Goal: Task Accomplishment & Management: Manage account settings

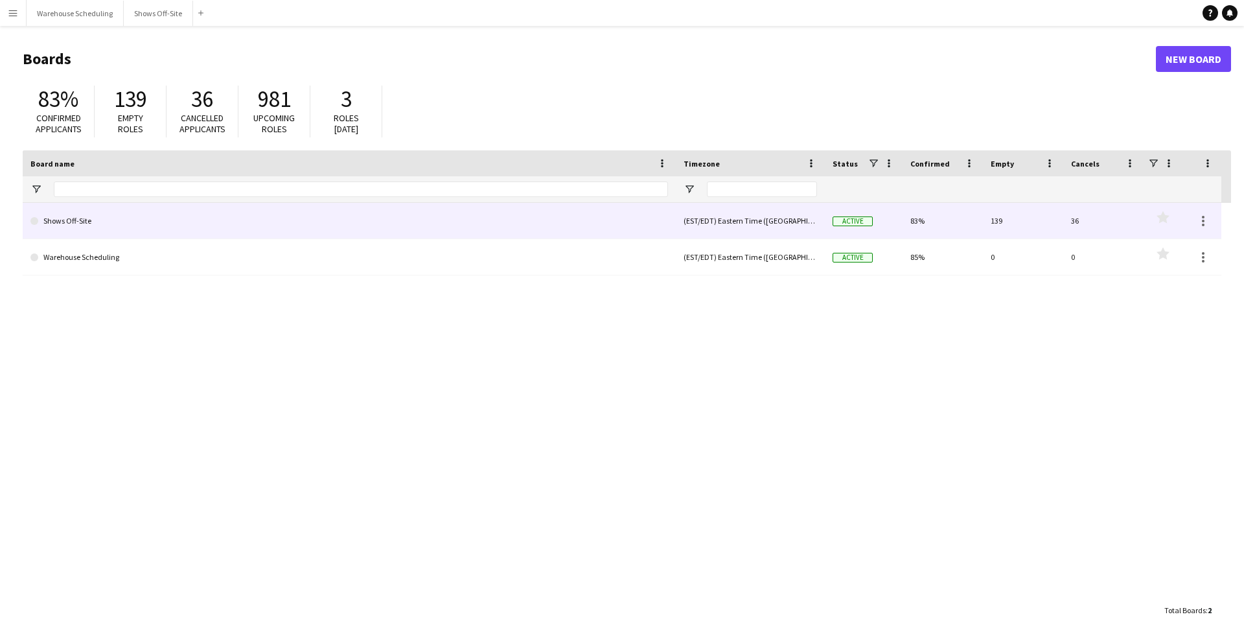
click at [223, 221] on link "Shows Off-Site" at bounding box center [348, 221] width 637 height 36
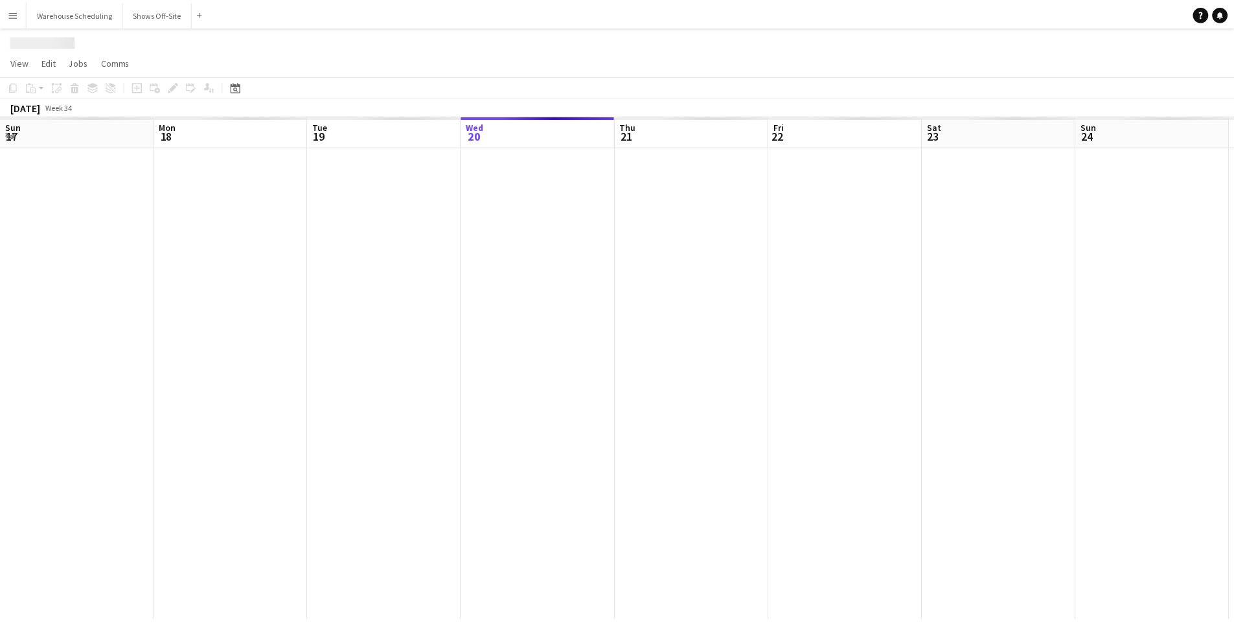
scroll to position [0, 310]
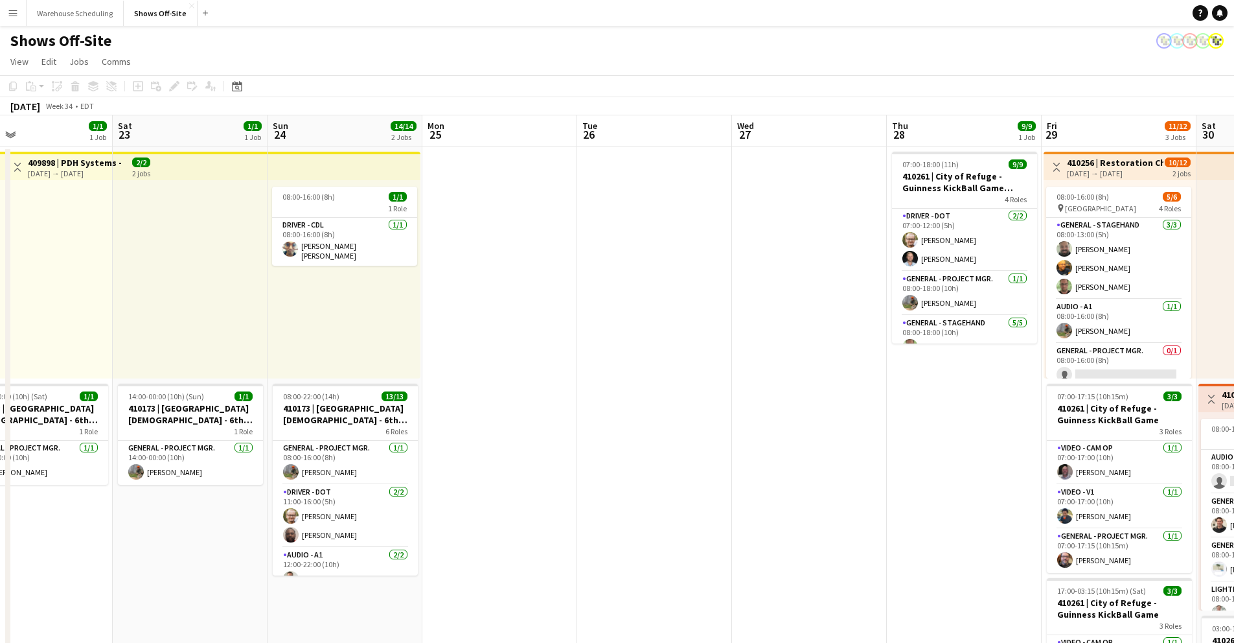
drag, startPoint x: 708, startPoint y: 133, endPoint x: 373, endPoint y: 143, distance: 335.0
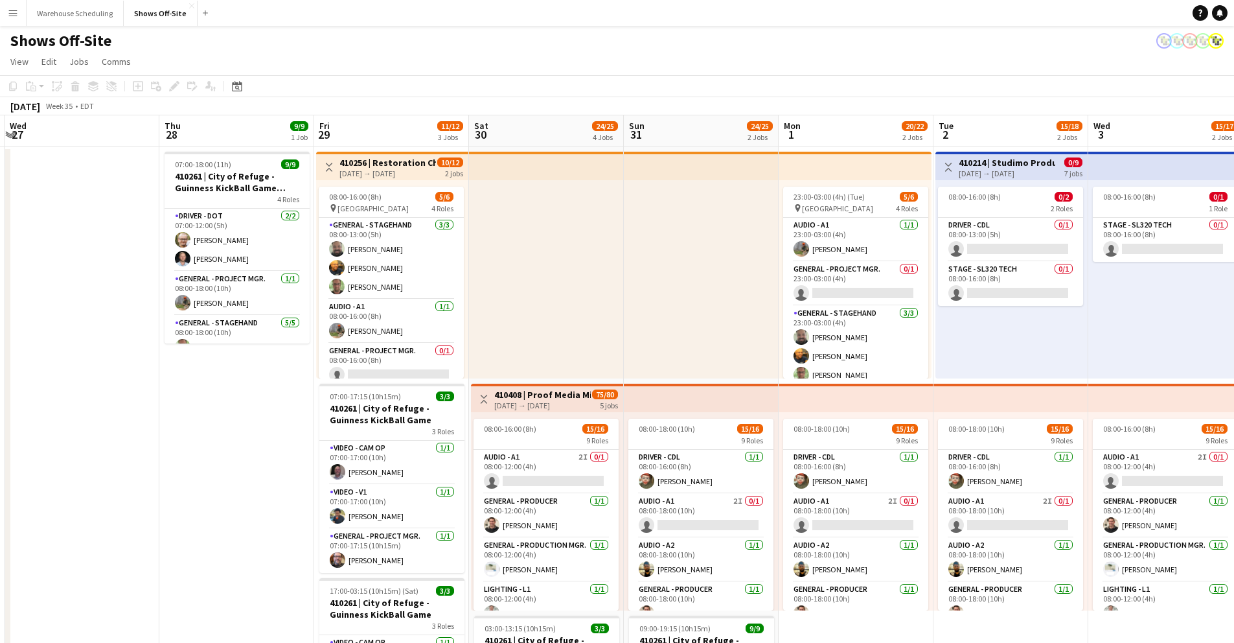
scroll to position [0, 400]
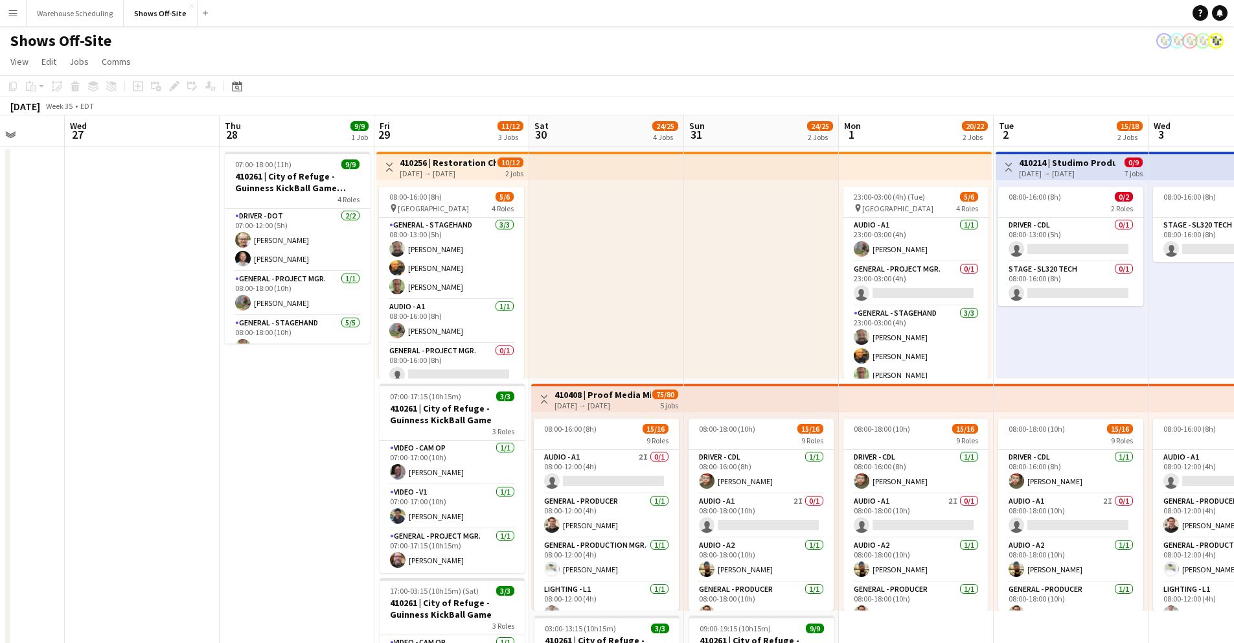
drag, startPoint x: 696, startPoint y: 131, endPoint x: -141, endPoint y: 121, distance: 837.0
click at [0, 121] on html "Menu Boards Boards Boards All jobs Status Workforce Workforce My Workforce Recr…" at bounding box center [617, 611] width 1234 height 1222
drag, startPoint x: 698, startPoint y: 106, endPoint x: 525, endPoint y: 156, distance: 180.0
click at [119, 122] on app-calendar "Copy Paste Paste Command V Paste with crew Command Shift V Paste linked Job [GE…" at bounding box center [617, 648] width 1234 height 1147
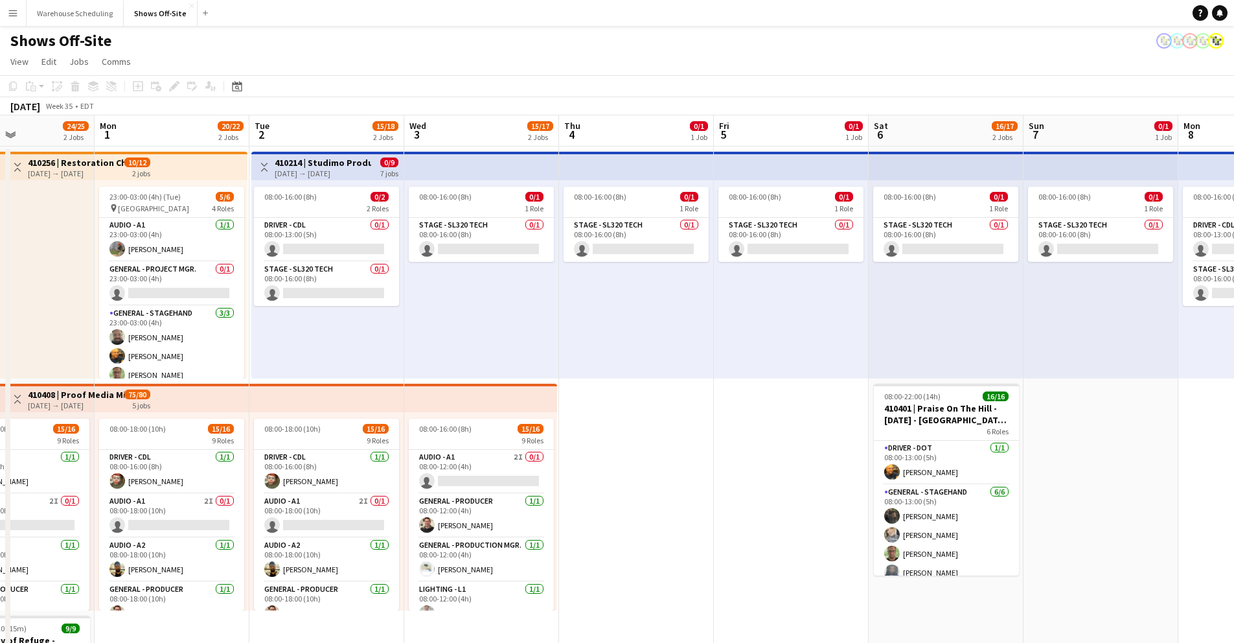
drag, startPoint x: 793, startPoint y: 135, endPoint x: 76, endPoint y: 130, distance: 717.1
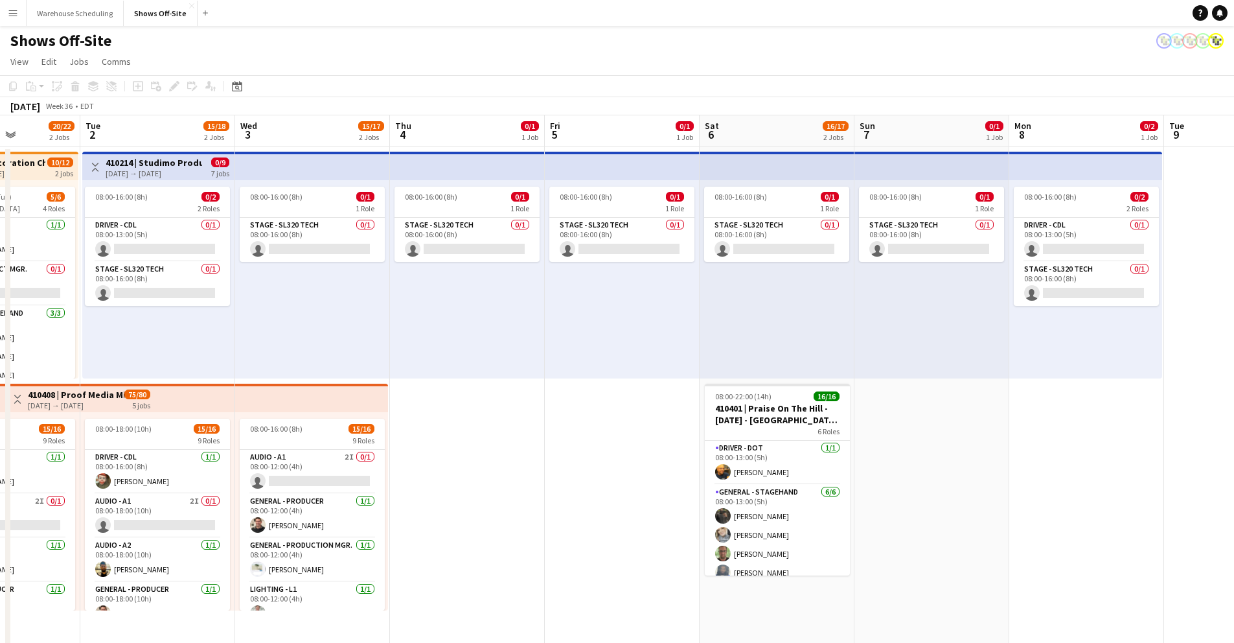
drag, startPoint x: 813, startPoint y: 133, endPoint x: 692, endPoint y: 139, distance: 121.3
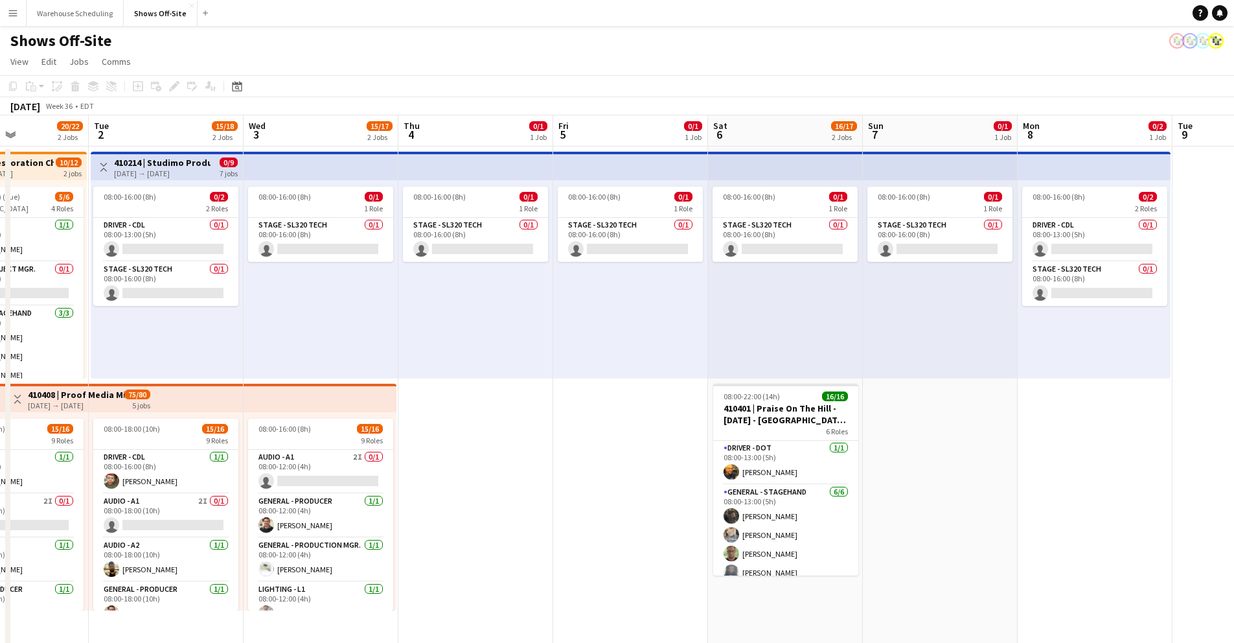
drag, startPoint x: 286, startPoint y: 111, endPoint x: 439, endPoint y: 141, distance: 155.8
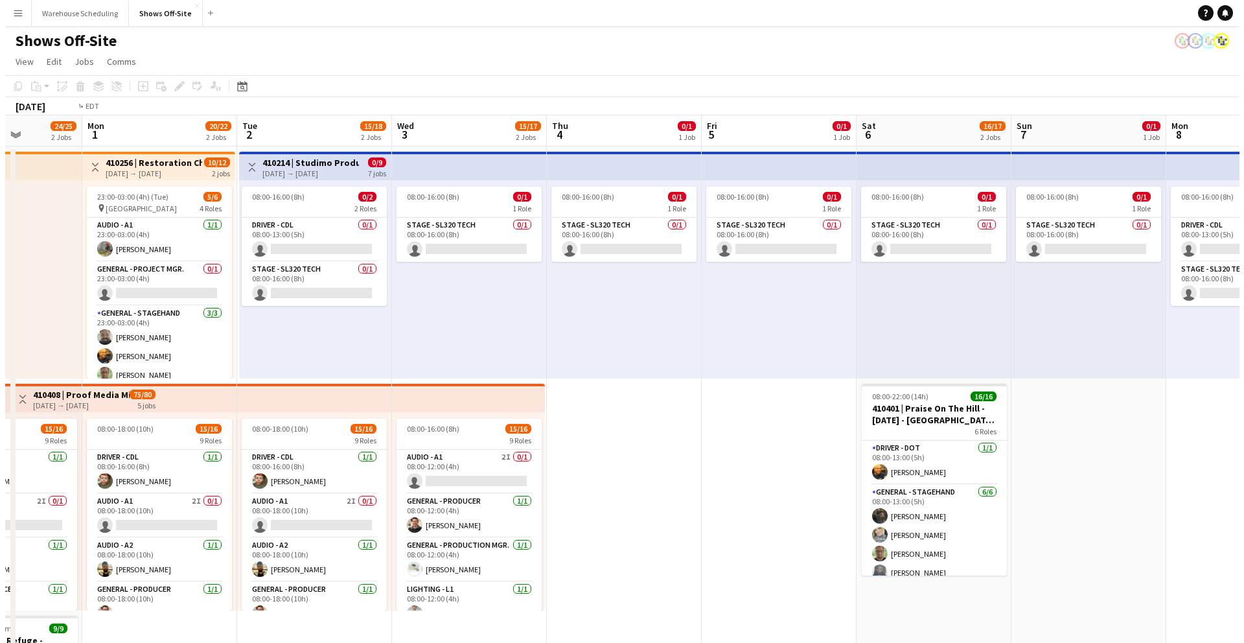
scroll to position [0, 437]
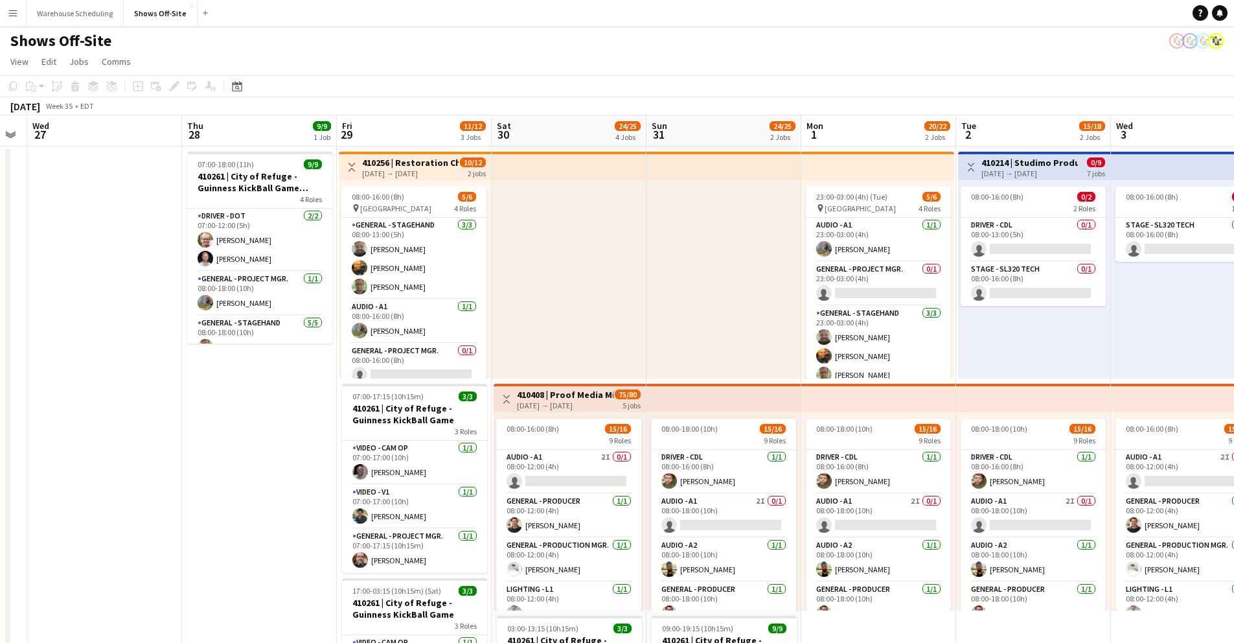
drag, startPoint x: 359, startPoint y: 137, endPoint x: 1734, endPoint y: 150, distance: 1375.3
drag, startPoint x: 87, startPoint y: 13, endPoint x: 65, endPoint y: 23, distance: 24.3
click at [86, 13] on button "Warehouse Scheduling Close" at bounding box center [75, 13] width 97 height 25
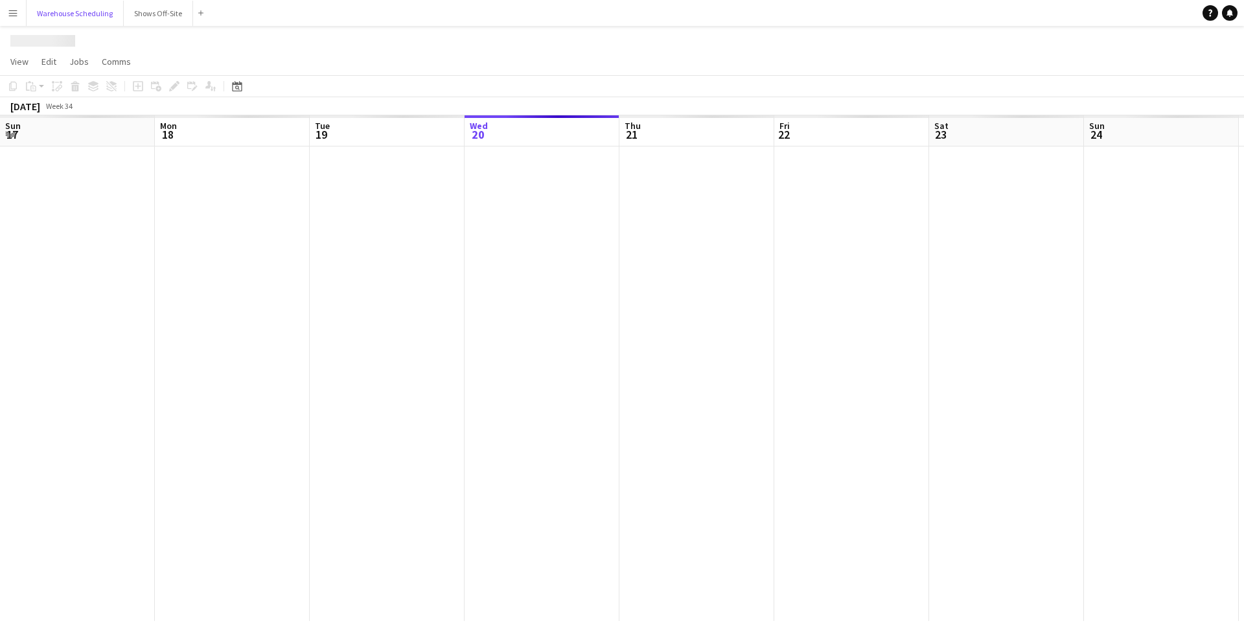
scroll to position [0, 310]
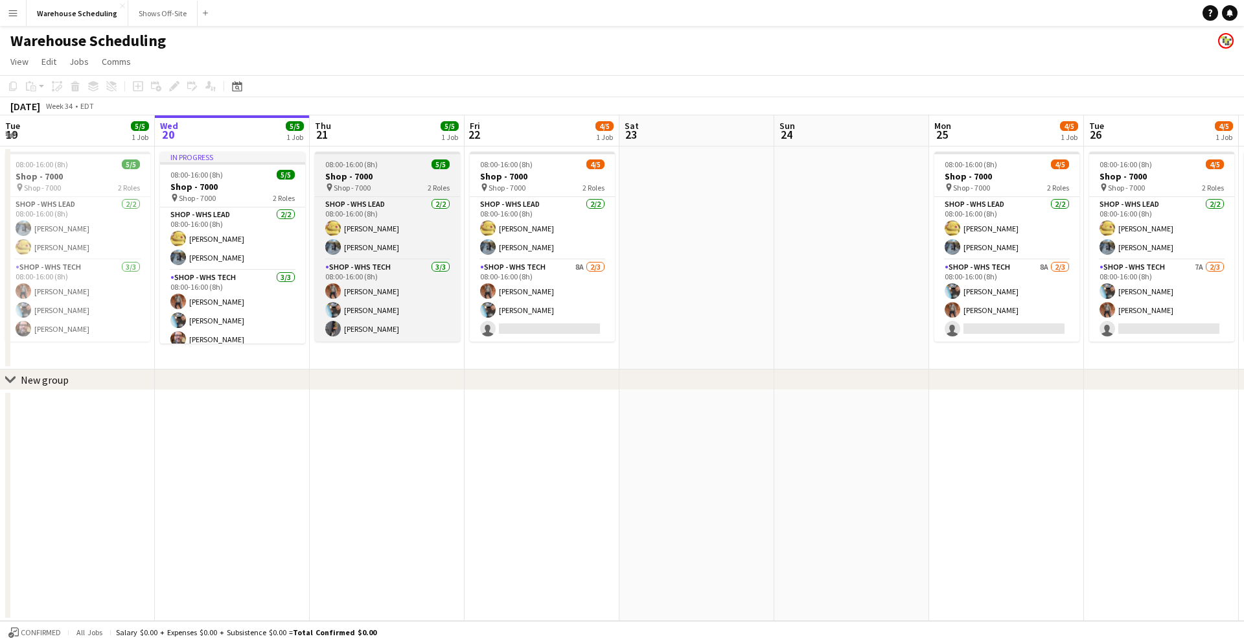
click at [369, 161] on span "08:00-16:00 (8h)" at bounding box center [351, 164] width 52 height 10
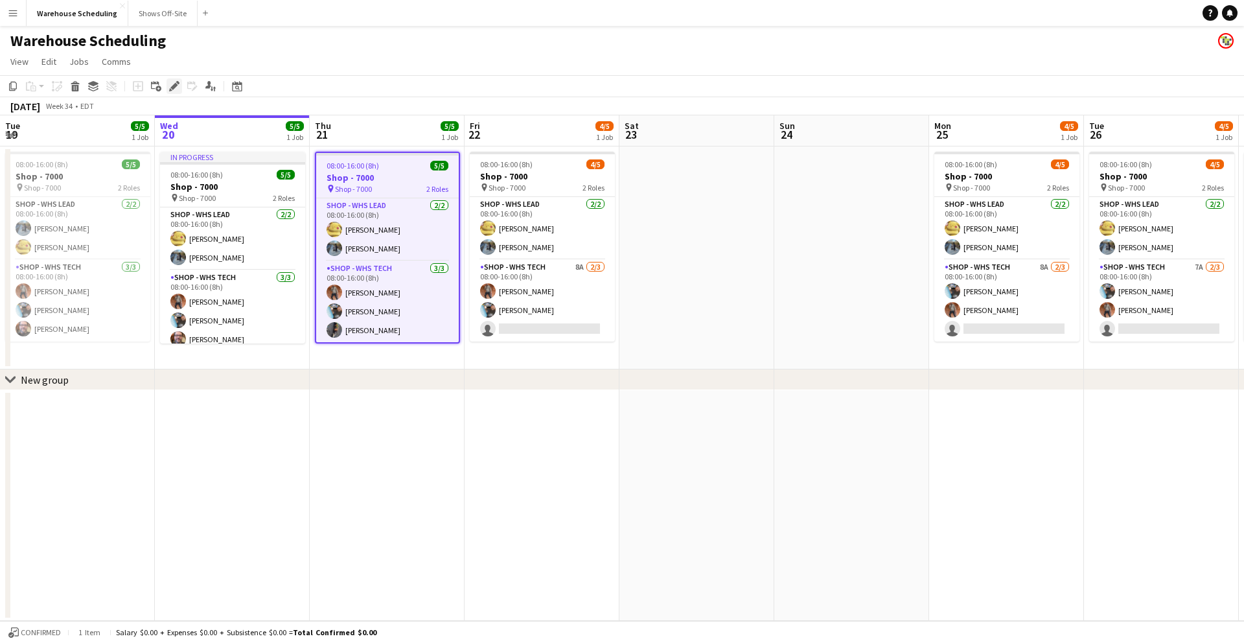
click at [176, 86] on icon at bounding box center [173, 86] width 7 height 7
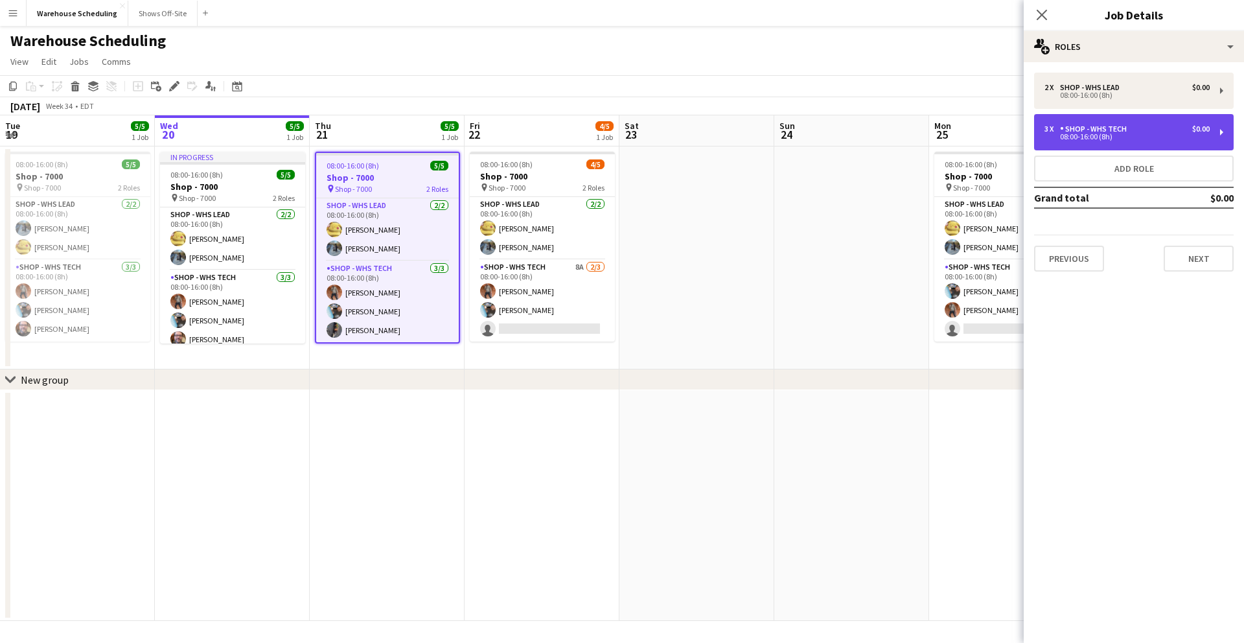
click at [1117, 130] on div "Shop - WHS Tech" at bounding box center [1096, 128] width 72 height 9
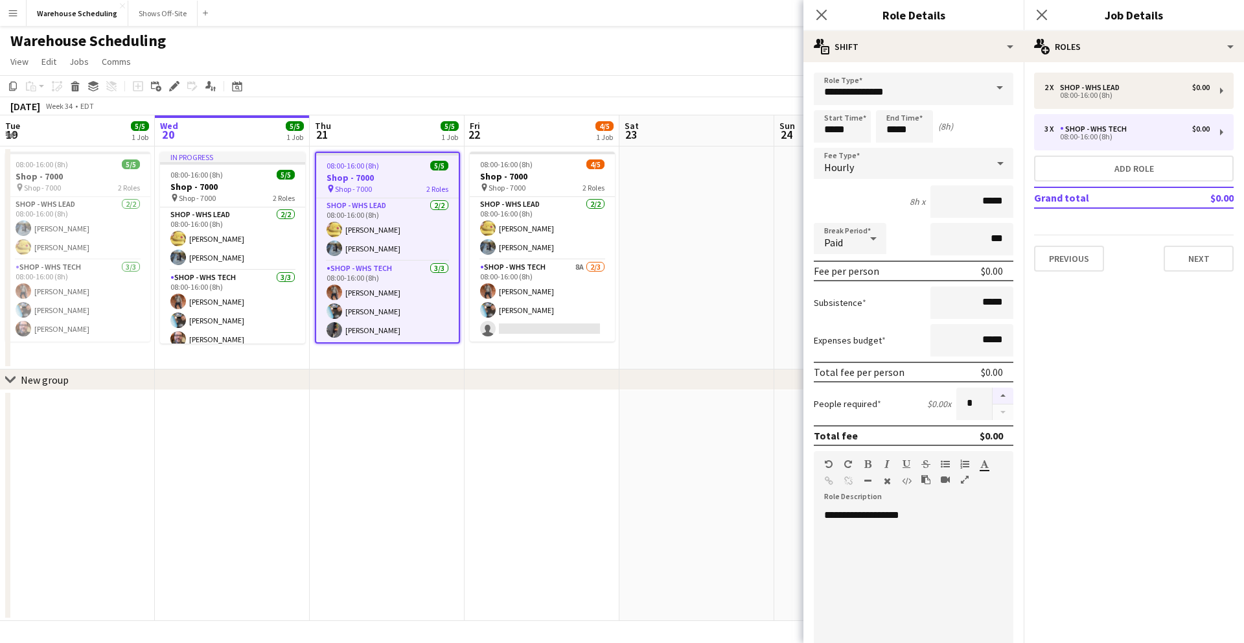
click at [992, 391] on button "button" at bounding box center [1002, 395] width 21 height 17
type input "*"
click at [1194, 246] on button "Next" at bounding box center [1198, 259] width 70 height 26
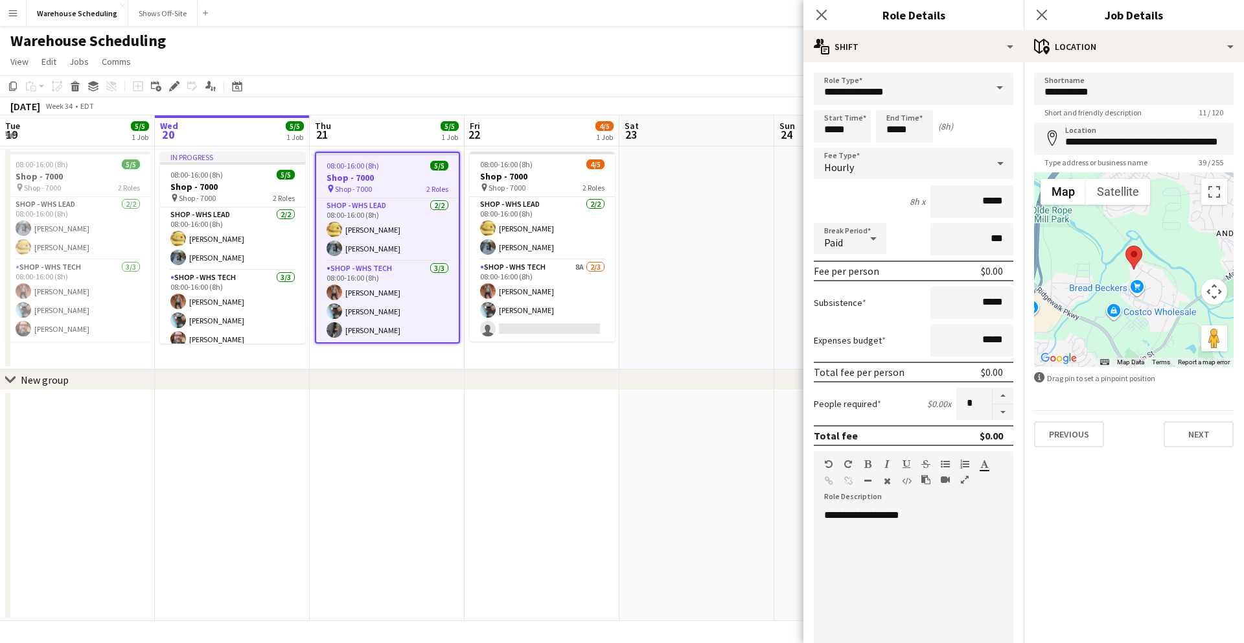
click at [810, 15] on div "Close pop-in" at bounding box center [821, 15] width 36 height 30
click at [811, 19] on div "Close pop-in" at bounding box center [821, 15] width 36 height 30
click at [814, 18] on app-icon "Close pop-in" at bounding box center [821, 15] width 19 height 19
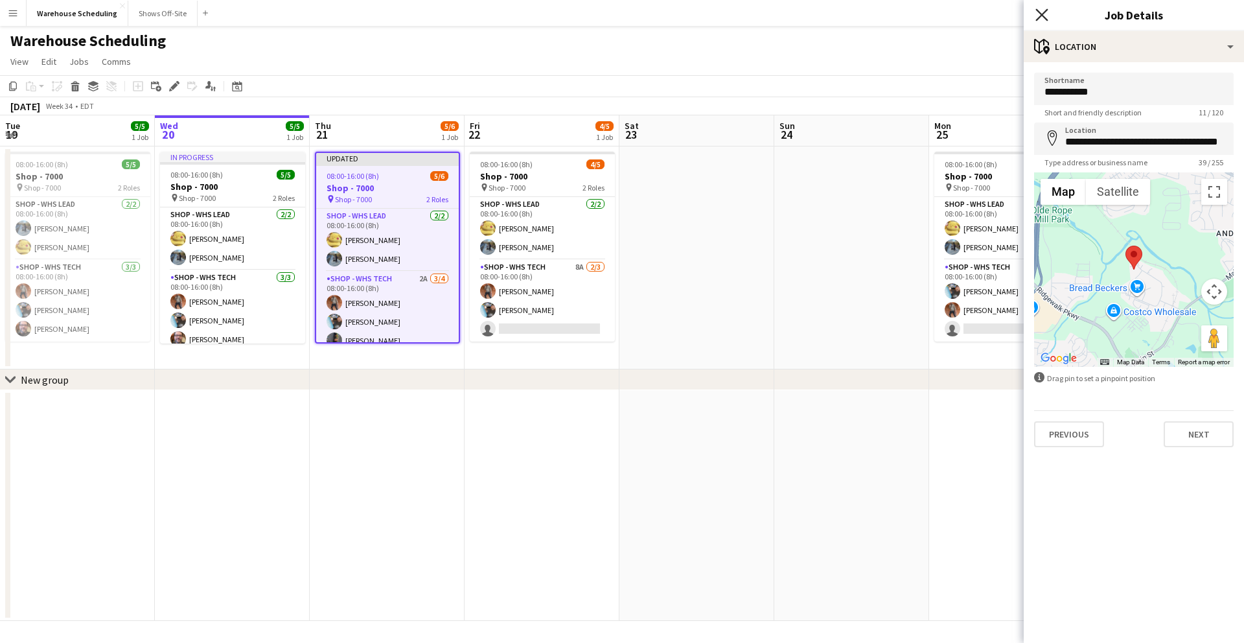
click at [1036, 15] on app-icon "Close pop-in" at bounding box center [1042, 15] width 19 height 19
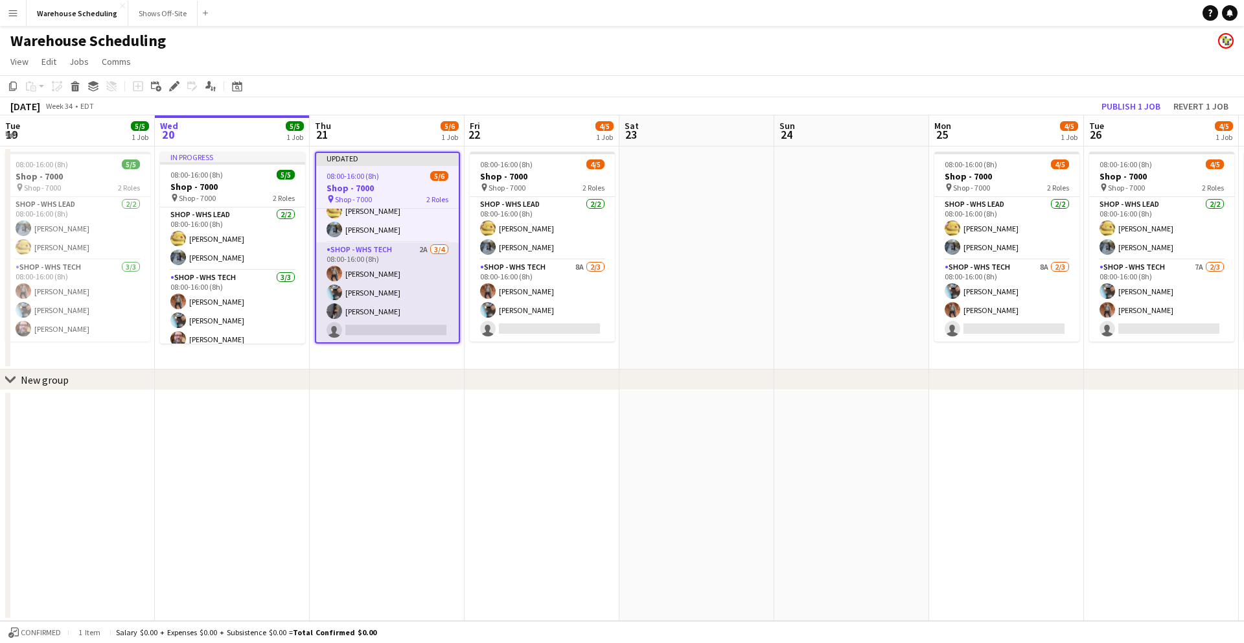
scroll to position [30, 0]
drag, startPoint x: 372, startPoint y: 324, endPoint x: 366, endPoint y: 330, distance: 9.2
click at [372, 324] on app-card-role "Shop - WHS Tech 2A [DATE] 08:00-16:00 (8h) [PERSON_NAME] [PERSON_NAME] [PERSON_…" at bounding box center [387, 292] width 143 height 100
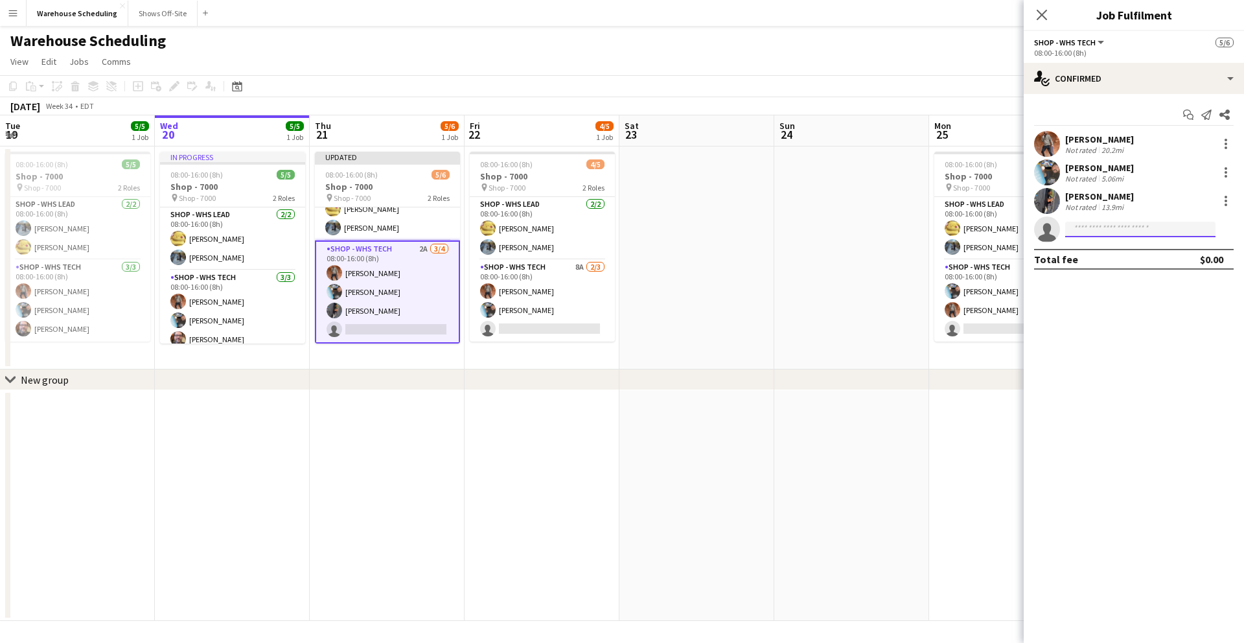
click at [1098, 234] on input at bounding box center [1140, 230] width 150 height 16
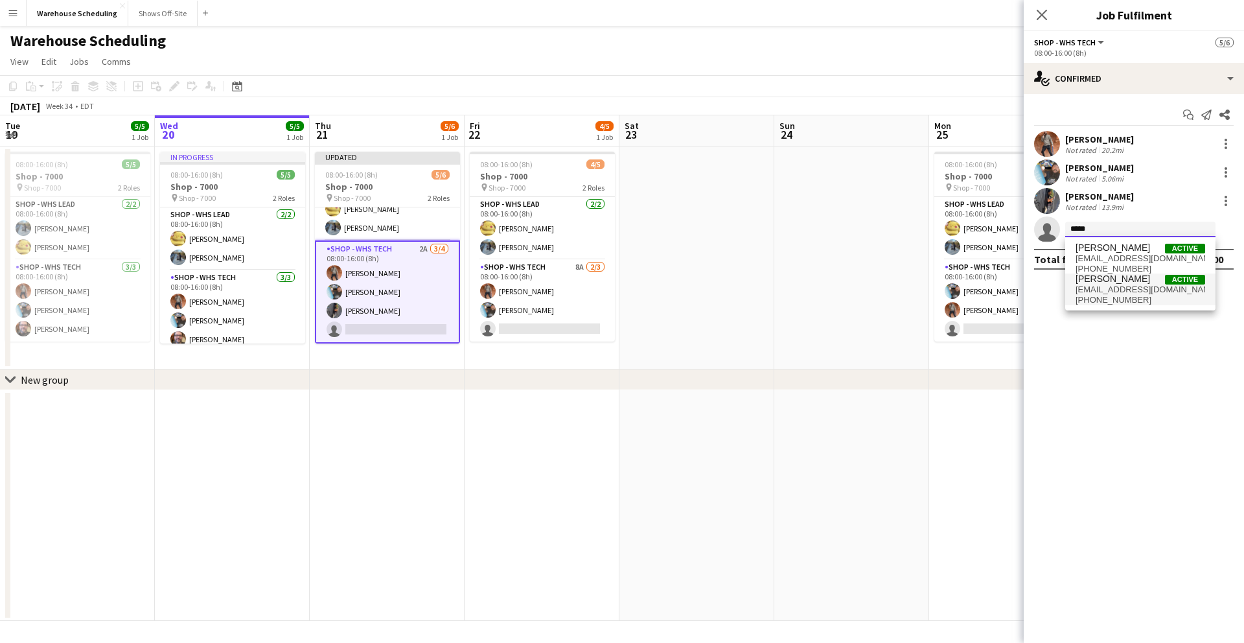
type input "*****"
click at [1125, 286] on span "[EMAIL_ADDRESS][DOMAIN_NAME]" at bounding box center [1140, 289] width 130 height 10
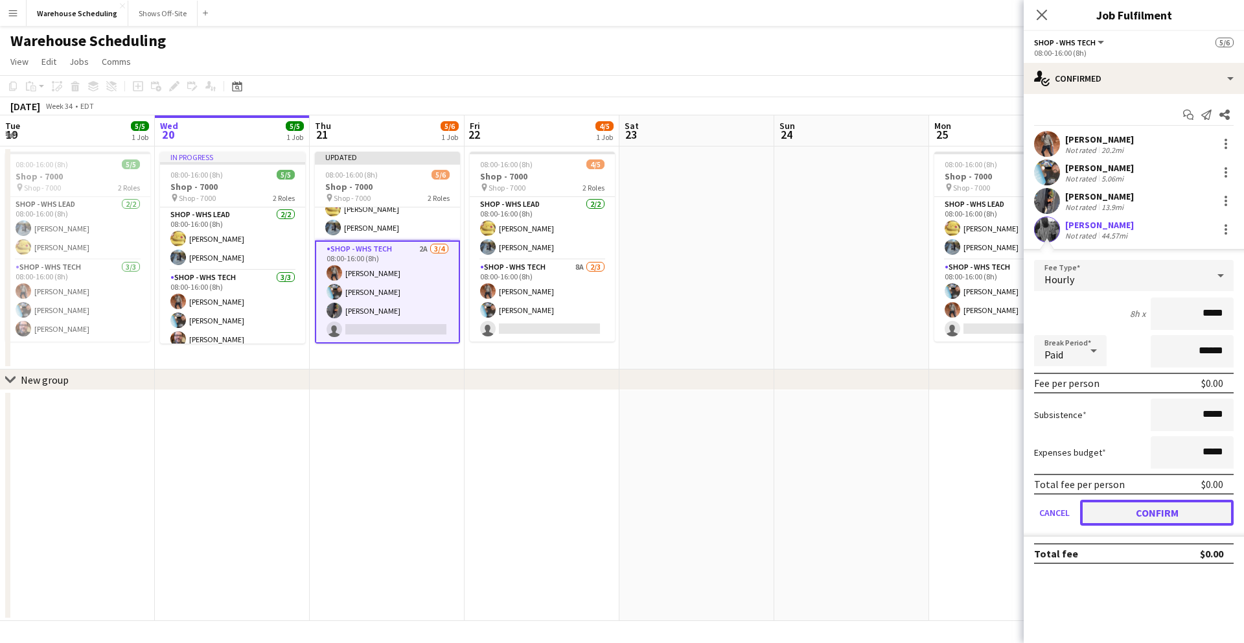
click at [1164, 513] on button "Confirm" at bounding box center [1157, 512] width 154 height 26
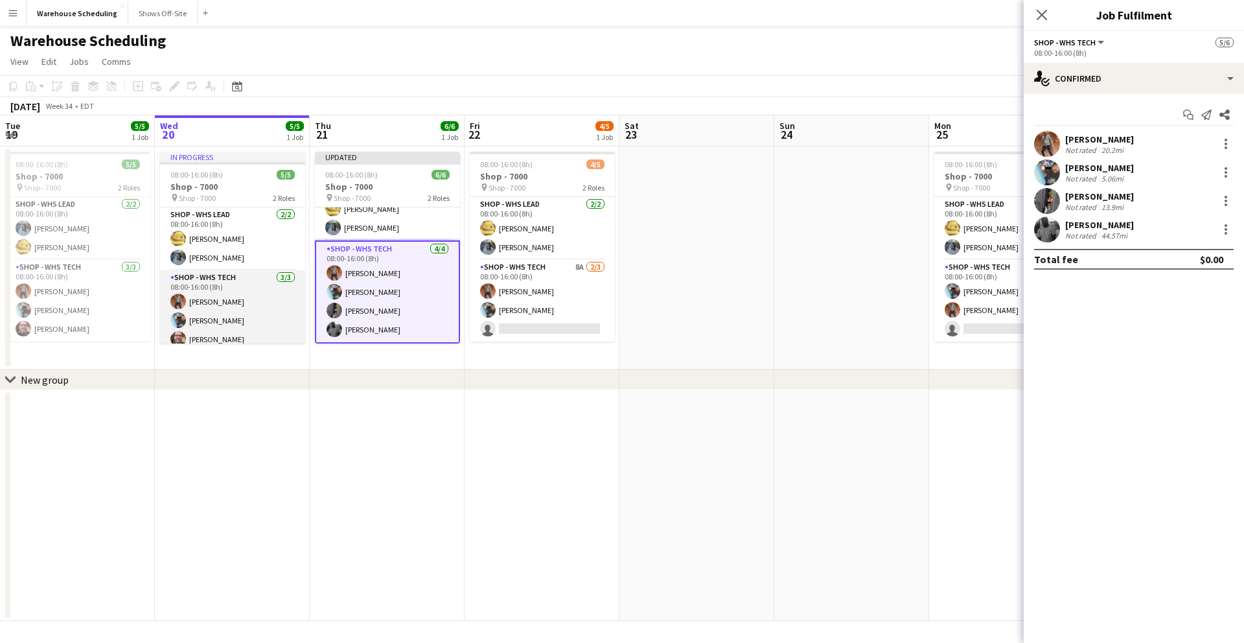
scroll to position [8, 0]
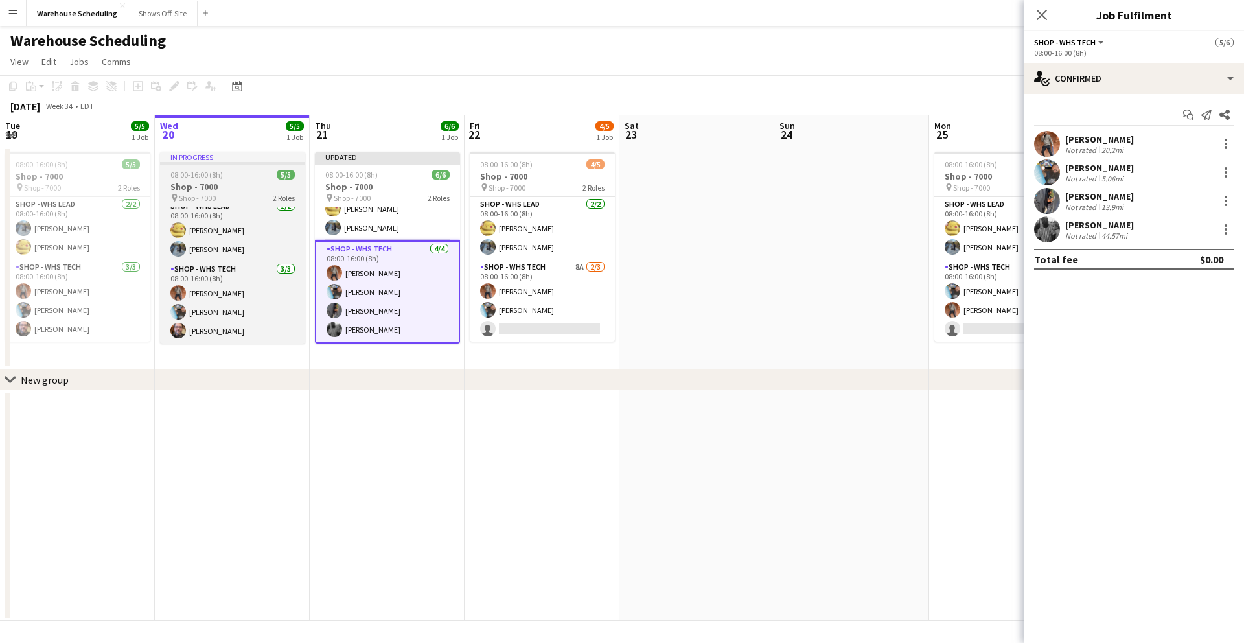
click at [225, 181] on h3 "Shop - 7000" at bounding box center [232, 187] width 145 height 12
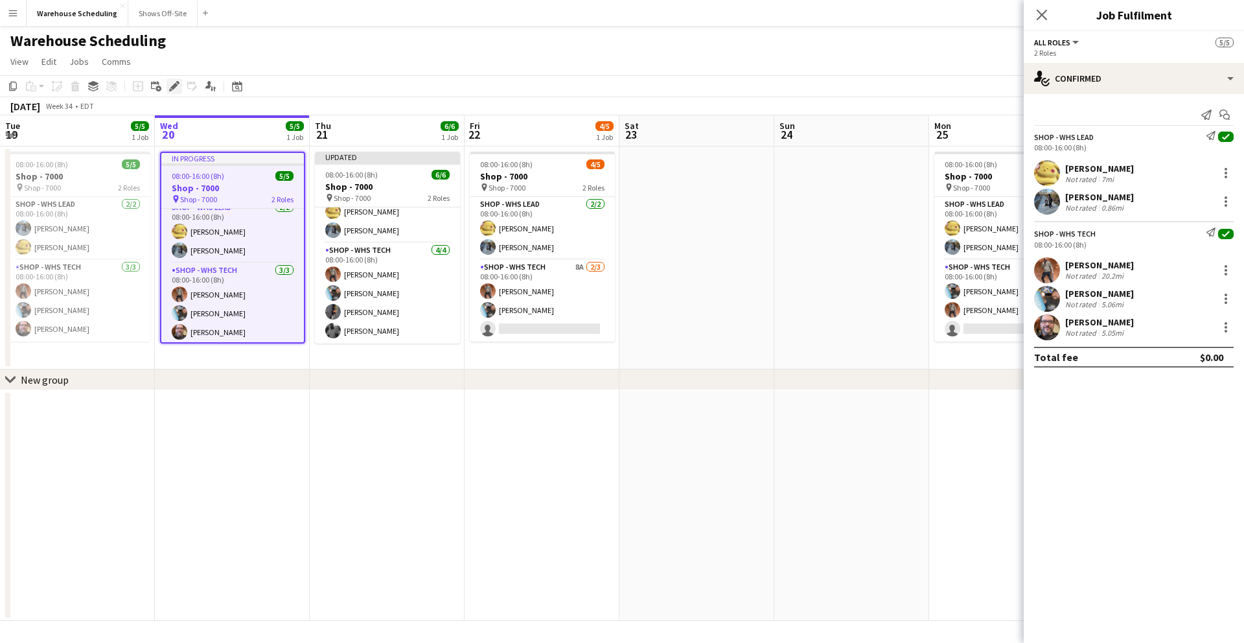
click at [172, 90] on icon "Edit" at bounding box center [174, 86] width 10 height 10
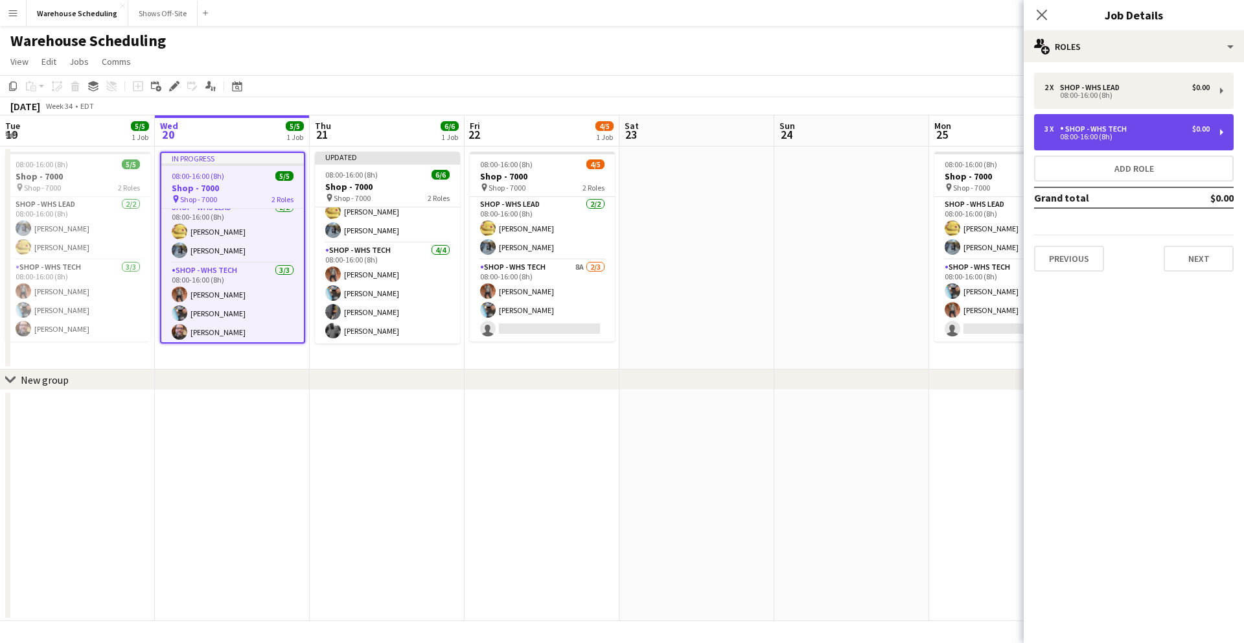
click at [1066, 125] on div "Shop - WHS Tech" at bounding box center [1096, 128] width 72 height 9
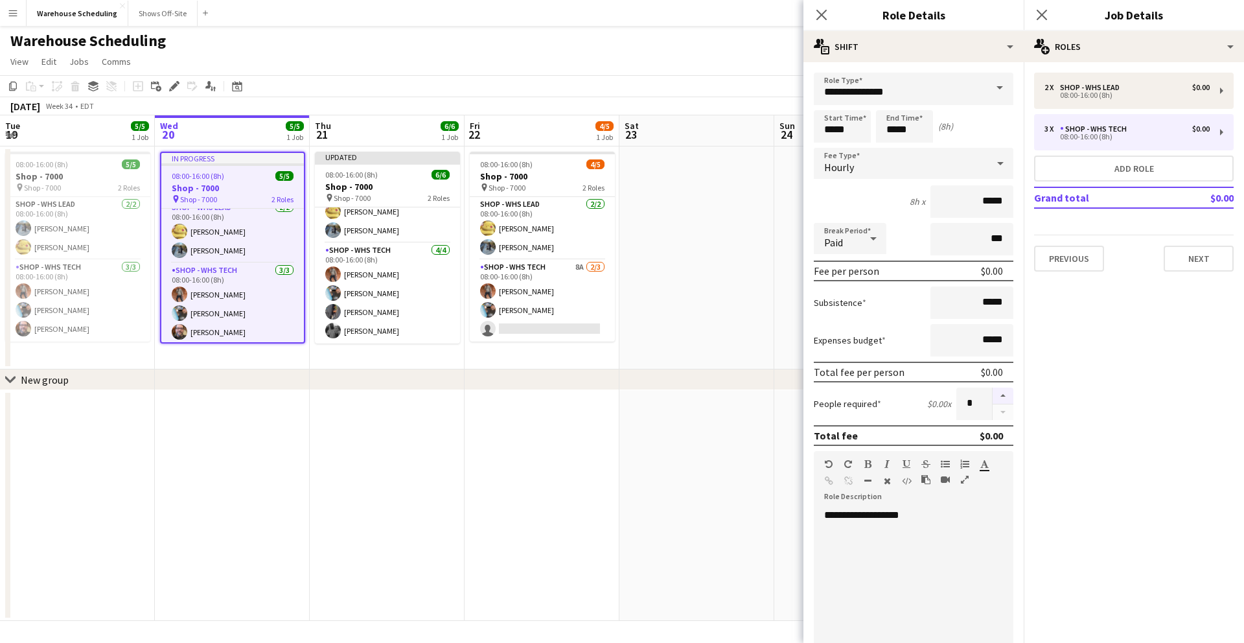
click at [997, 394] on button "button" at bounding box center [1002, 395] width 21 height 17
type input "*"
click at [1195, 253] on button "Next" at bounding box center [1198, 259] width 70 height 26
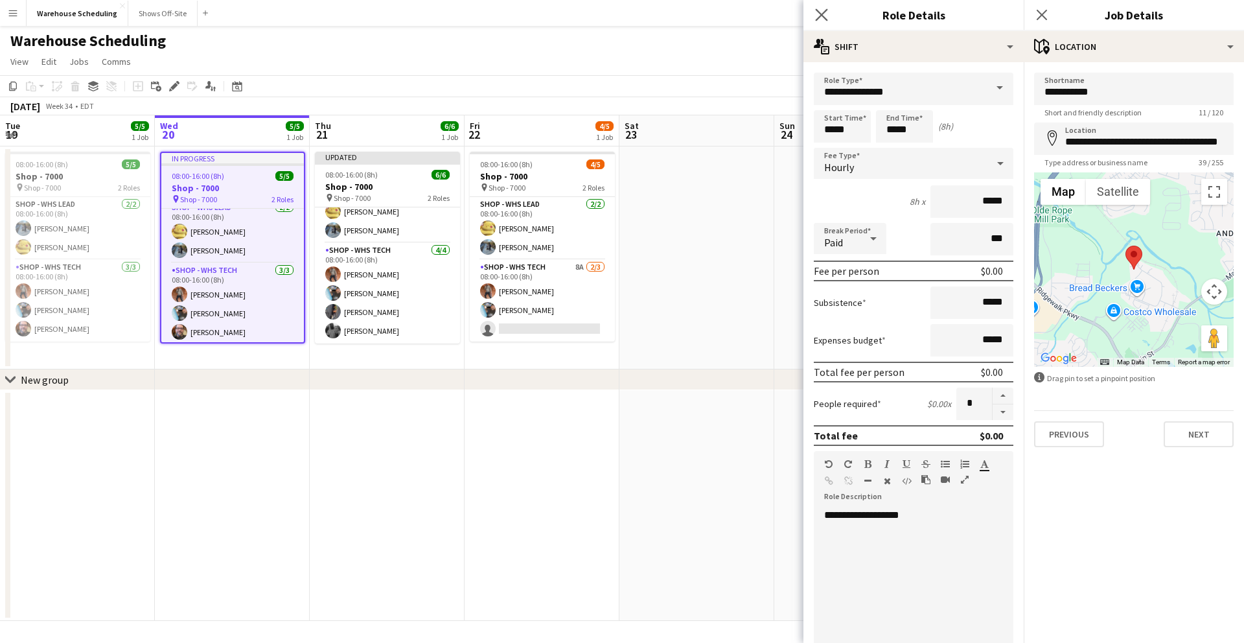
click at [815, 10] on icon "Close pop-in" at bounding box center [821, 14] width 12 height 12
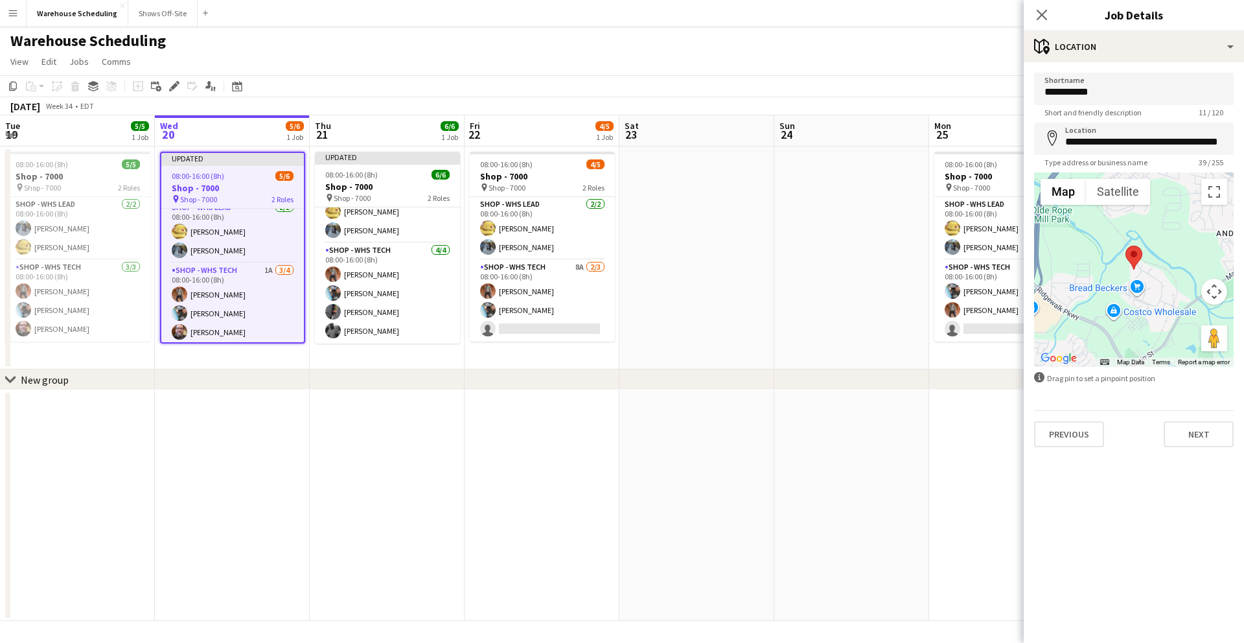
drag, startPoint x: 1041, startPoint y: 14, endPoint x: 893, endPoint y: 23, distance: 148.6
click at [1040, 14] on icon "Close pop-in" at bounding box center [1041, 15] width 10 height 10
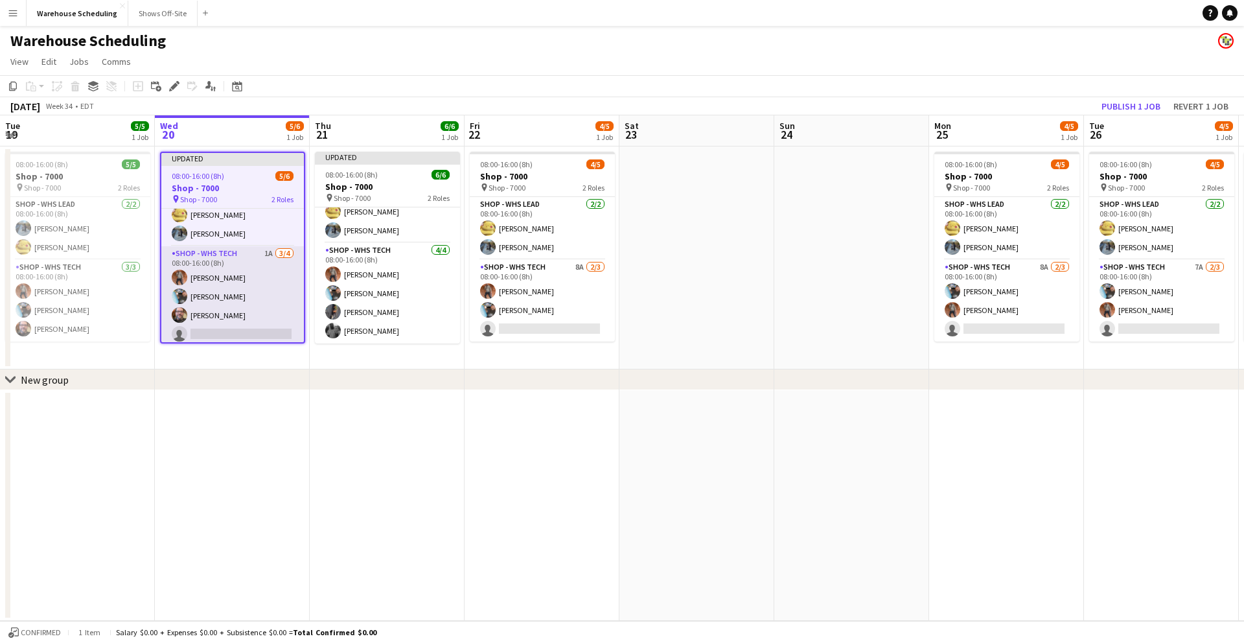
scroll to position [30, 0]
click at [205, 326] on app-card-role "Shop - WHS Tech 1A [DATE] 08:00-16:00 (8h) [PERSON_NAME] [PERSON_NAME] [PERSON_…" at bounding box center [232, 292] width 143 height 100
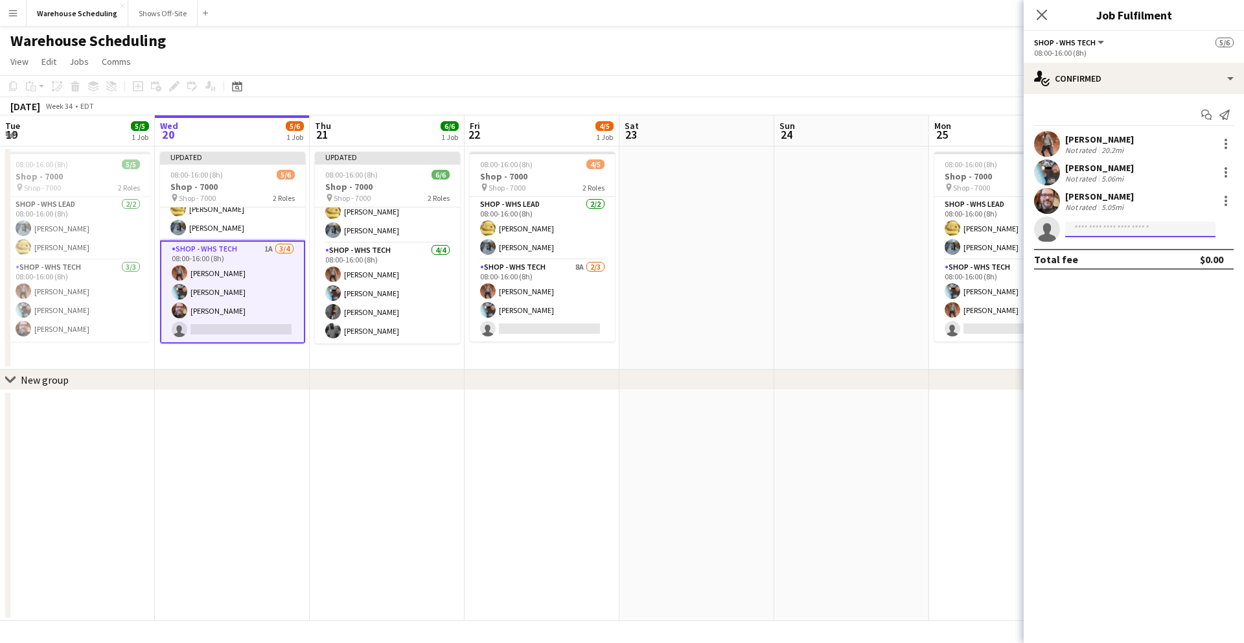
click at [1097, 235] on input at bounding box center [1140, 230] width 150 height 16
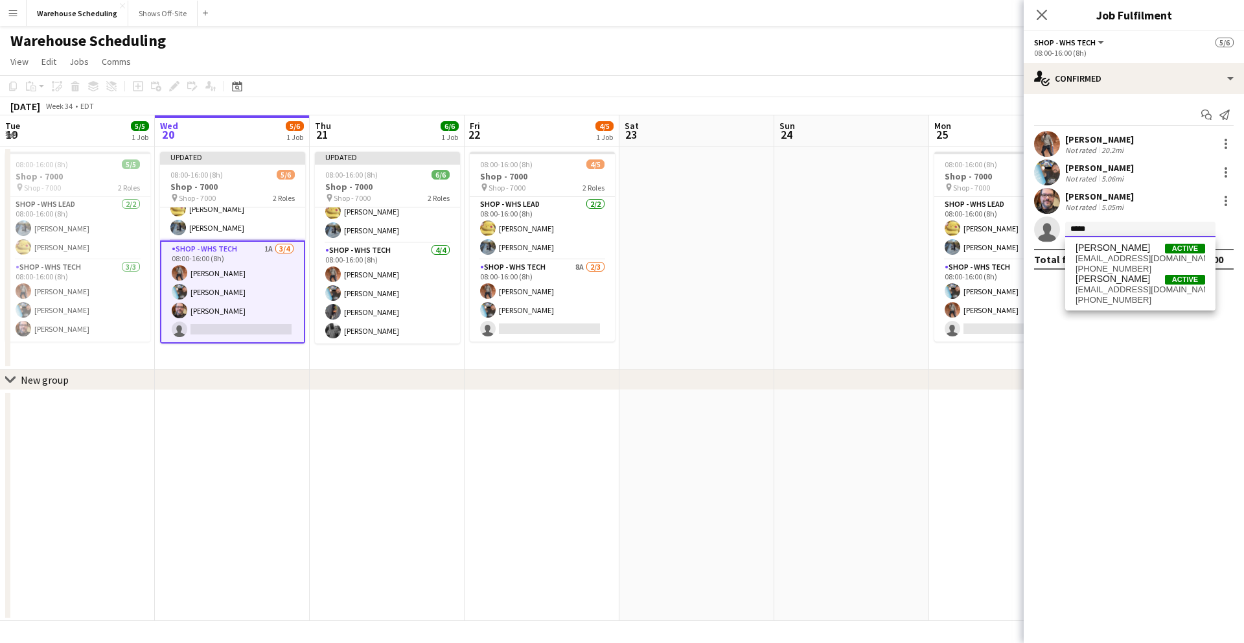
type input "*****"
click at [1120, 277] on span "[PERSON_NAME]" at bounding box center [1112, 278] width 74 height 11
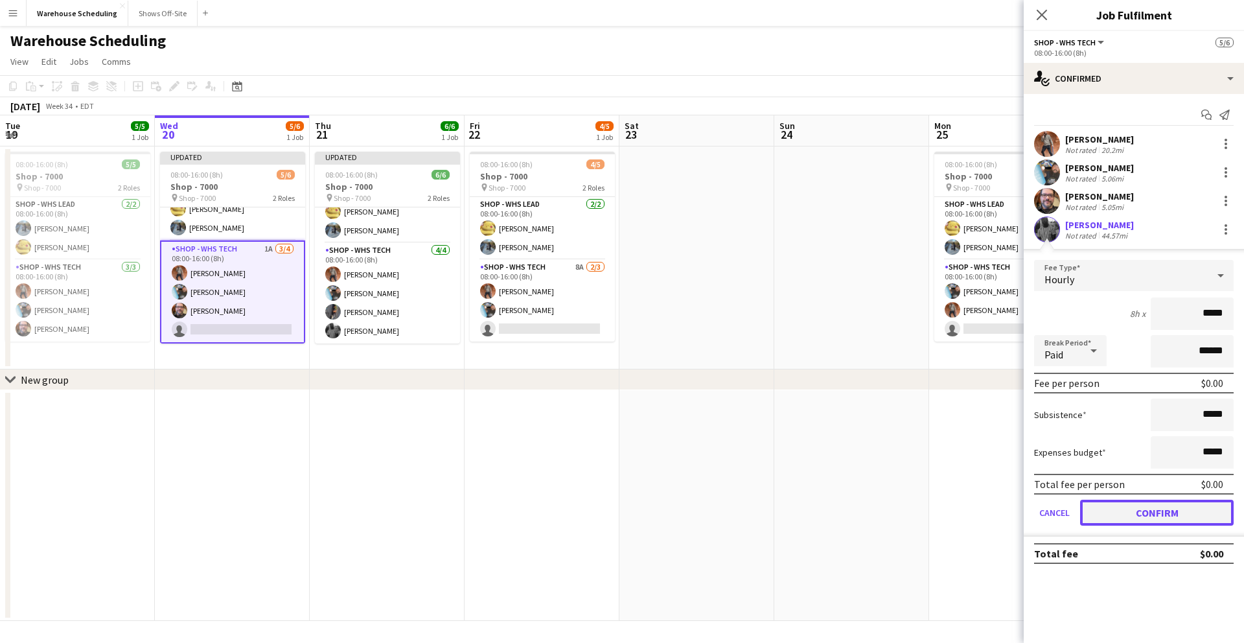
click at [1131, 514] on button "Confirm" at bounding box center [1157, 512] width 154 height 26
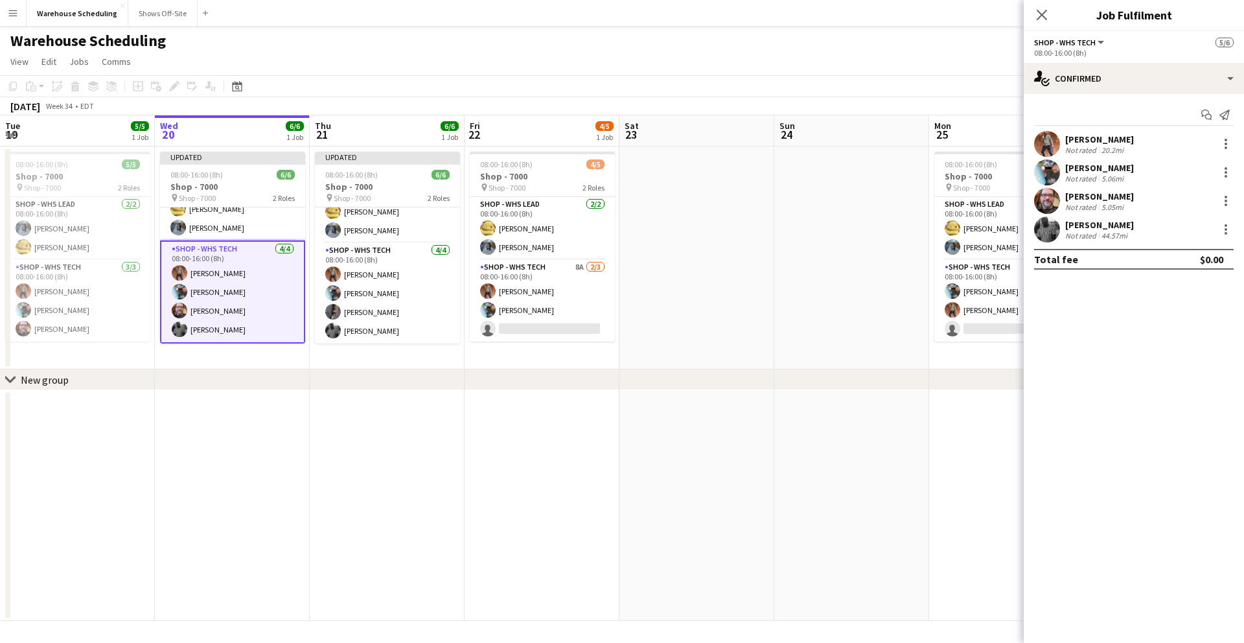
click at [1042, 4] on div "Close pop-in" at bounding box center [1041, 15] width 36 height 30
click at [1041, 14] on icon at bounding box center [1041, 15] width 10 height 10
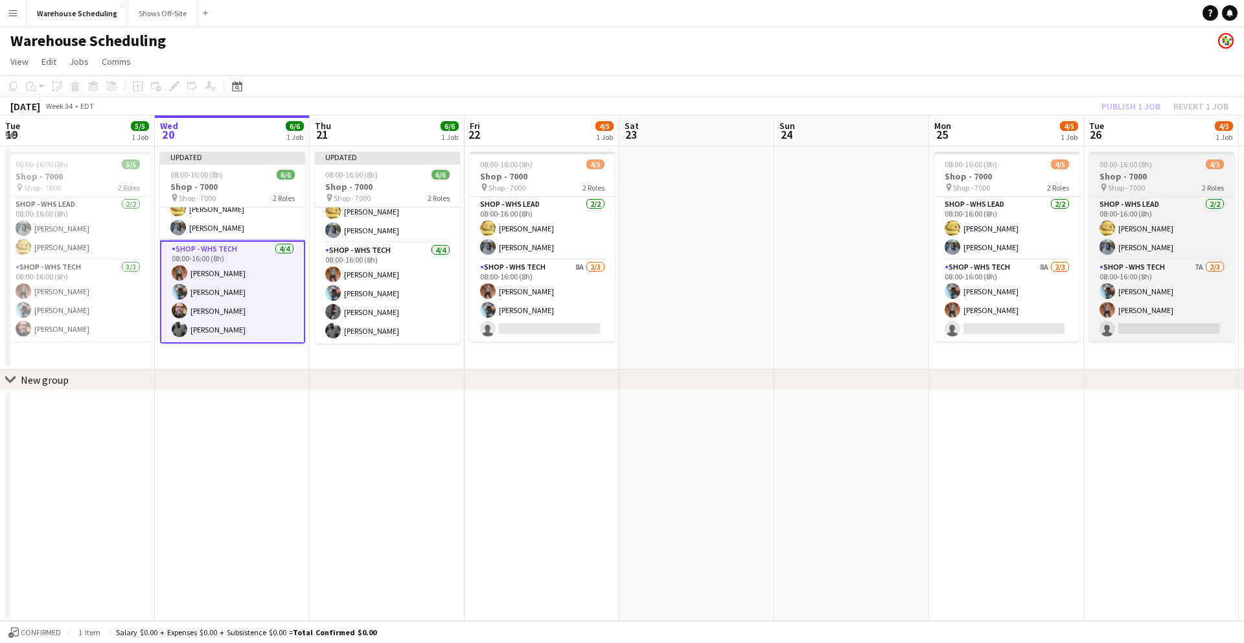
drag, startPoint x: 987, startPoint y: 56, endPoint x: 1226, endPoint y: 178, distance: 268.3
click at [988, 58] on app-page-menu "View Day view expanded Day view collapsed Month view Date picker Jump to [DATE]…" at bounding box center [622, 63] width 1244 height 25
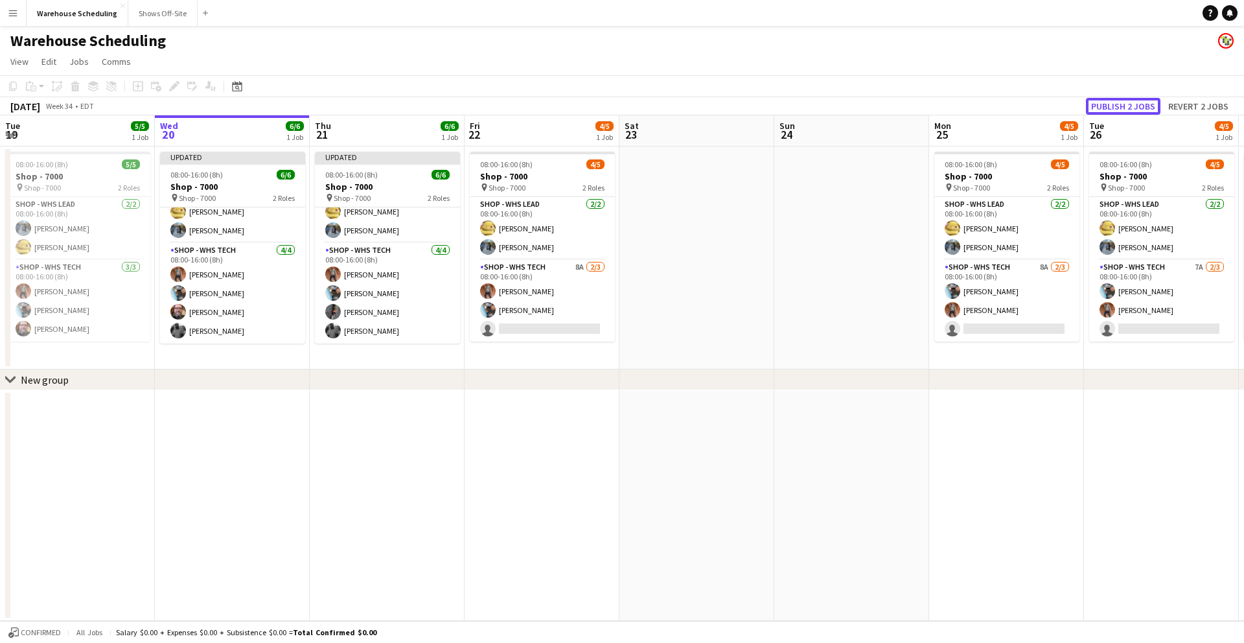
drag, startPoint x: 1132, startPoint y: 104, endPoint x: 1123, endPoint y: 108, distance: 9.0
click at [1128, 104] on button "Publish 2 jobs" at bounding box center [1123, 106] width 74 height 17
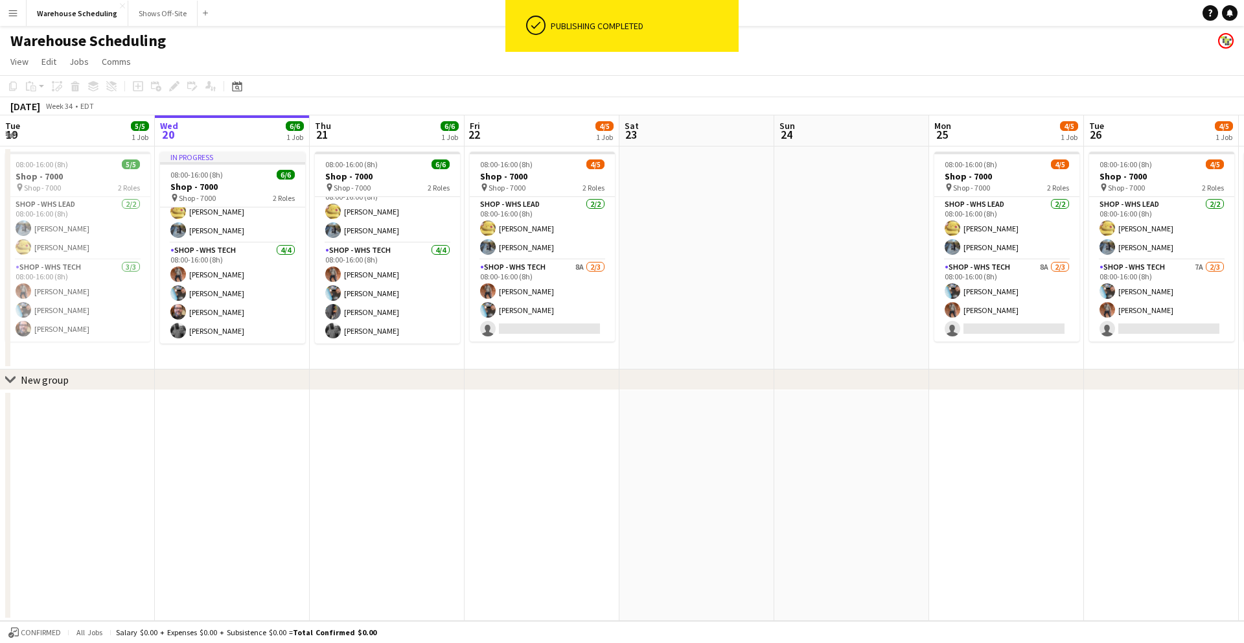
scroll to position [17, 0]
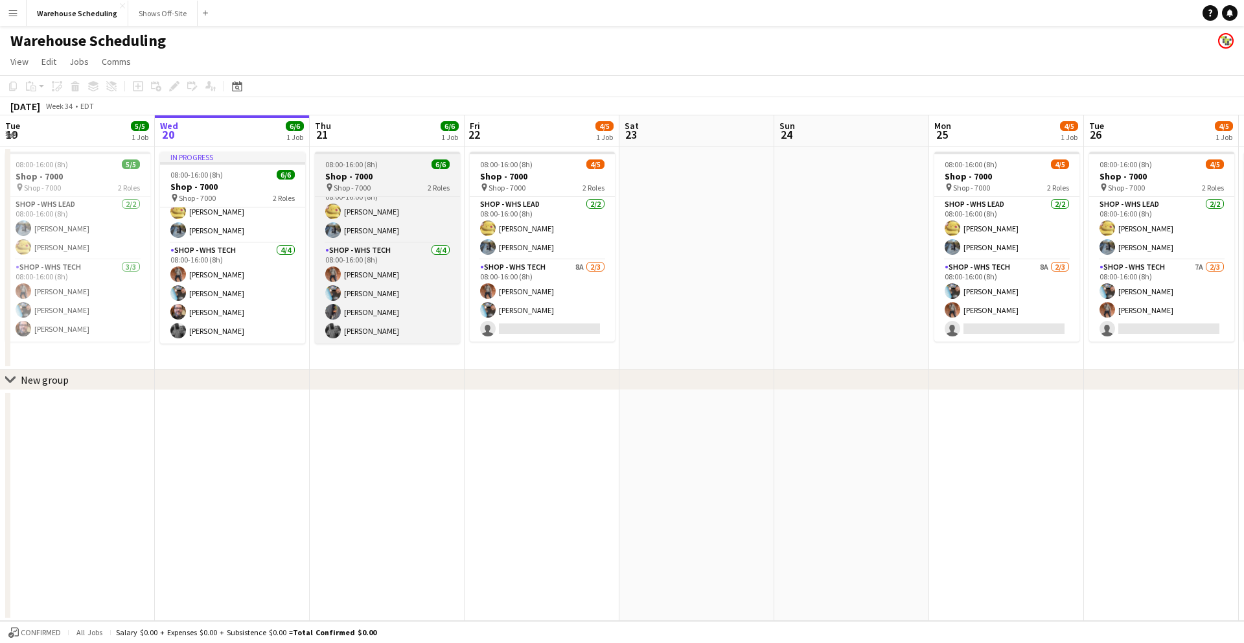
click at [374, 168] on span "08:00-16:00 (8h)" at bounding box center [351, 164] width 52 height 10
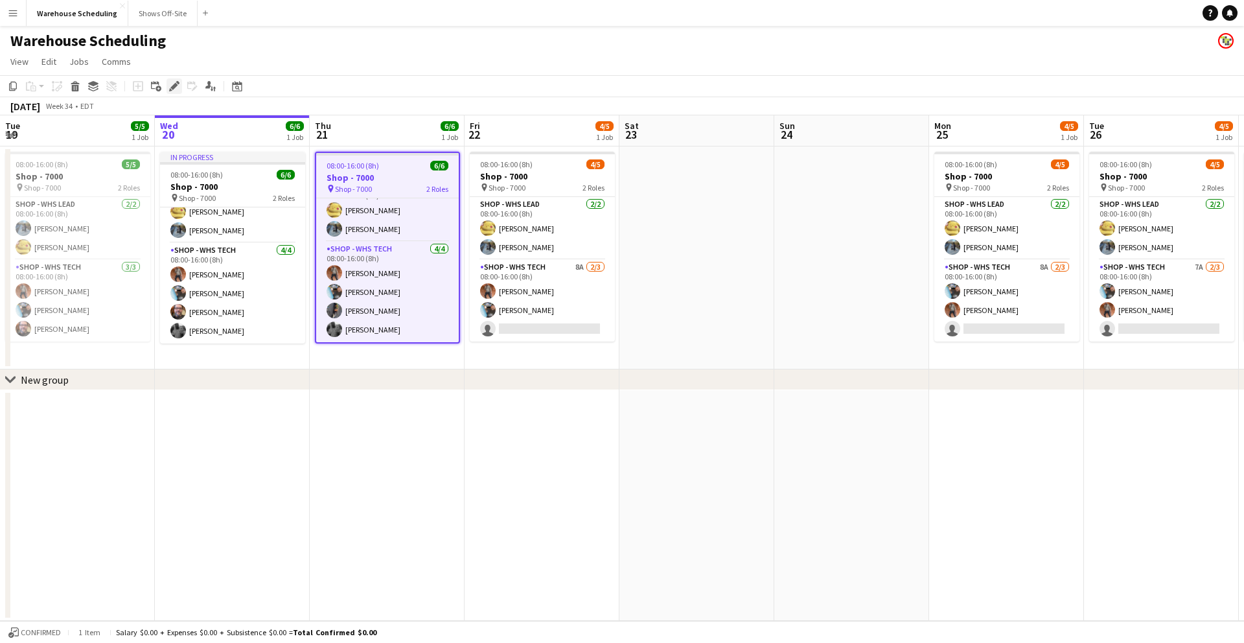
click at [174, 88] on icon at bounding box center [173, 86] width 7 height 7
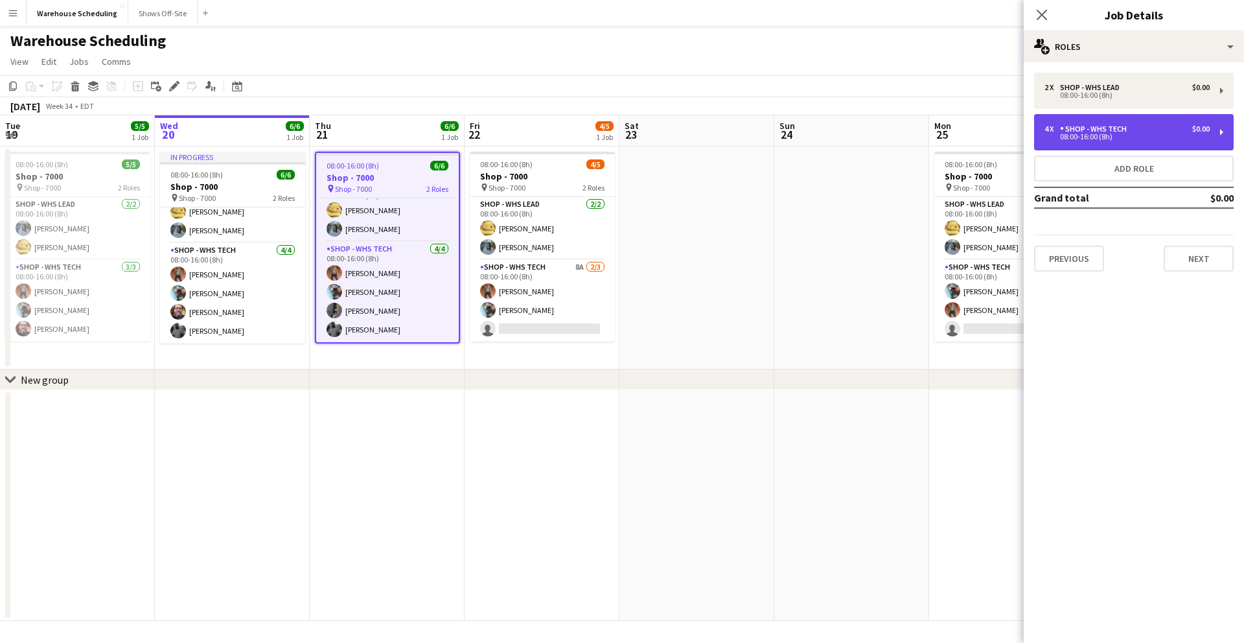
click at [1152, 134] on div "08:00-16:00 (8h)" at bounding box center [1126, 136] width 165 height 6
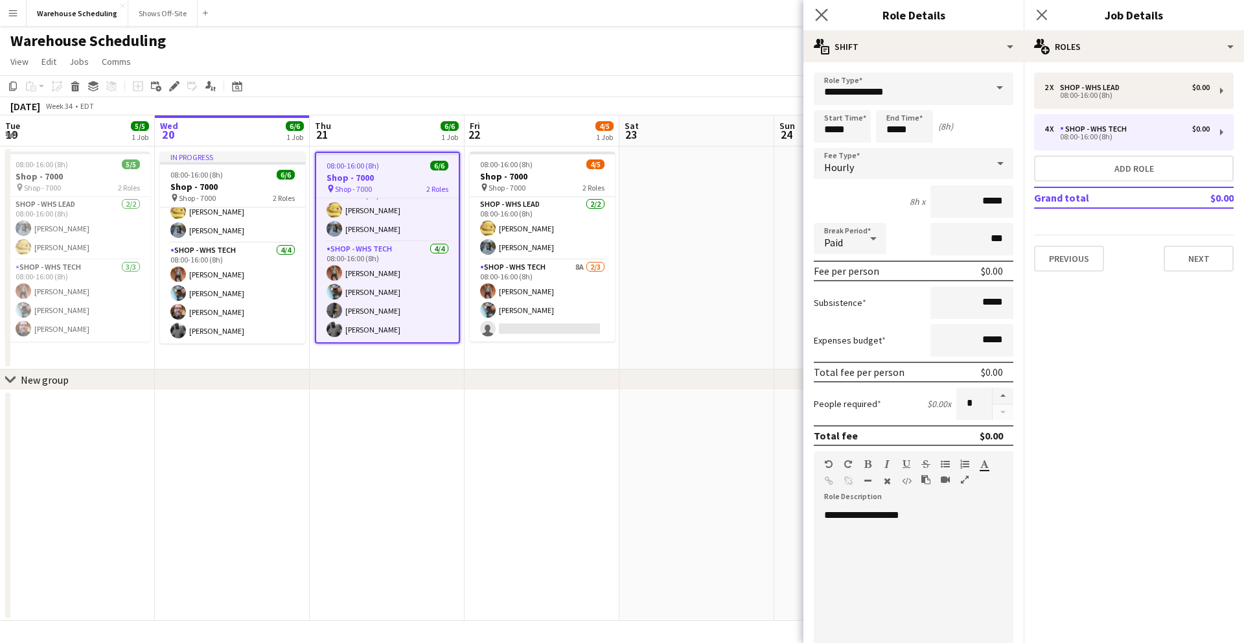
click at [812, 10] on app-icon "Close pop-in" at bounding box center [821, 15] width 19 height 19
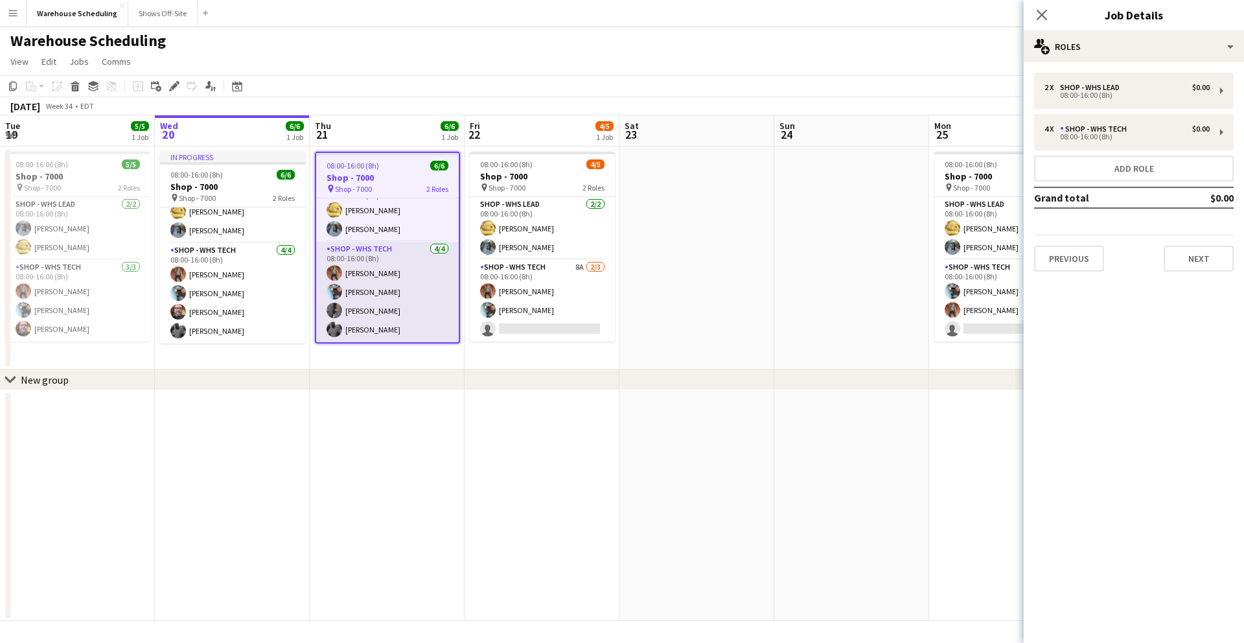
click at [367, 331] on app-card-role "Shop - WHS Tech [DATE] 08:00-16:00 (8h) [PERSON_NAME] [PERSON_NAME] [PERSON_NAM…" at bounding box center [387, 292] width 143 height 100
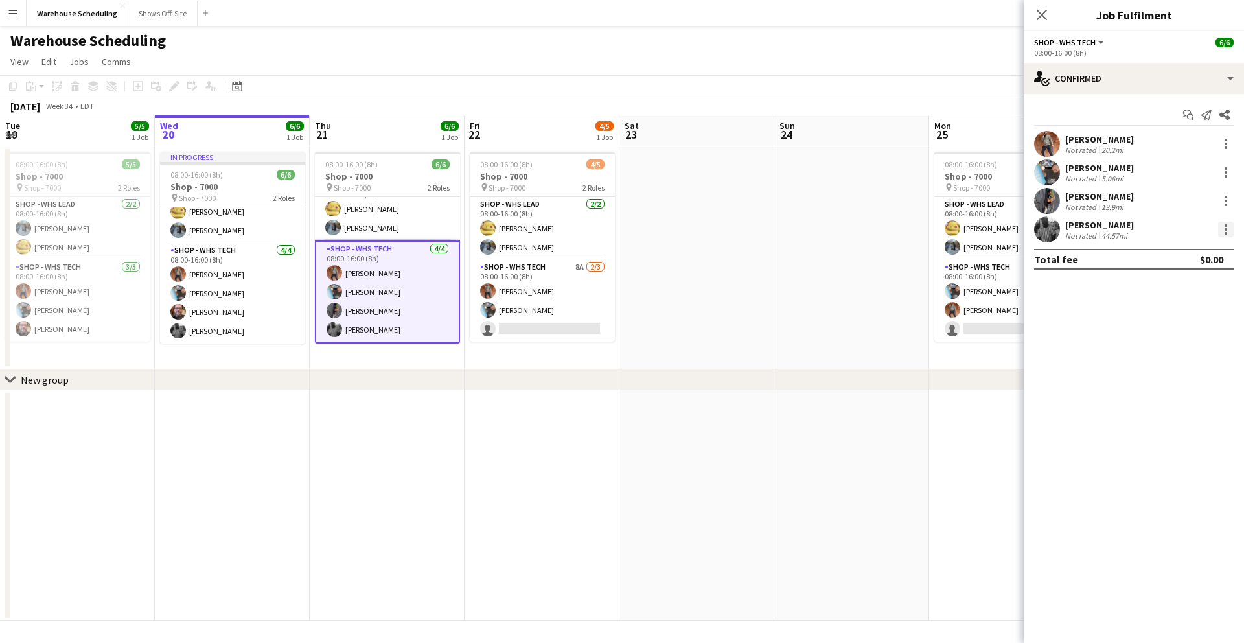
click at [1224, 229] on div at bounding box center [1225, 229] width 3 height 3
click at [1169, 374] on span "Remove" at bounding box center [1162, 377] width 39 height 11
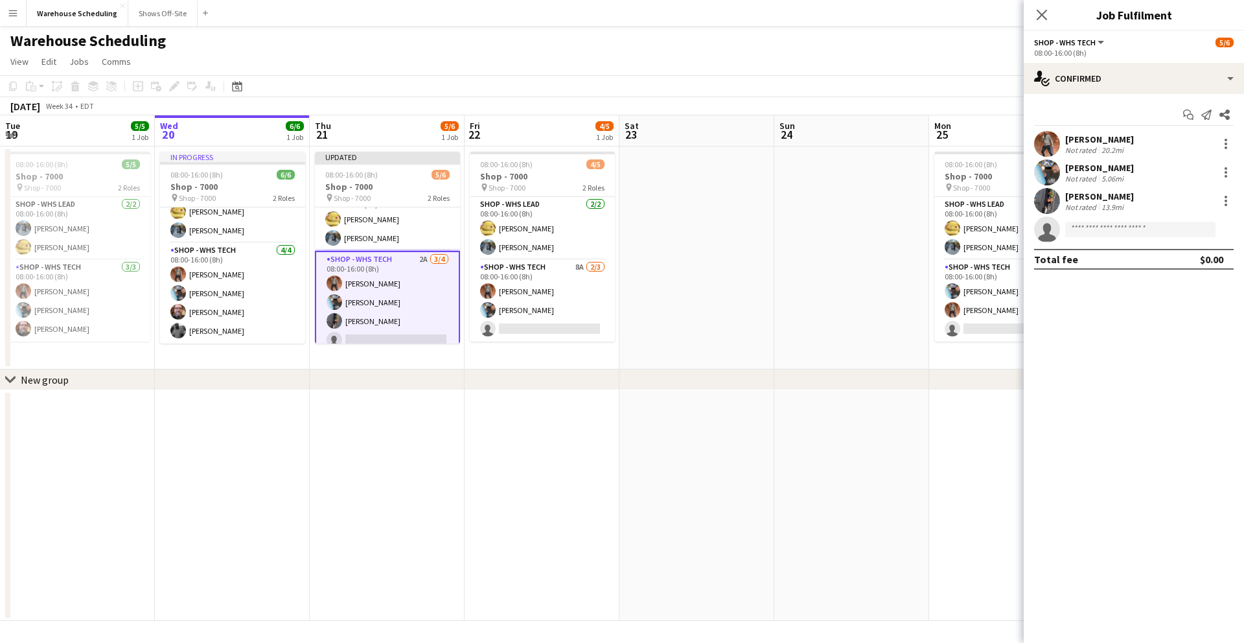
click at [987, 56] on app-page-menu "View Day view expanded Day view collapsed Month view Date picker Jump to [DATE]…" at bounding box center [622, 63] width 1244 height 25
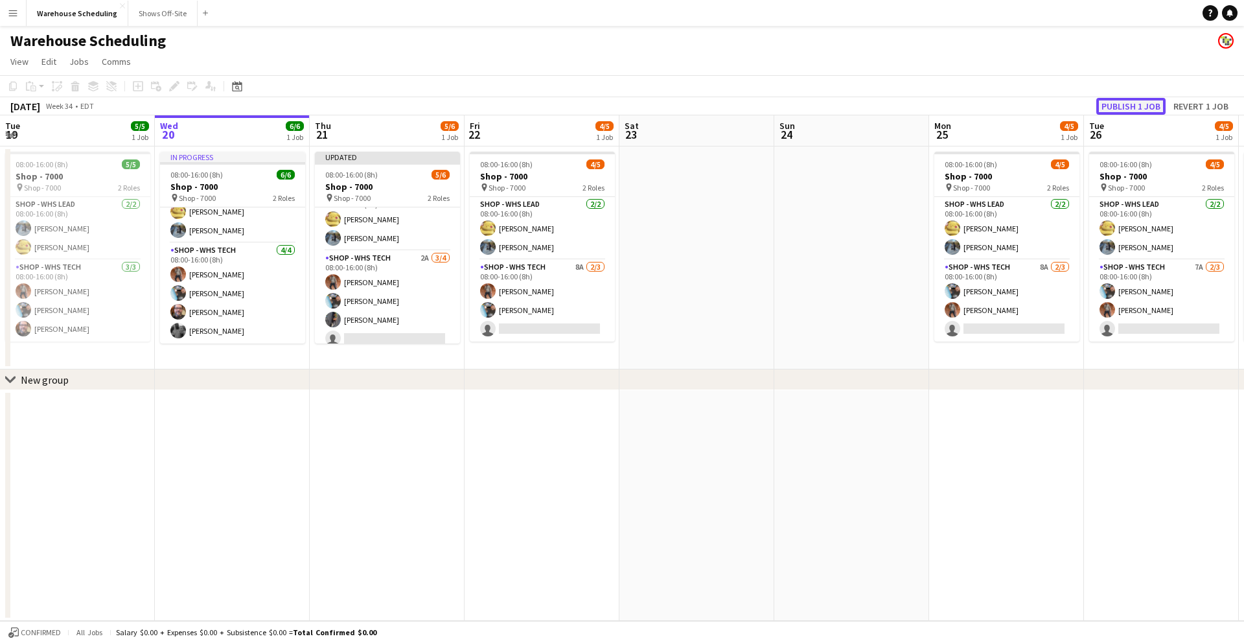
click at [1113, 108] on button "Publish 1 job" at bounding box center [1130, 106] width 69 height 17
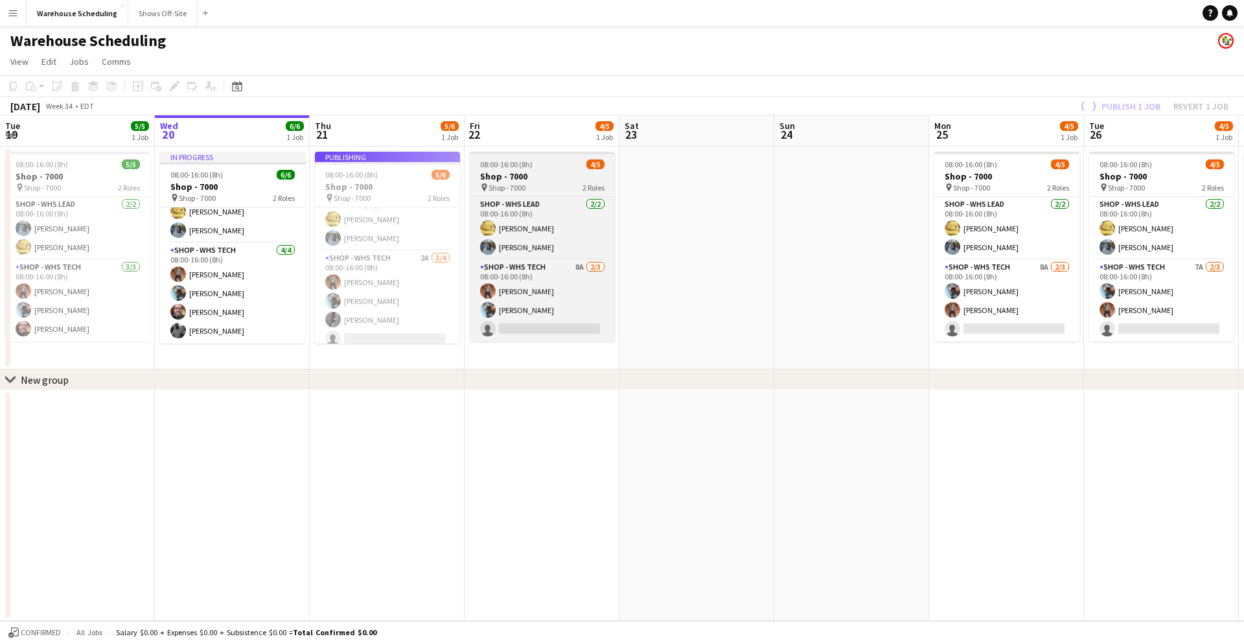
scroll to position [17, 0]
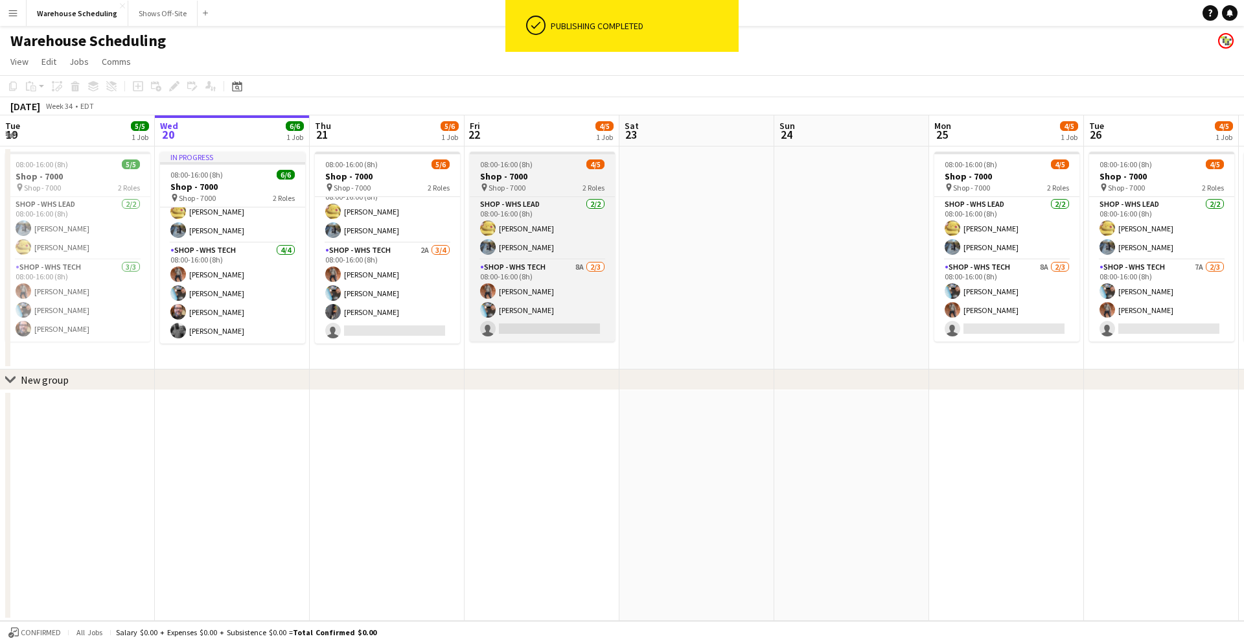
click at [542, 168] on div "08:00-16:00 (8h) 4/5" at bounding box center [542, 164] width 145 height 10
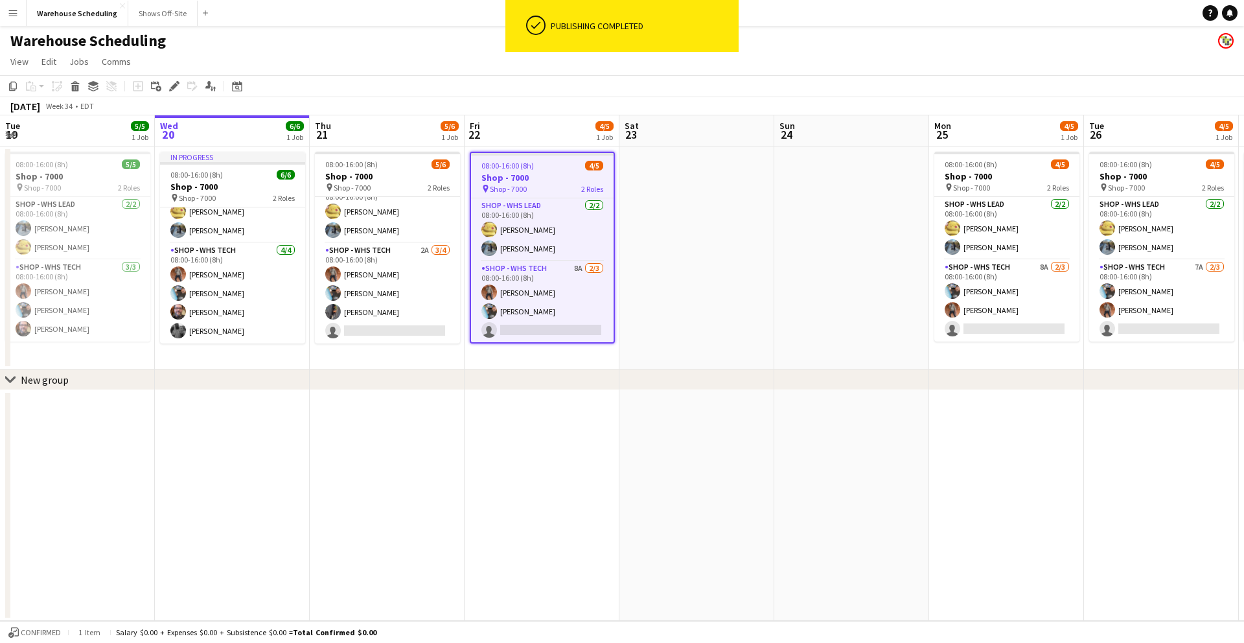
scroll to position [0, 309]
click at [558, 328] on app-card-role "Shop - WHS Tech 8A [DATE] 08:00-16:00 (8h) [PERSON_NAME] [PERSON_NAME] single-n…" at bounding box center [543, 302] width 143 height 82
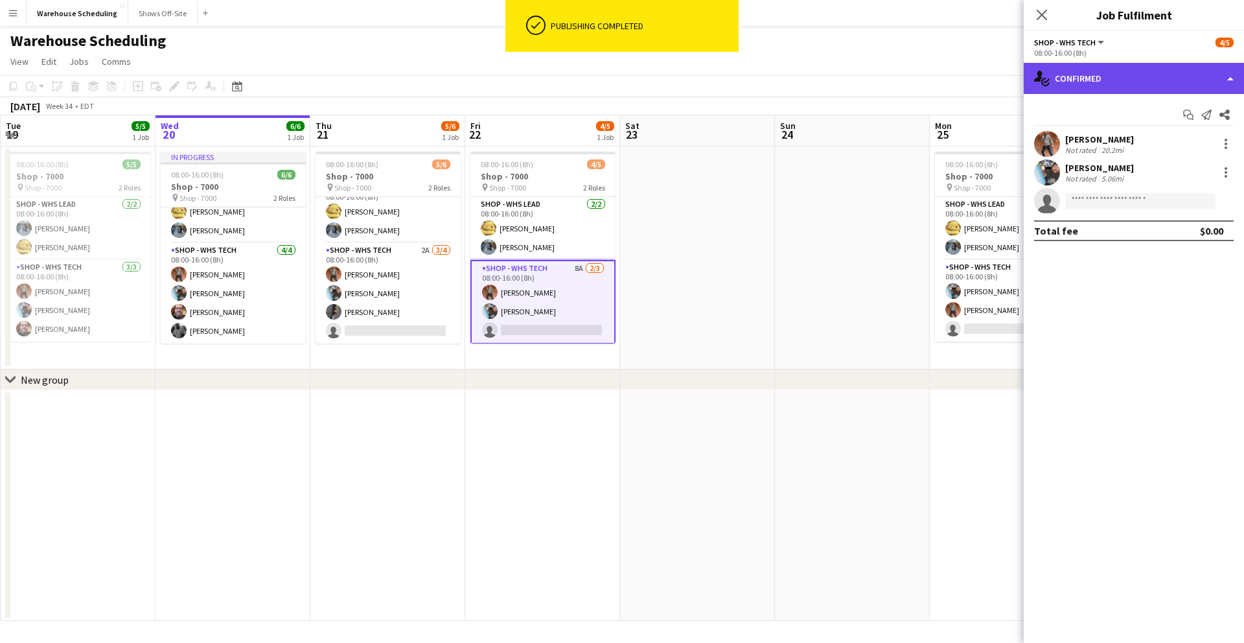
click at [1080, 76] on div "single-neutral-actions-check-2 Confirmed" at bounding box center [1133, 78] width 220 height 31
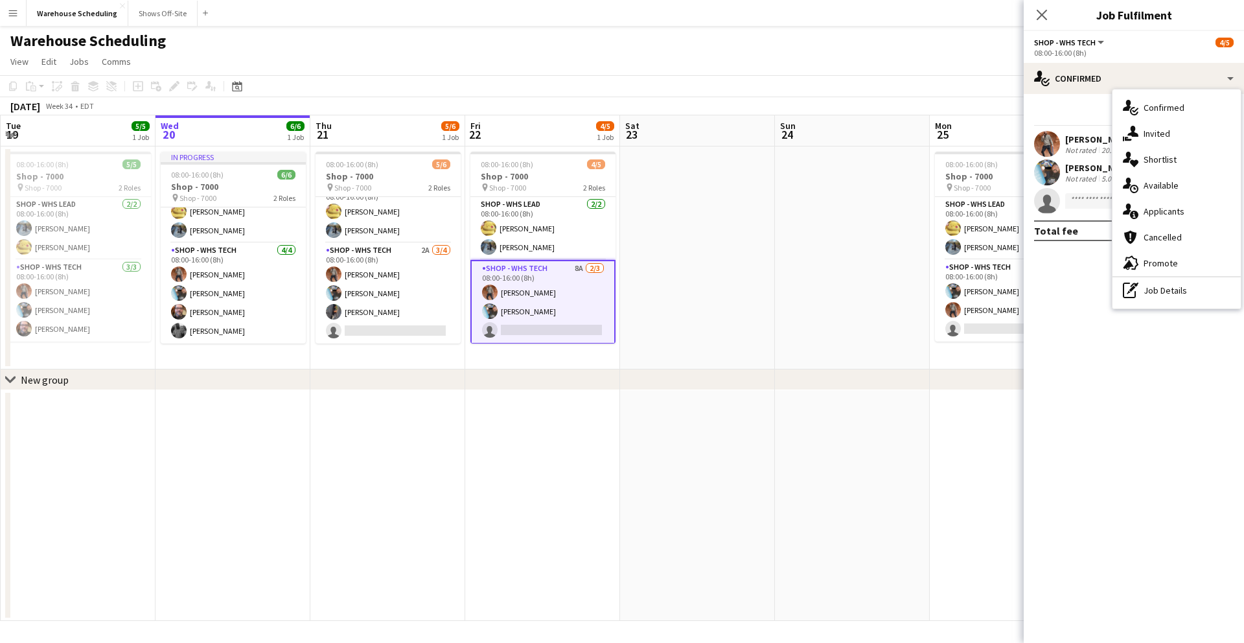
drag, startPoint x: 1164, startPoint y: 206, endPoint x: 1148, endPoint y: 207, distance: 16.2
click at [1163, 206] on div "single-neutral-actions-information Applicants" at bounding box center [1176, 211] width 128 height 26
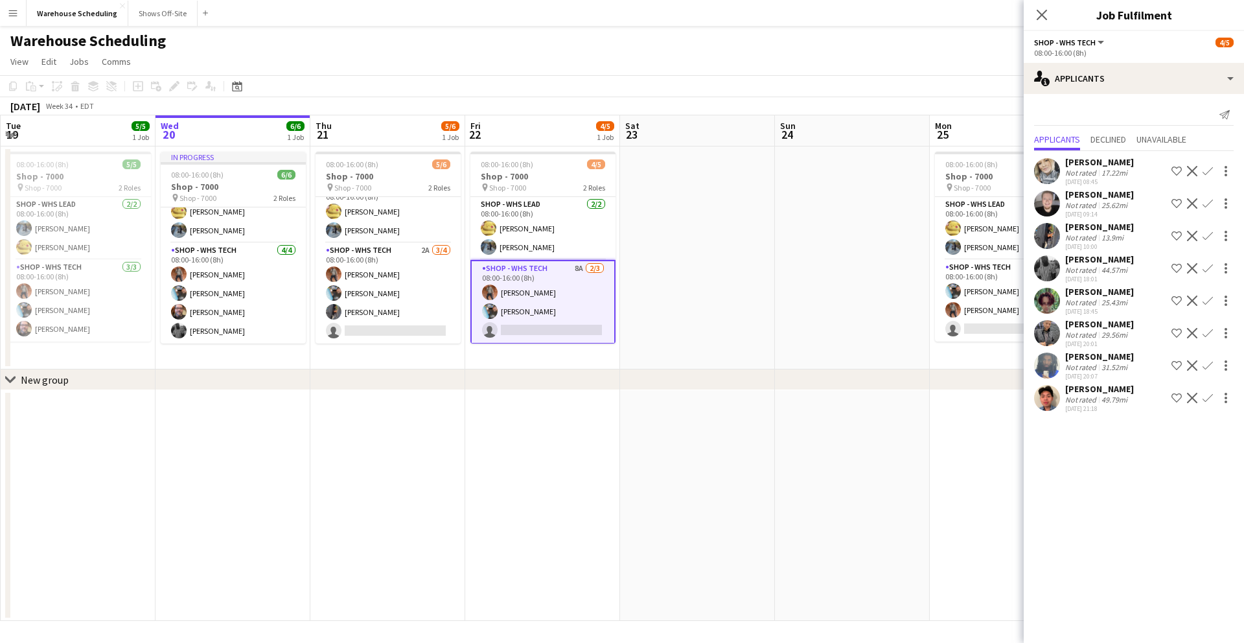
click at [1208, 265] on app-icon "Confirm" at bounding box center [1207, 268] width 10 height 10
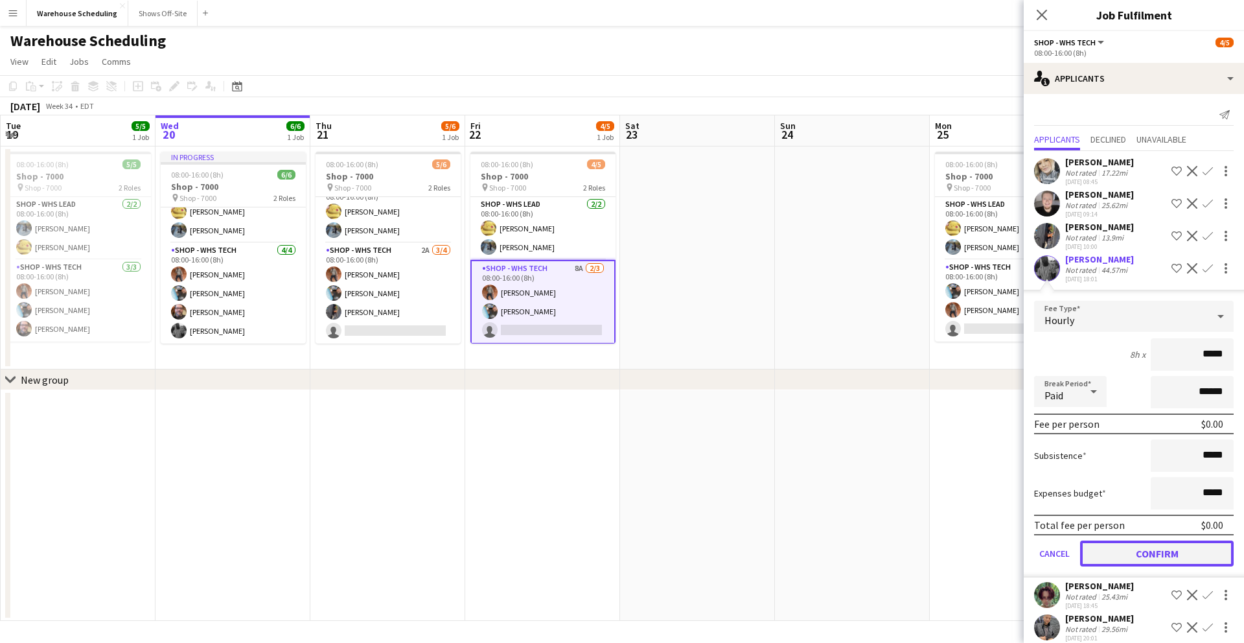
click at [1172, 550] on button "Confirm" at bounding box center [1157, 553] width 154 height 26
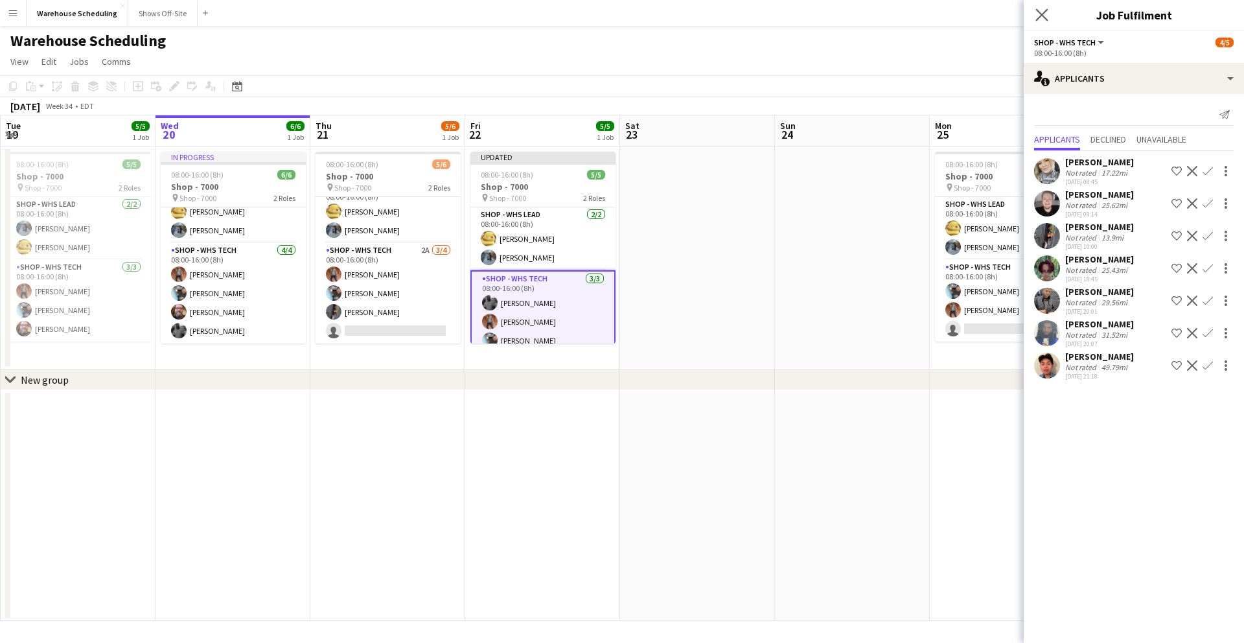
click at [1048, 16] on app-icon "Close pop-in" at bounding box center [1042, 15] width 19 height 19
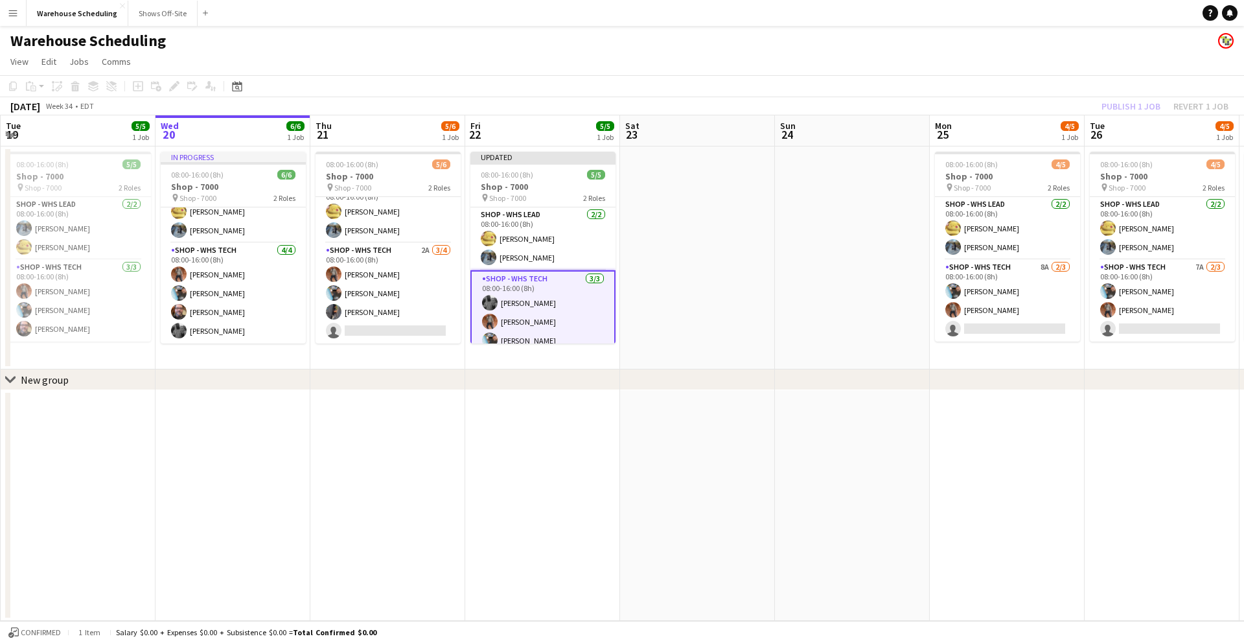
click at [1005, 84] on app-toolbar "Copy Paste Paste Command V Paste with crew Command Shift V Paste linked Job [GE…" at bounding box center [622, 86] width 1244 height 22
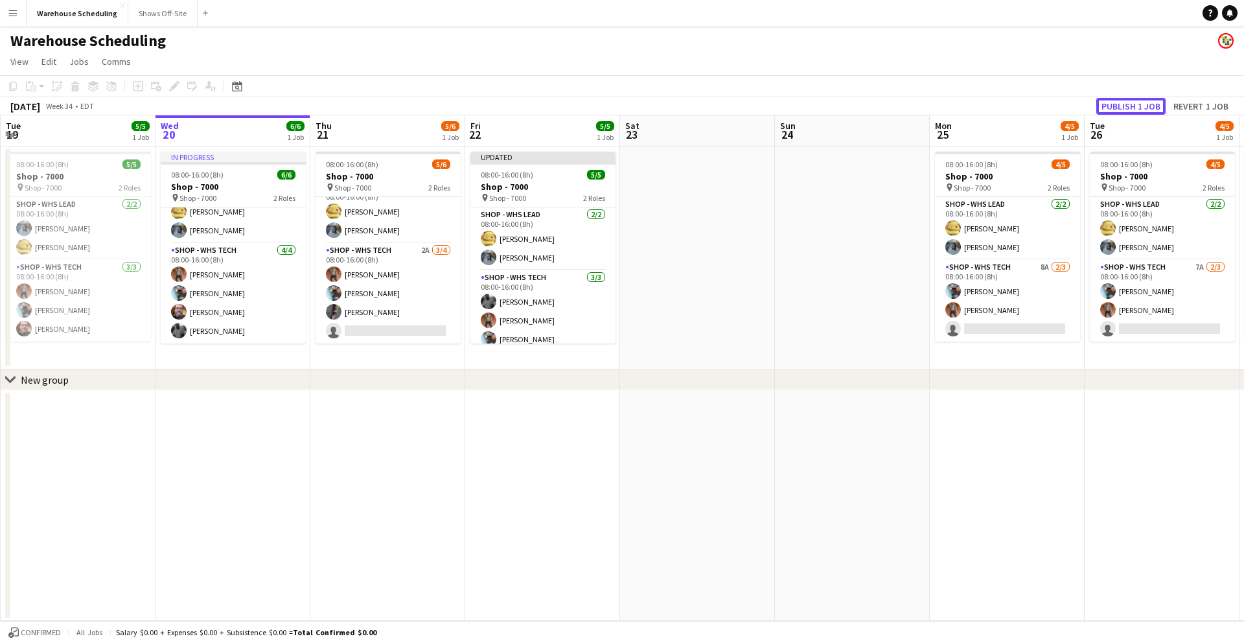
click at [1120, 106] on button "Publish 1 job" at bounding box center [1130, 106] width 69 height 17
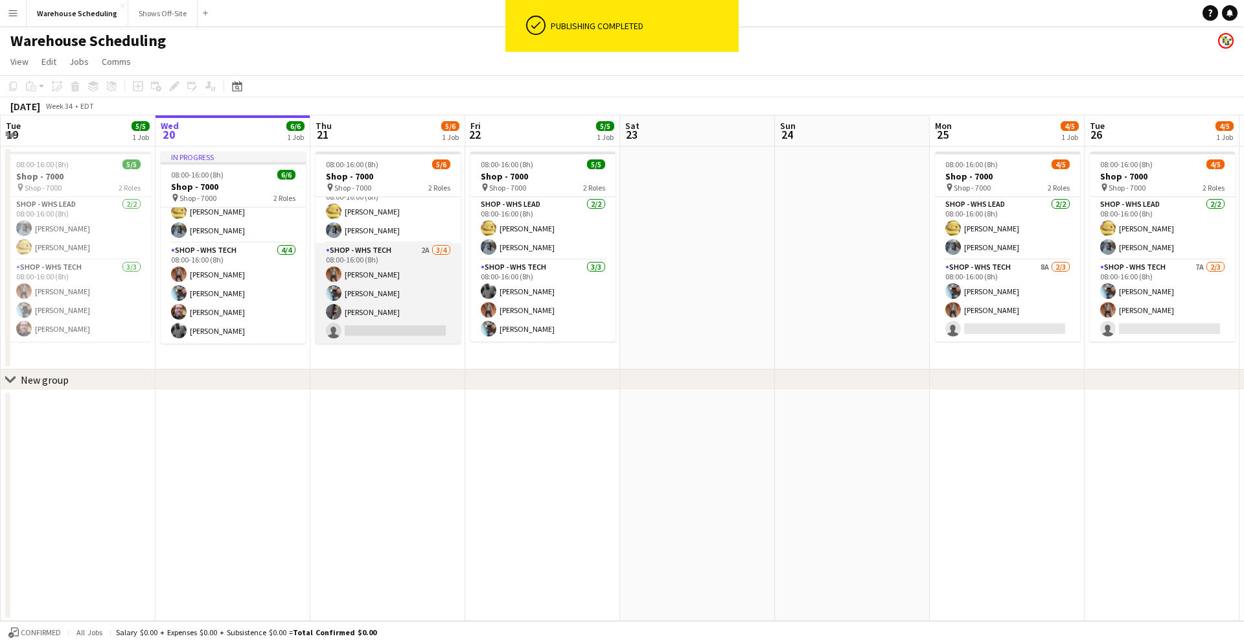
click at [400, 330] on app-card-role "Shop - WHS Tech 2A [DATE] 08:00-16:00 (8h) [PERSON_NAME] [PERSON_NAME] [PERSON_…" at bounding box center [387, 293] width 145 height 100
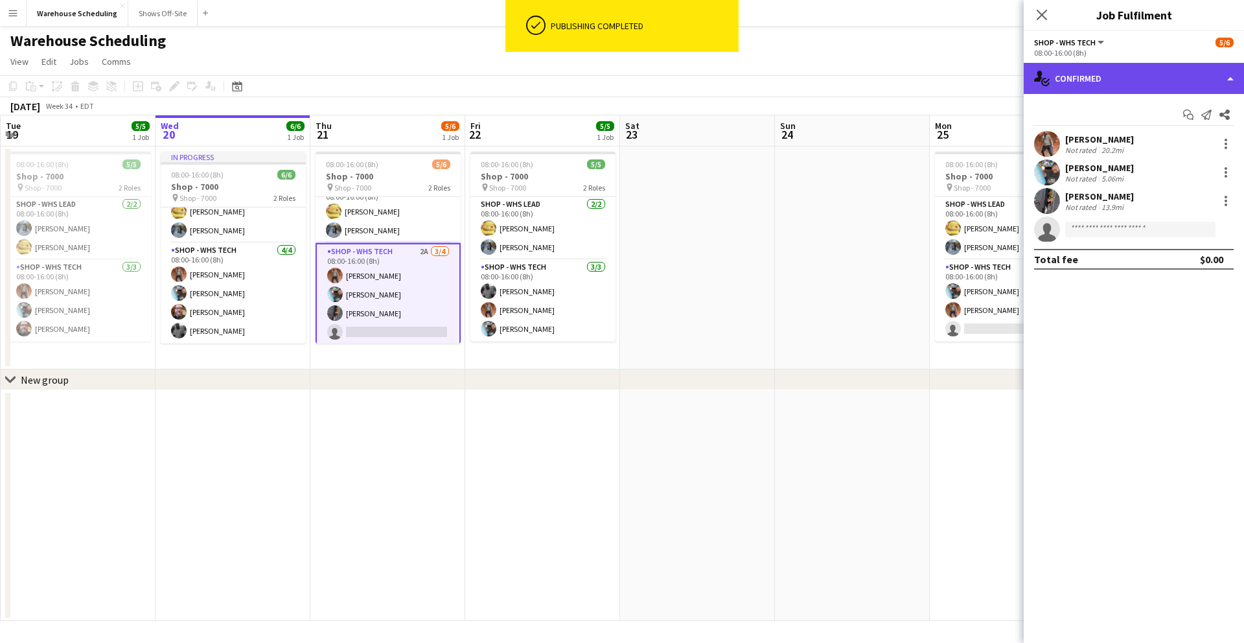
click at [1084, 82] on div "single-neutral-actions-check-2 Confirmed" at bounding box center [1133, 78] width 220 height 31
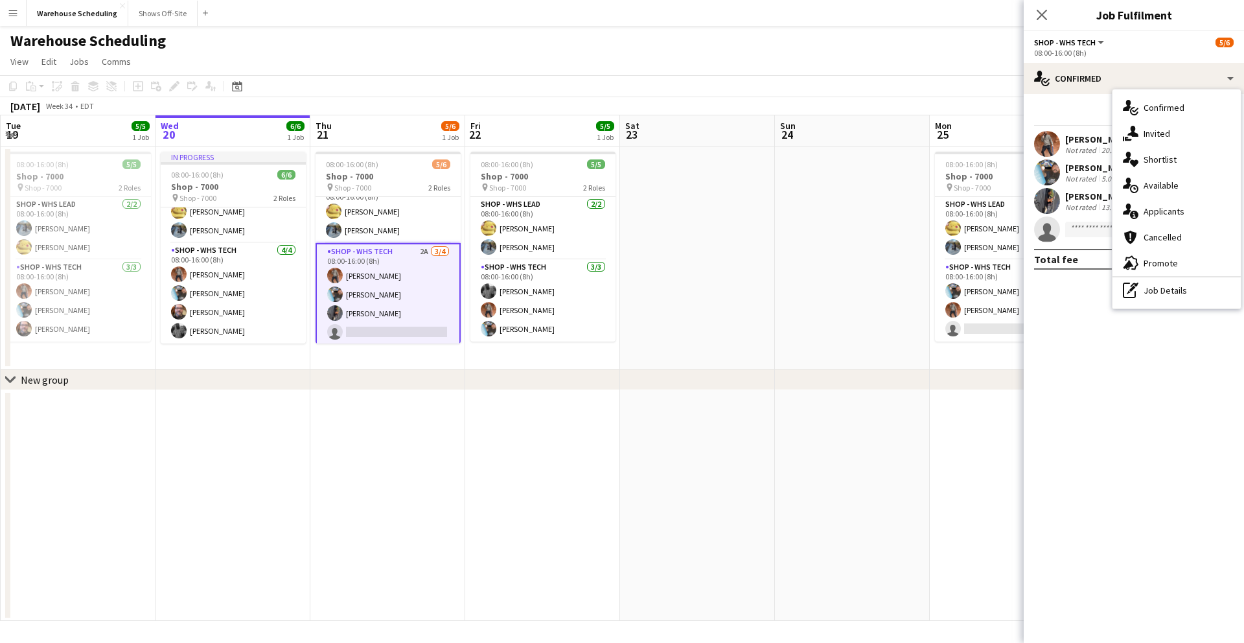
click at [1152, 211] on div "single-neutral-actions-information Applicants" at bounding box center [1176, 211] width 128 height 26
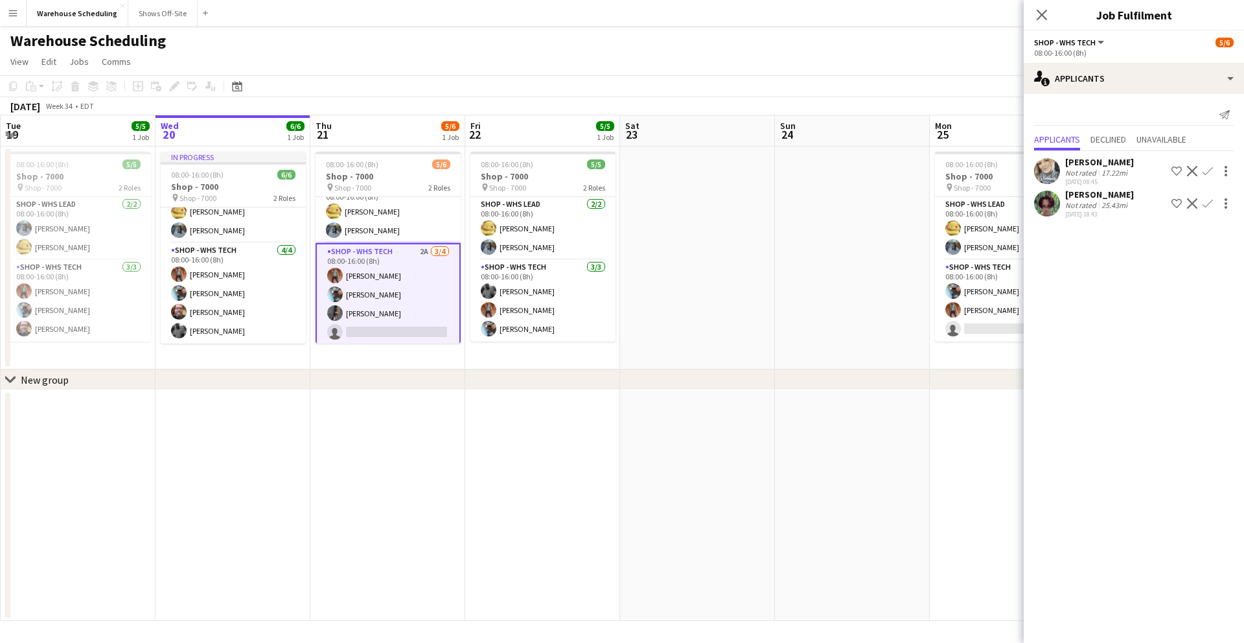
click at [1211, 170] on app-icon "Confirm" at bounding box center [1207, 171] width 10 height 10
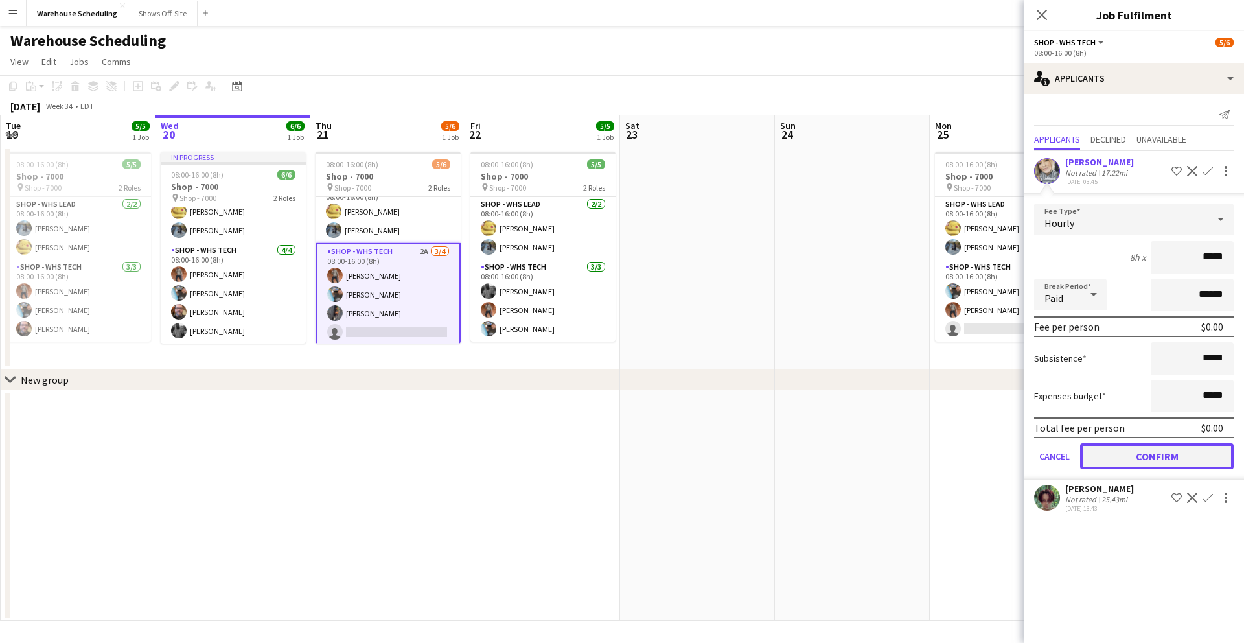
click at [1159, 457] on button "Confirm" at bounding box center [1157, 456] width 154 height 26
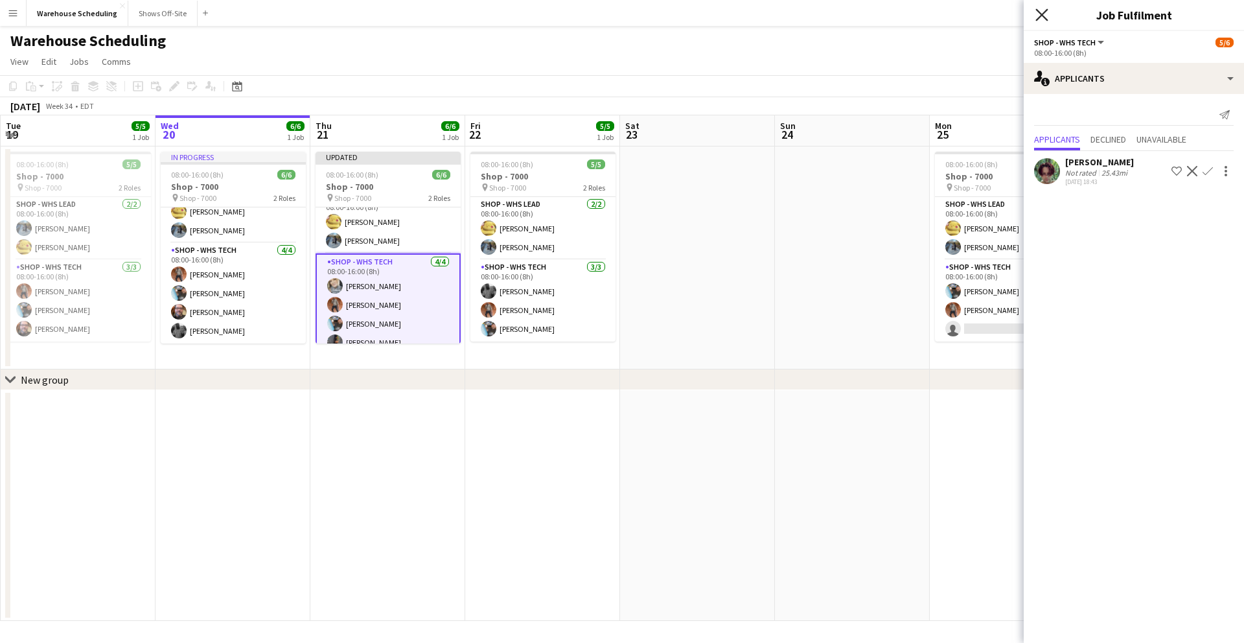
click at [1043, 14] on icon "Close pop-in" at bounding box center [1041, 14] width 12 height 12
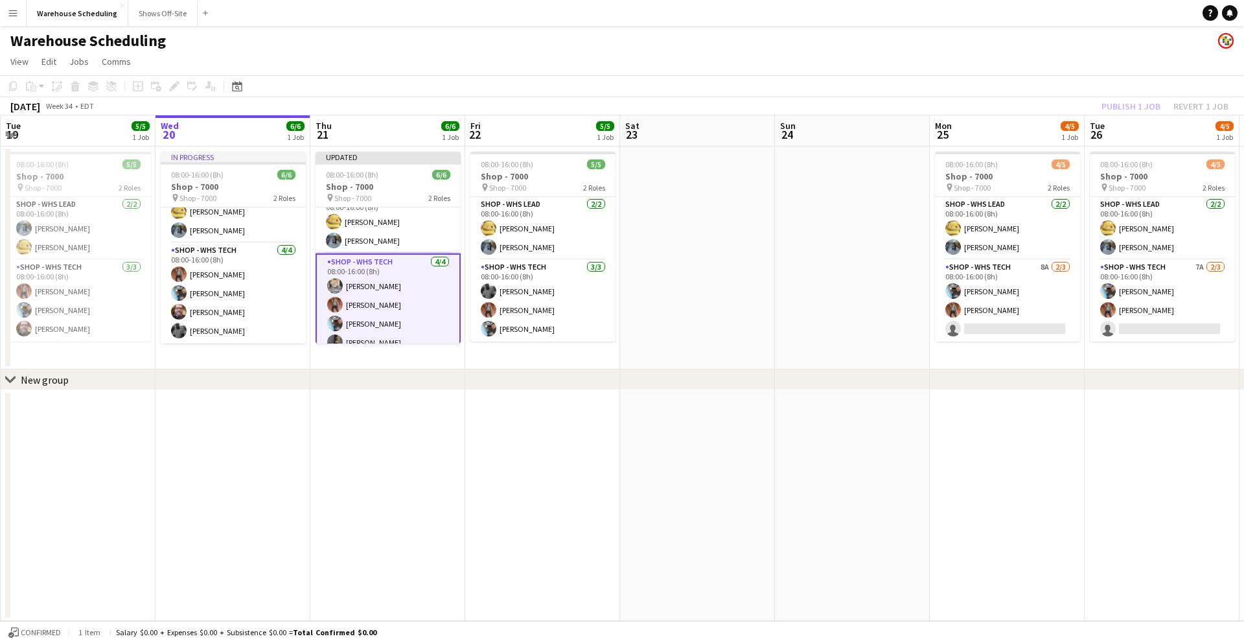
click at [1032, 74] on app-page-menu "View Day view expanded Day view collapsed Month view Date picker Jump to [DATE]…" at bounding box center [622, 63] width 1244 height 25
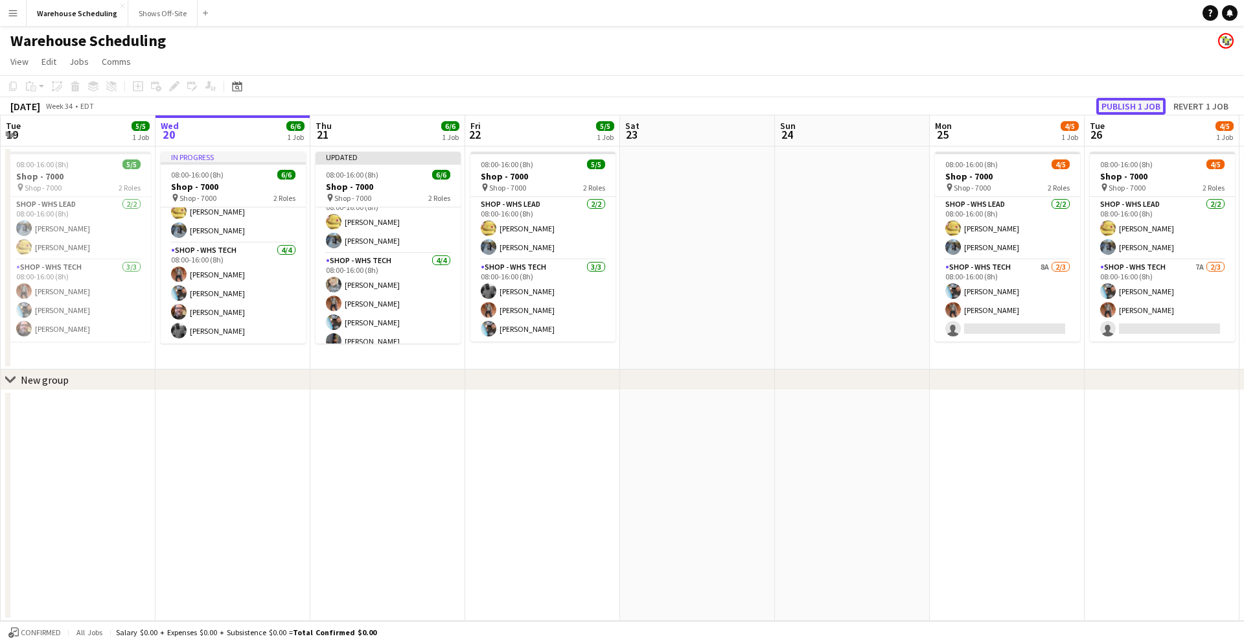
click at [1143, 102] on button "Publish 1 job" at bounding box center [1130, 106] width 69 height 17
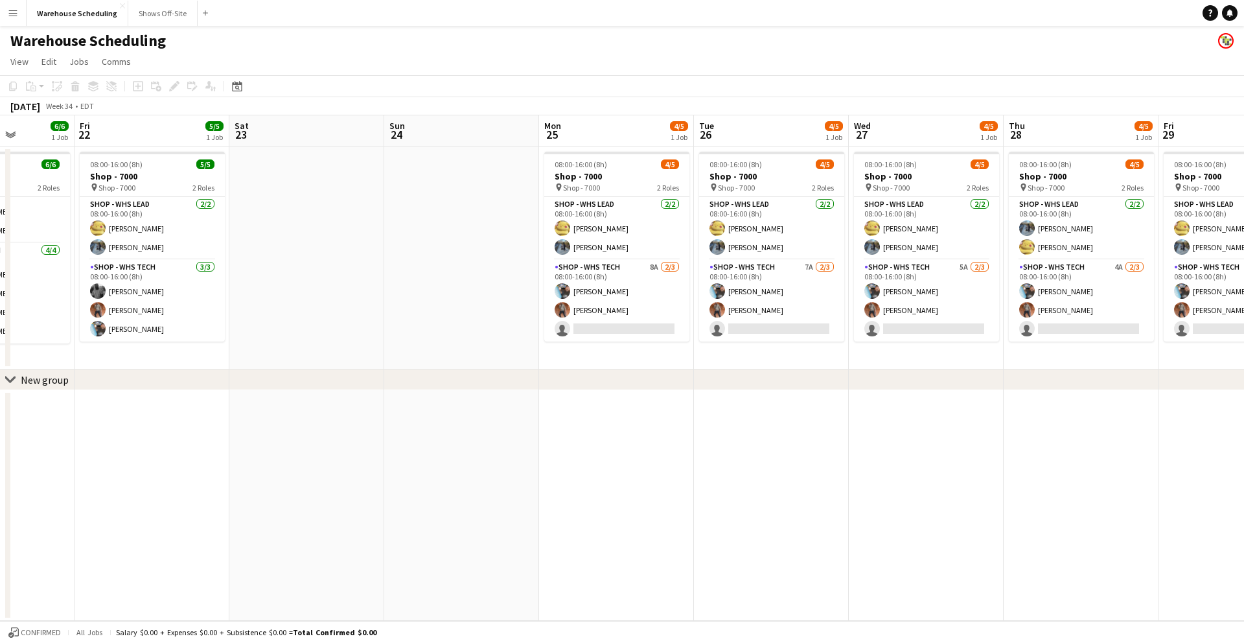
scroll to position [0, 391]
drag, startPoint x: 1027, startPoint y: 121, endPoint x: 635, endPoint y: 133, distance: 392.1
click at [635, 133] on app-calendar-viewport "Tue 19 5/5 1 Job Wed 20 6/6 1 Job Thu 21 6/6 1 Job Fri 22 5/5 1 Job Sat 23 Sun …" at bounding box center [622, 367] width 1244 height 505
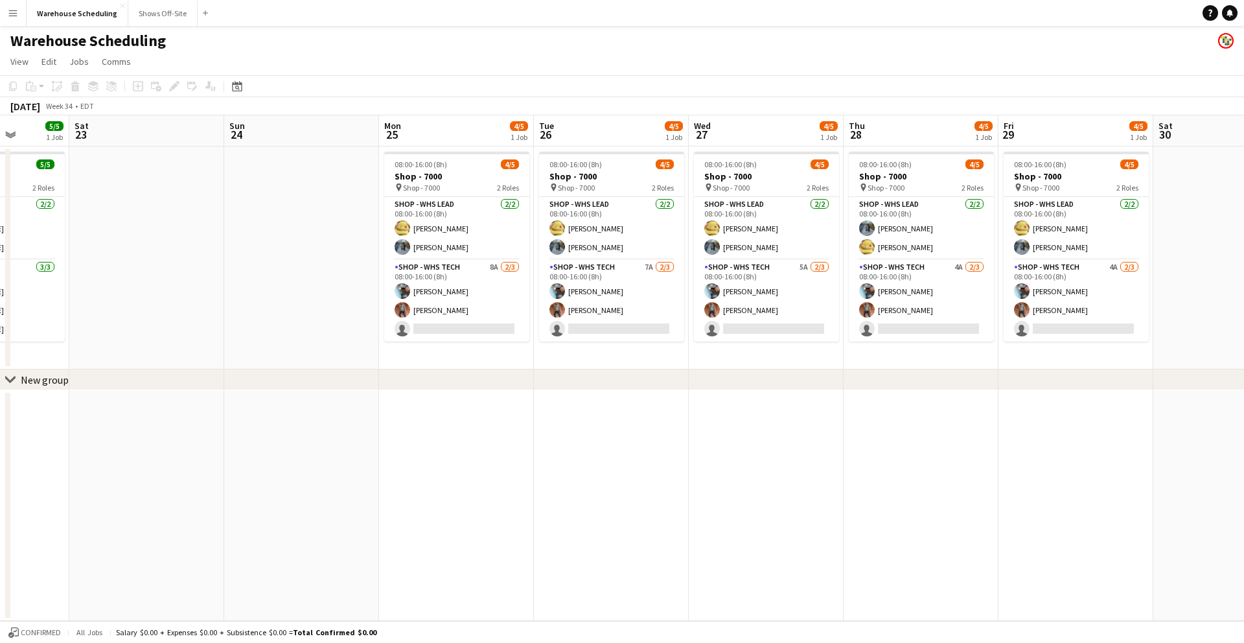
scroll to position [0, 396]
drag, startPoint x: 884, startPoint y: 124, endPoint x: 725, endPoint y: 139, distance: 160.1
click at [725, 139] on app-calendar-viewport "Wed 20 6/6 1 Job Thu 21 6/6 1 Job Fri 22 5/5 1 Job Sat 23 Sun 24 Mon 25 4/5 1 J…" at bounding box center [622, 367] width 1244 height 505
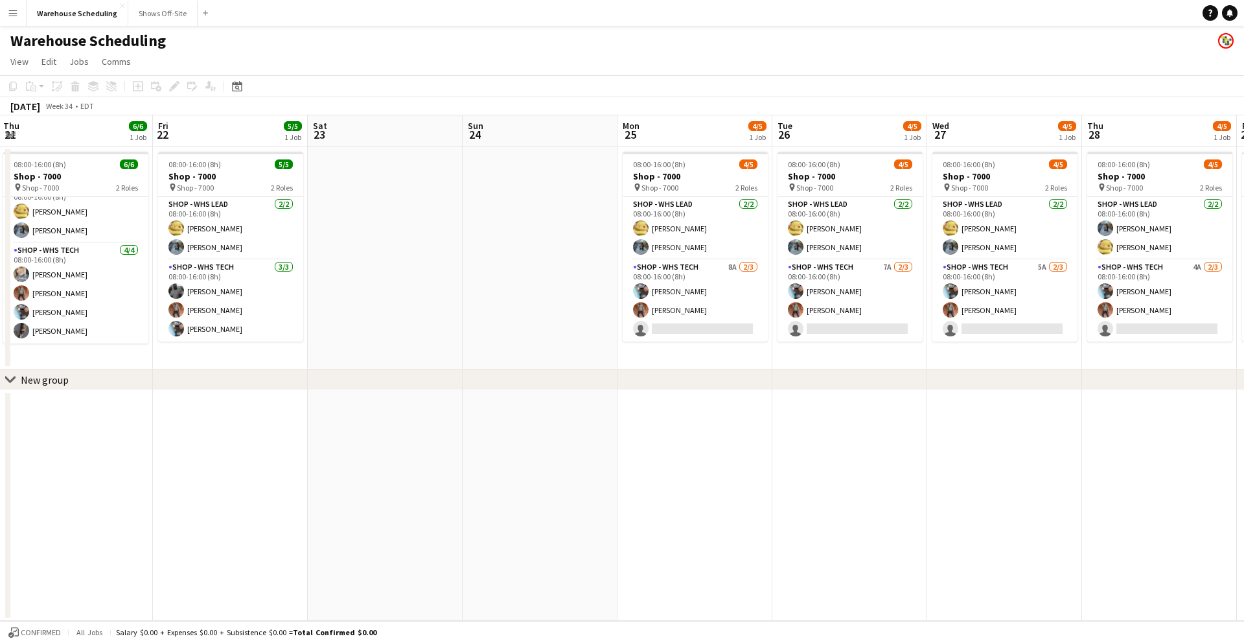
drag, startPoint x: 328, startPoint y: 137, endPoint x: 716, endPoint y: 134, distance: 388.7
click at [720, 134] on app-calendar-viewport "Tue 19 5/5 1 Job Wed 20 6/6 1 Job Thu 21 6/6 1 Job Fri 22 5/5 1 Job Sat 23 Sun …" at bounding box center [622, 367] width 1244 height 505
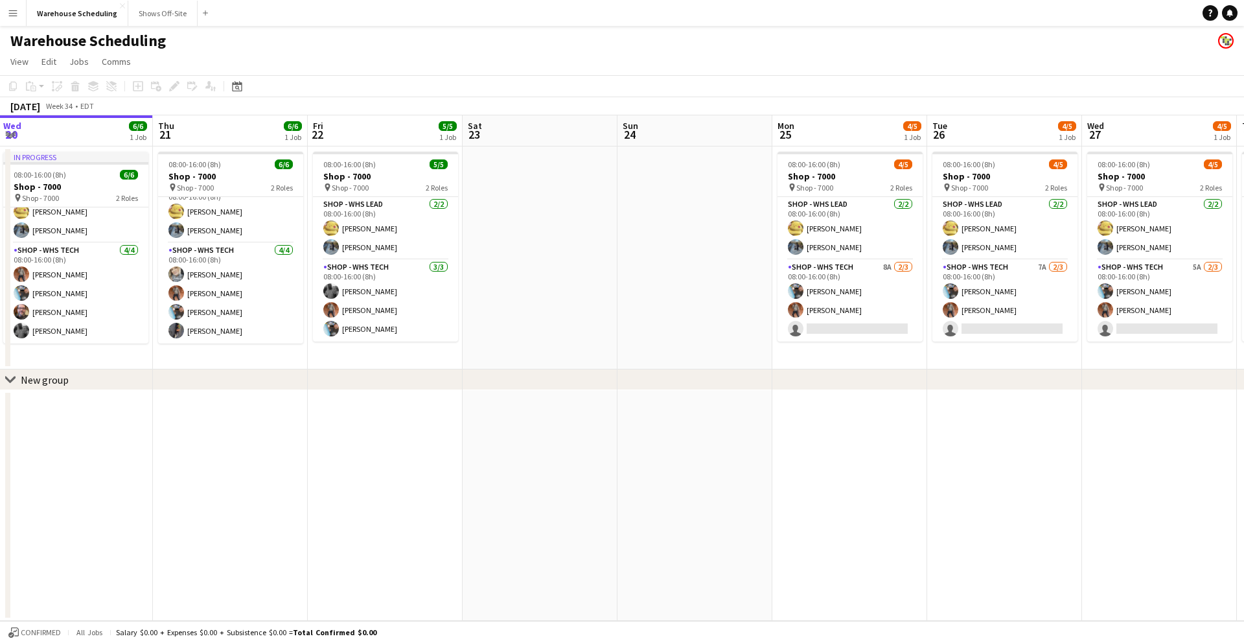
scroll to position [0, 313]
click at [402, 273] on app-card-role "Shop - WHS Tech [DATE] 08:00-16:00 (8h) [PERSON_NAME] [PERSON_NAME] [PERSON_NAM…" at bounding box center [384, 301] width 145 height 82
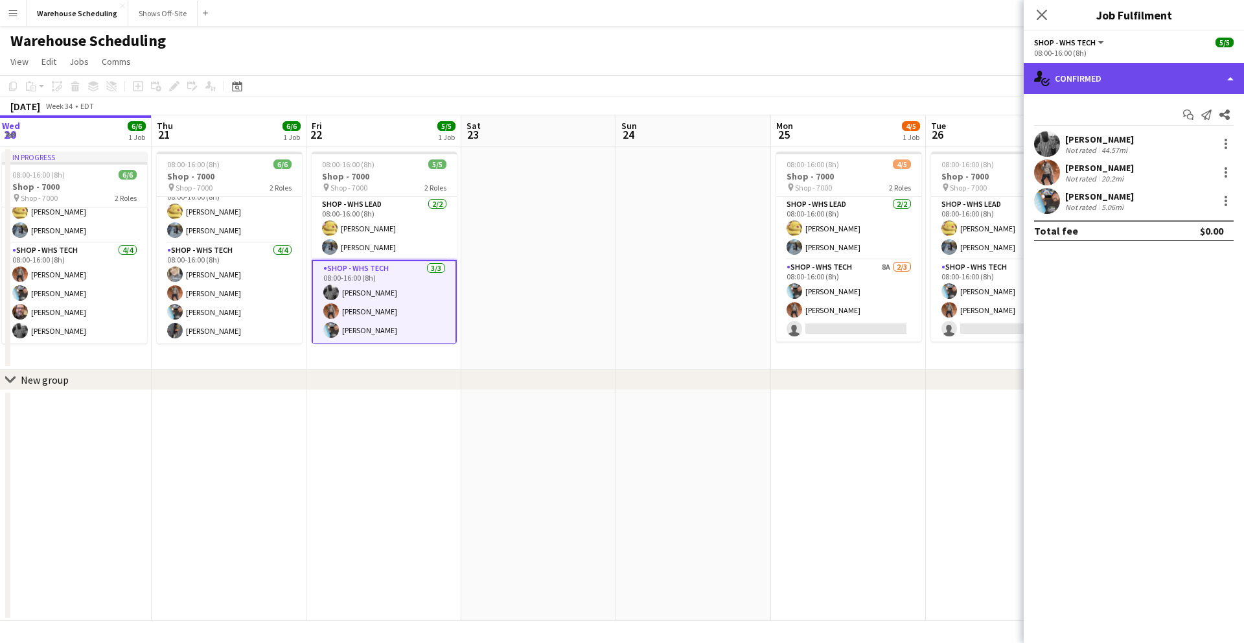
click at [1101, 82] on div "single-neutral-actions-check-2 Confirmed" at bounding box center [1133, 78] width 220 height 31
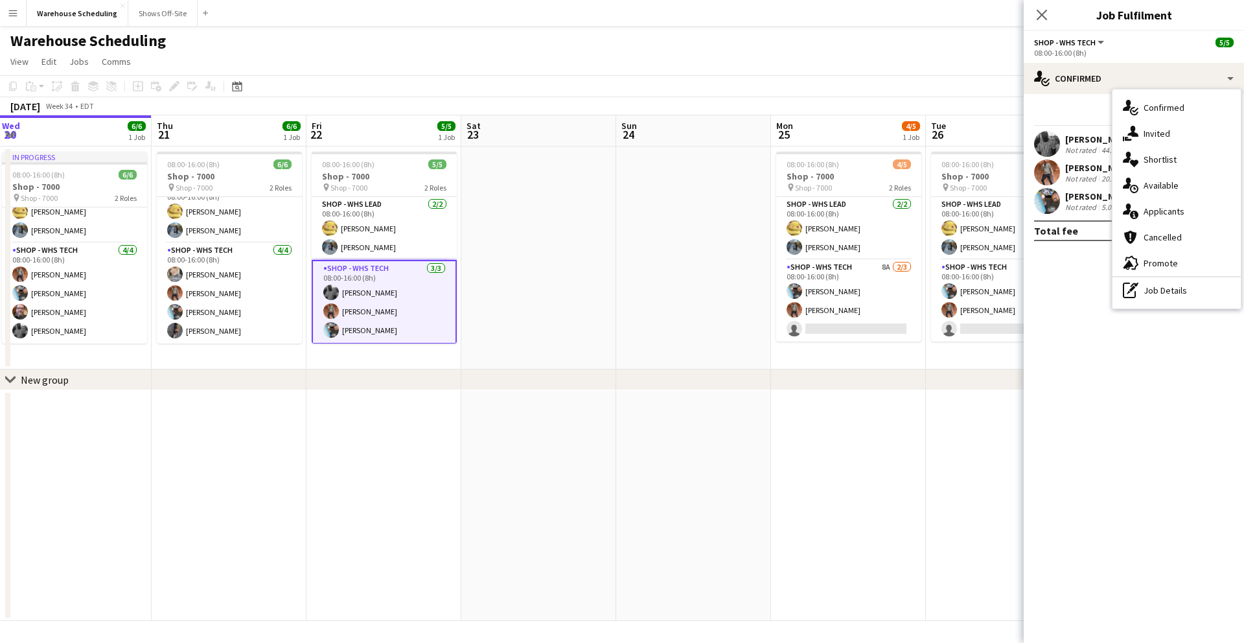
click at [882, 62] on app-page-menu "View Day view expanded Day view collapsed Month view Date picker Jump to [DATE]…" at bounding box center [622, 63] width 1244 height 25
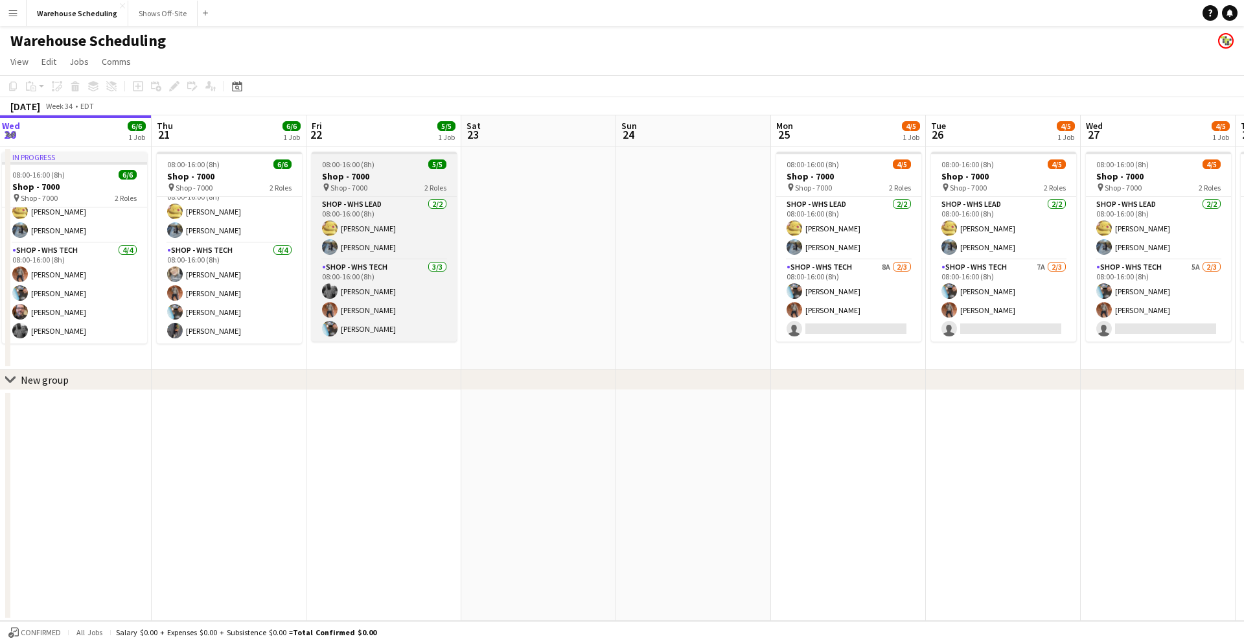
click at [364, 172] on h3 "Shop - 7000" at bounding box center [384, 176] width 145 height 12
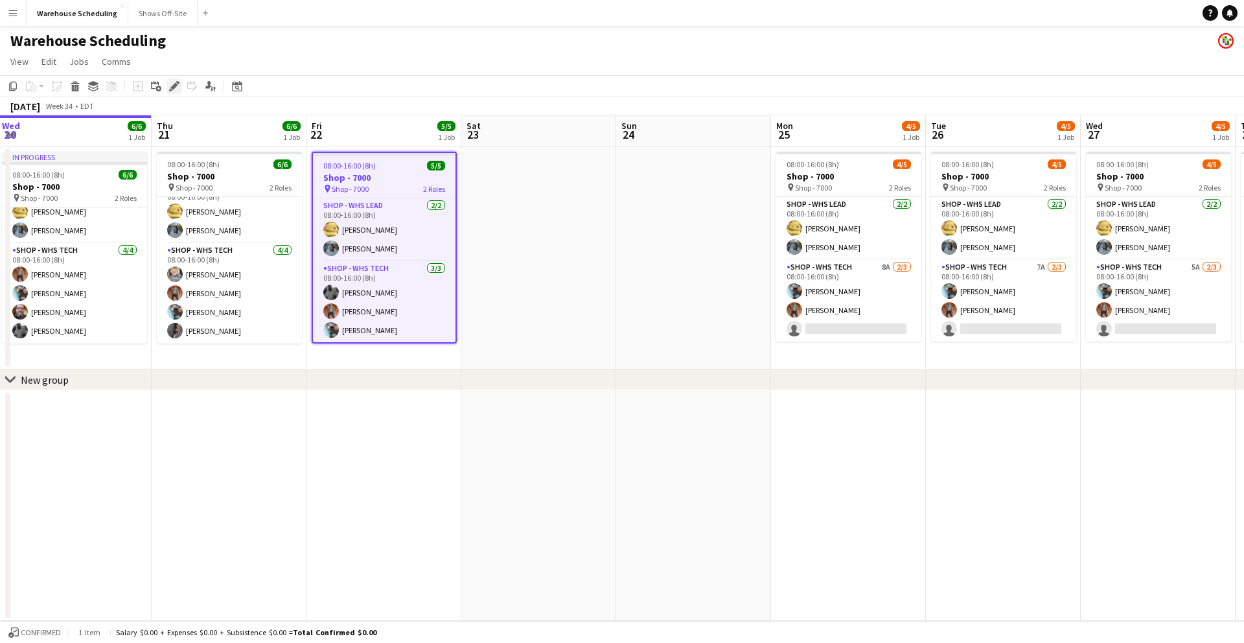
click at [172, 87] on icon at bounding box center [173, 86] width 7 height 7
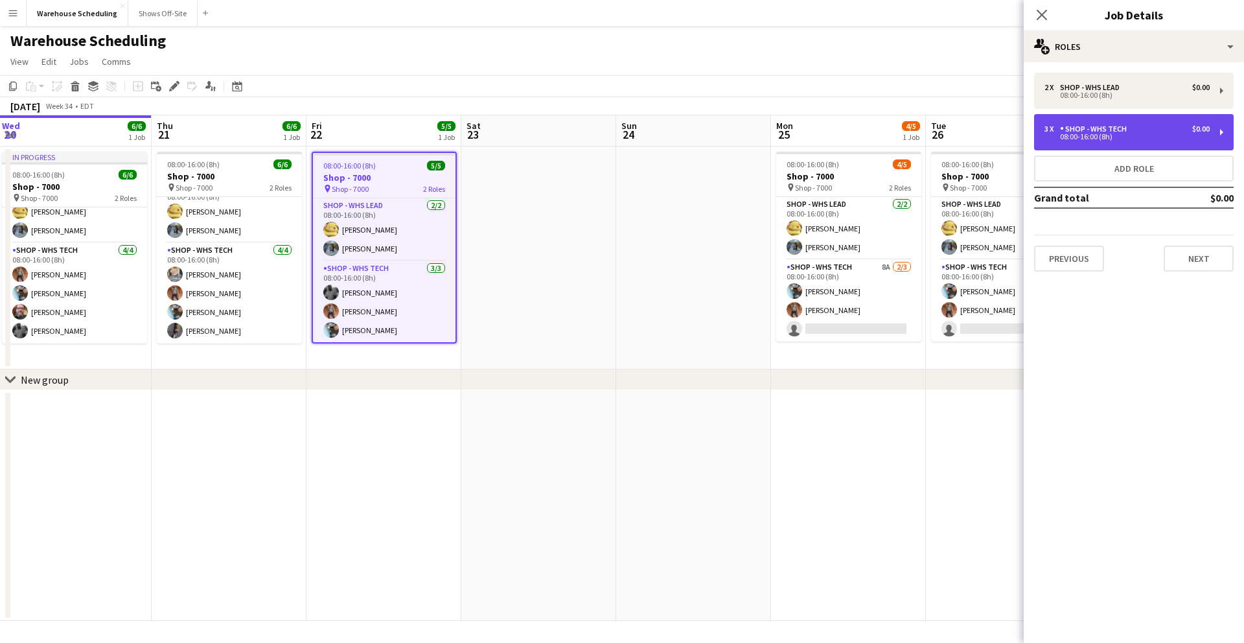
click at [1149, 124] on div "3 x Shop - WHS Tech $0.00" at bounding box center [1126, 128] width 165 height 9
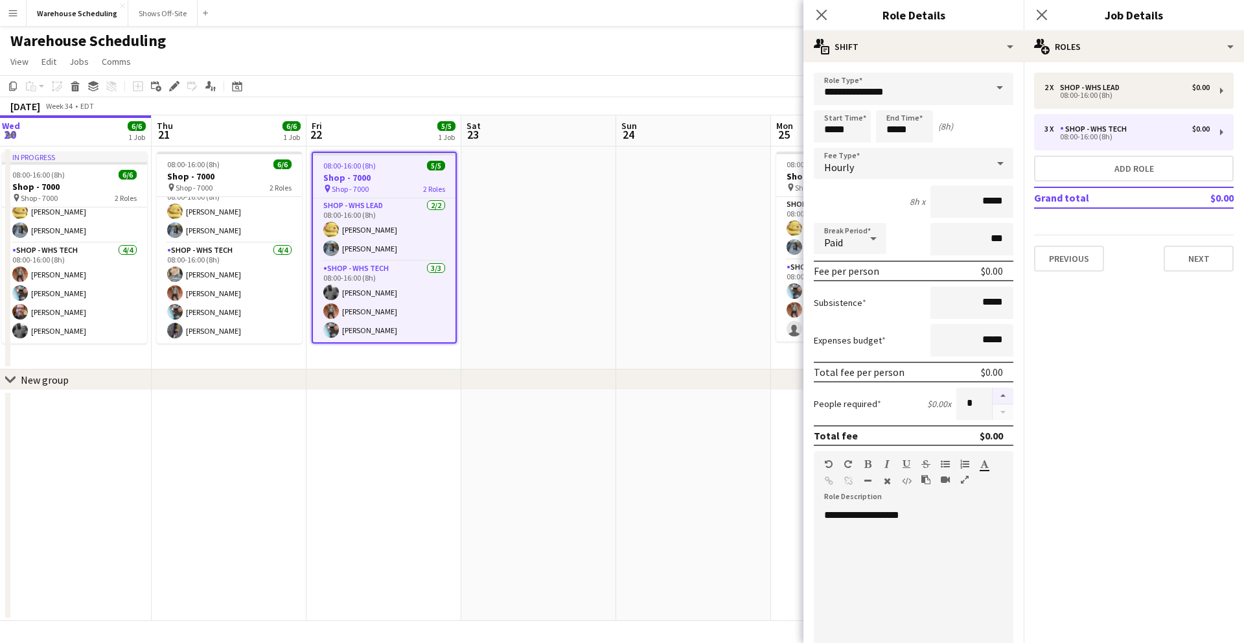
click at [994, 399] on button "button" at bounding box center [1002, 395] width 21 height 17
type input "*"
drag, startPoint x: 1181, startPoint y: 261, endPoint x: 1173, endPoint y: 258, distance: 8.4
click at [1181, 261] on button "Next" at bounding box center [1198, 259] width 70 height 26
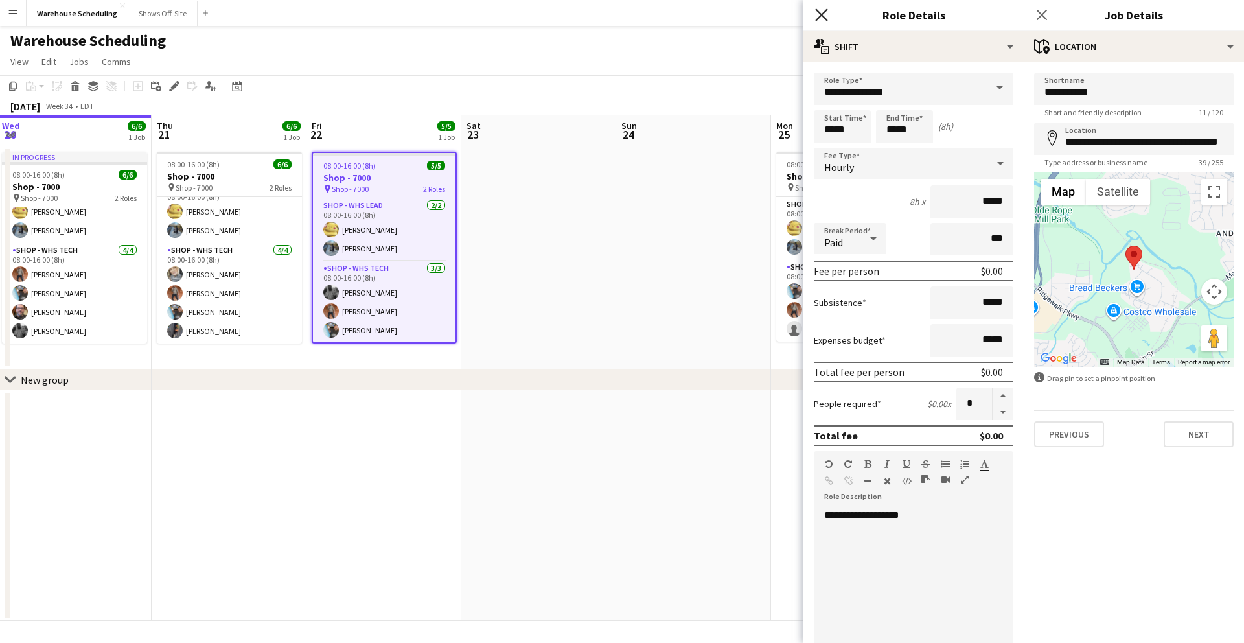
click at [819, 19] on icon "Close pop-in" at bounding box center [821, 14] width 12 height 12
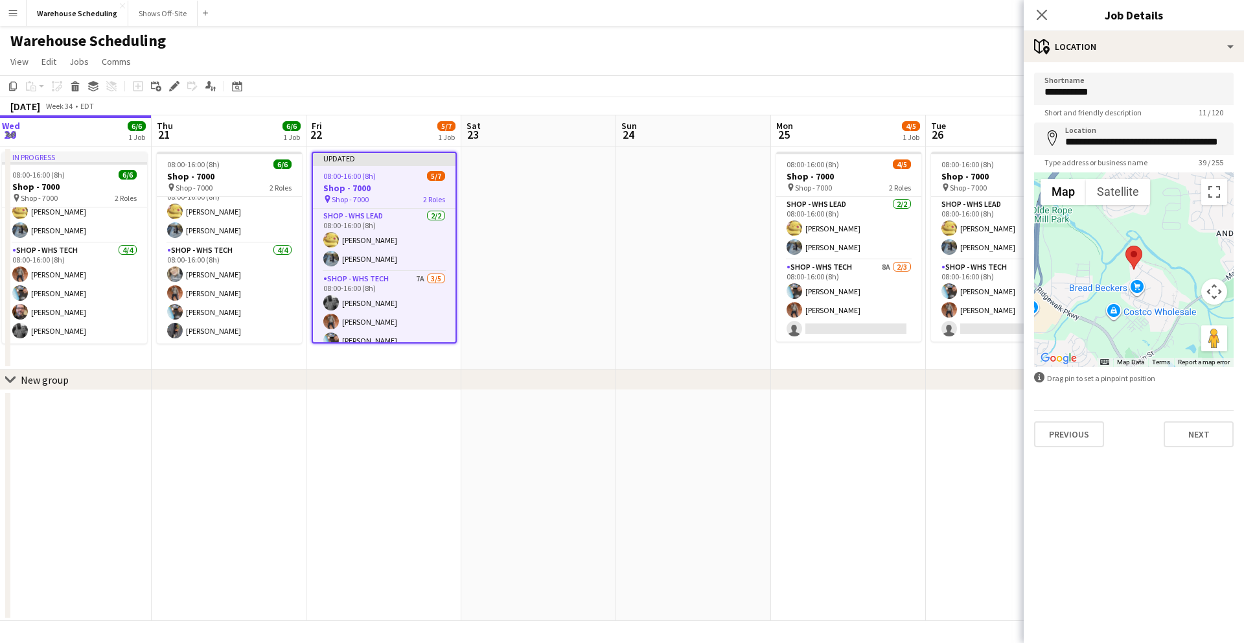
click at [1053, 23] on div "Close pop-in" at bounding box center [1041, 15] width 36 height 30
drag, startPoint x: 1045, startPoint y: 5, endPoint x: 1040, endPoint y: 14, distance: 11.0
click at [1044, 6] on div "Close pop-in" at bounding box center [1041, 15] width 36 height 30
click at [1038, 10] on icon "Close pop-in" at bounding box center [1041, 14] width 12 height 12
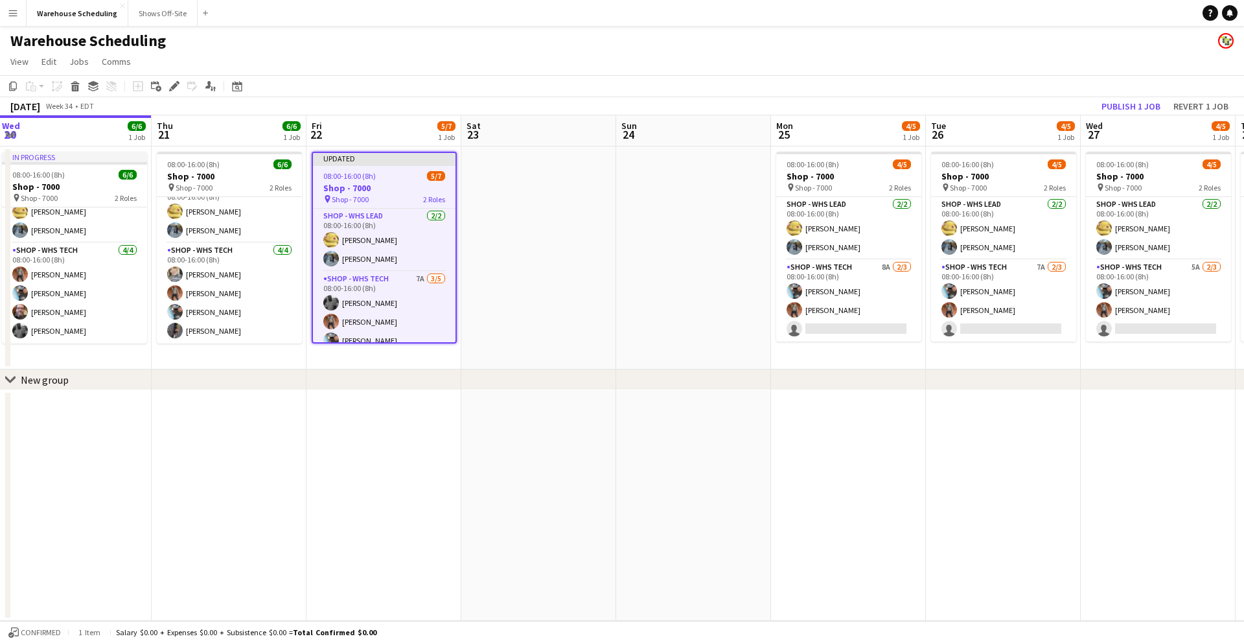
click at [886, 102] on div "[DATE] Week 34 • EDT Publish 1 job Revert 1 job" at bounding box center [622, 106] width 1244 height 18
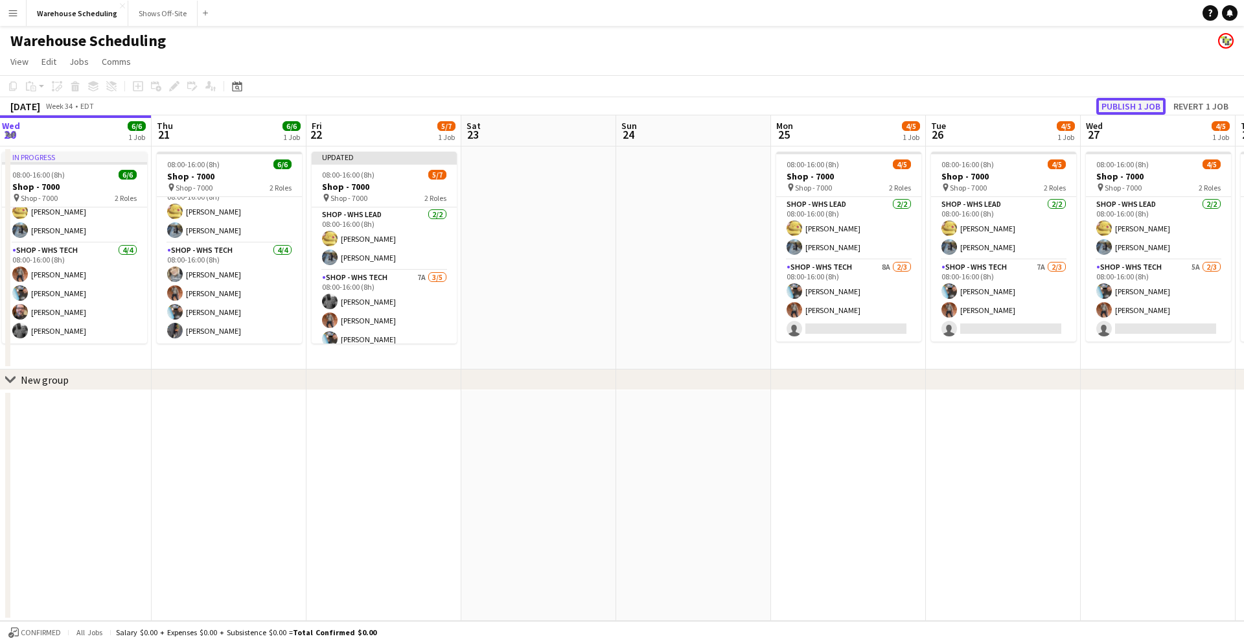
click at [1136, 102] on button "Publish 1 job" at bounding box center [1130, 106] width 69 height 17
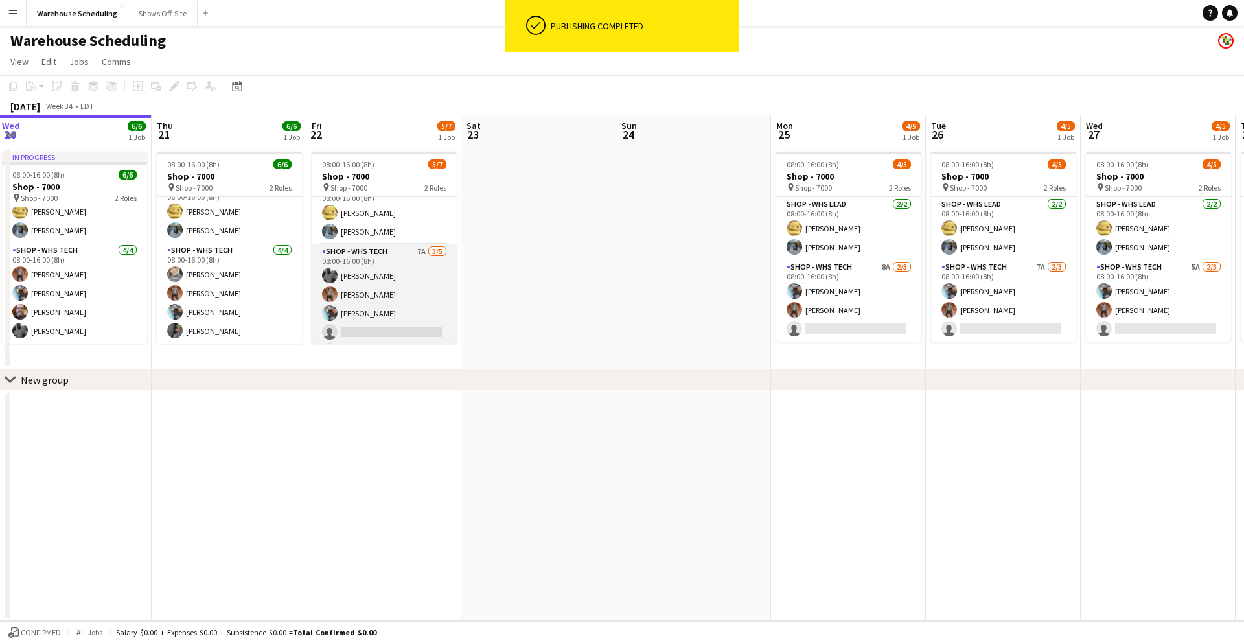
scroll to position [36, 0]
click at [391, 314] on app-card-role "Shop - WHS Tech 7A [DATE] 08:00-16:00 (8h) [PERSON_NAME] [PERSON_NAME] [PERSON_…" at bounding box center [384, 283] width 145 height 119
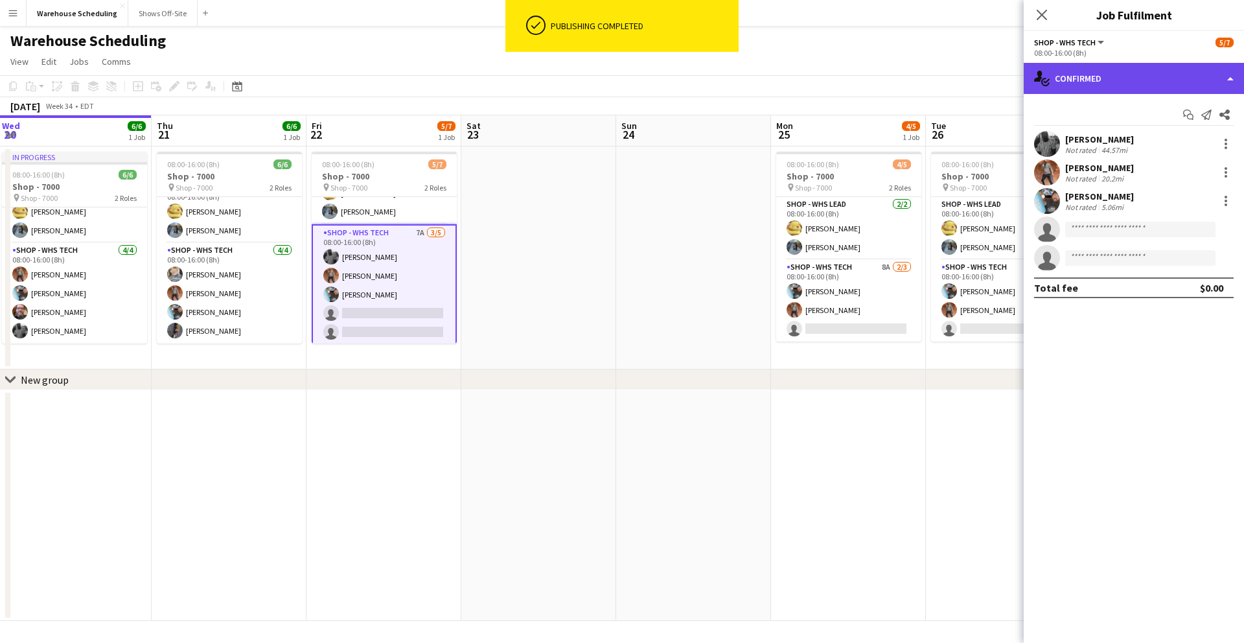
click at [1062, 76] on div "single-neutral-actions-check-2 Confirmed" at bounding box center [1133, 78] width 220 height 31
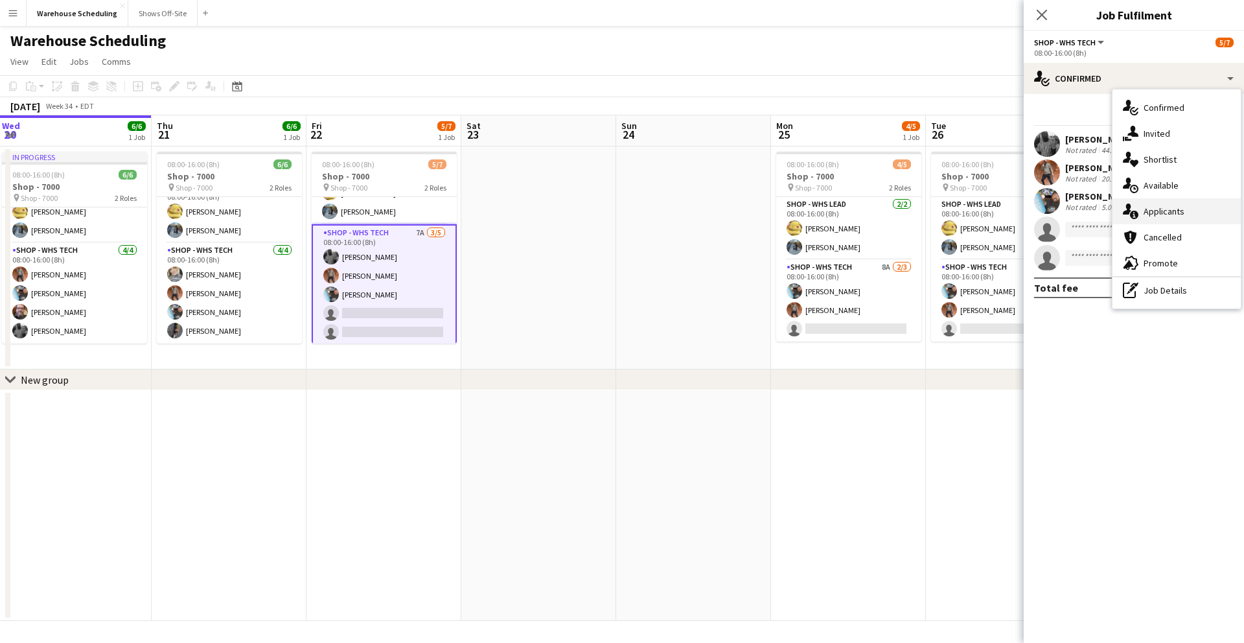
click at [1172, 211] on div "single-neutral-actions-information Applicants" at bounding box center [1176, 211] width 128 height 26
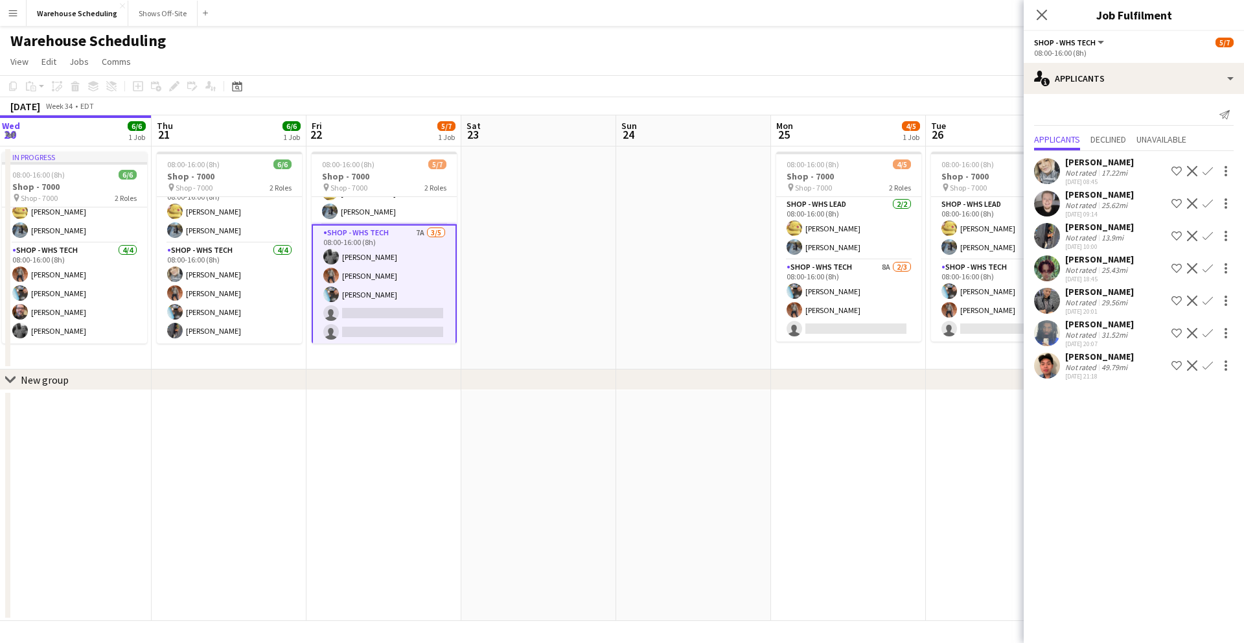
click at [1208, 169] on app-icon "Confirm" at bounding box center [1207, 171] width 10 height 10
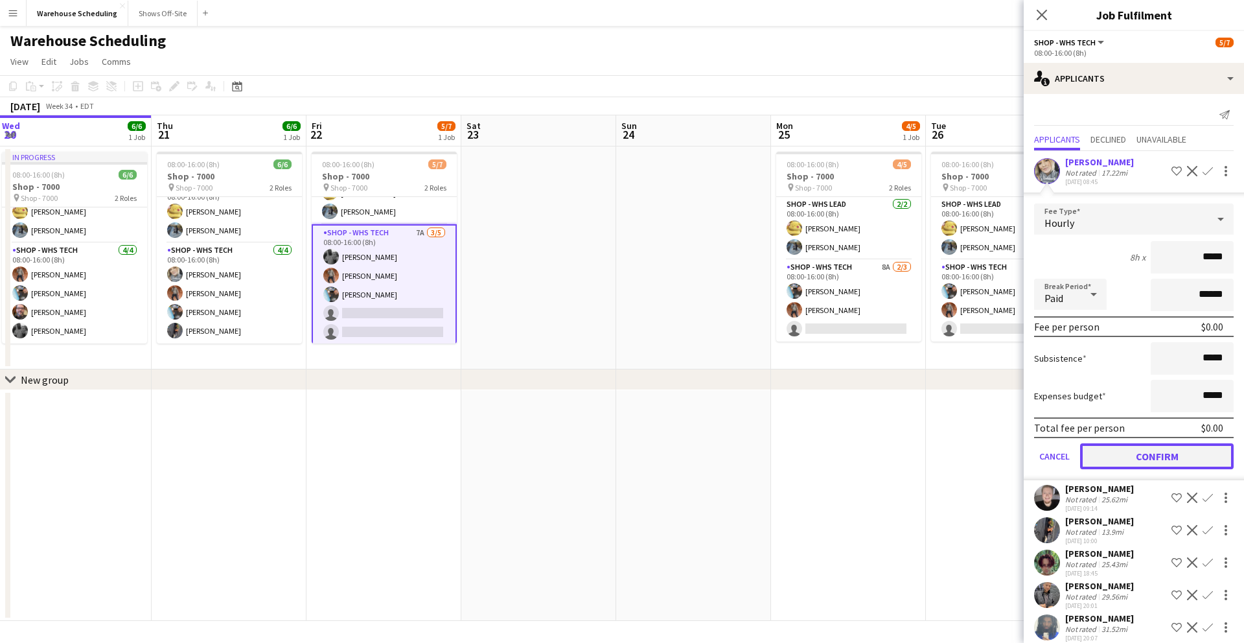
click at [1147, 456] on button "Confirm" at bounding box center [1157, 456] width 154 height 26
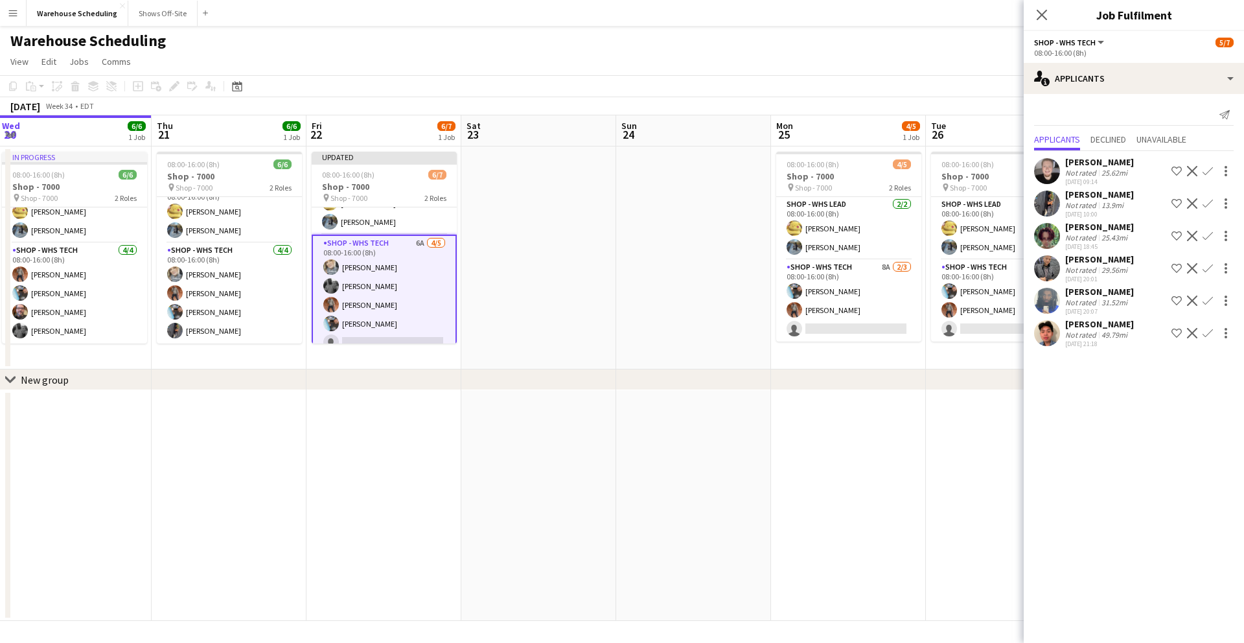
click at [1207, 203] on app-icon "Confirm" at bounding box center [1207, 203] width 10 height 10
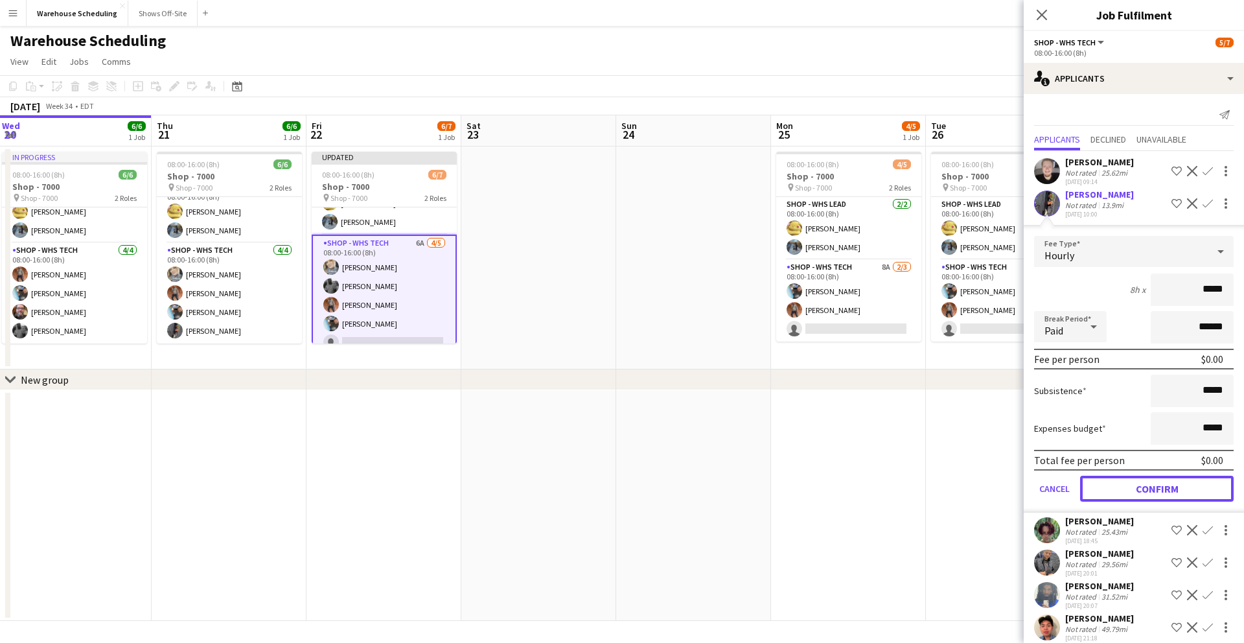
drag, startPoint x: 1150, startPoint y: 486, endPoint x: 1139, endPoint y: 449, distance: 38.5
click at [1150, 486] on button "Confirm" at bounding box center [1157, 488] width 154 height 26
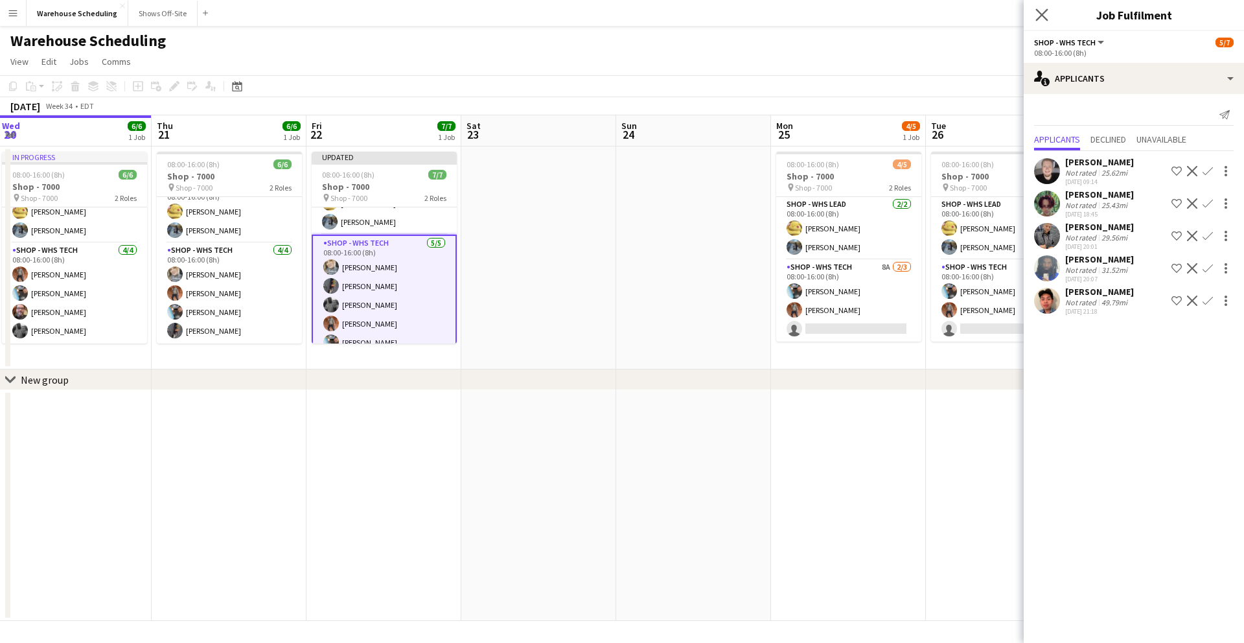
click at [1033, 14] on app-icon "Close pop-in" at bounding box center [1042, 15] width 19 height 19
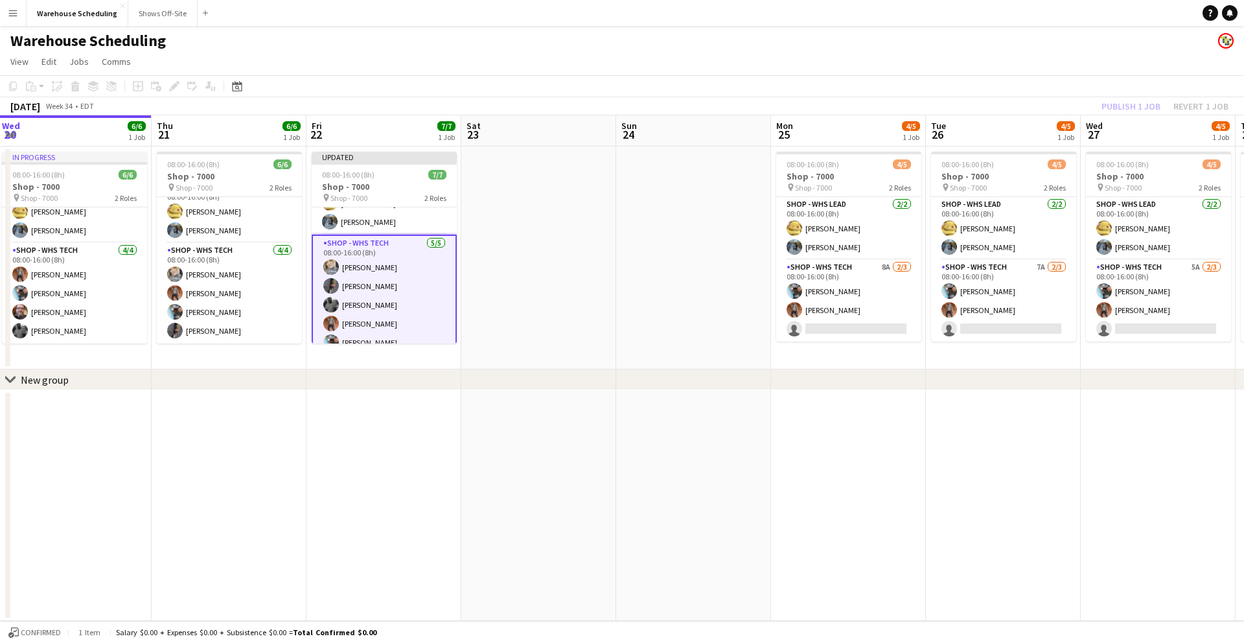
click at [1000, 90] on app-toolbar "Copy Paste Paste Command V Paste with crew Command Shift V Paste linked Job [GE…" at bounding box center [622, 86] width 1244 height 22
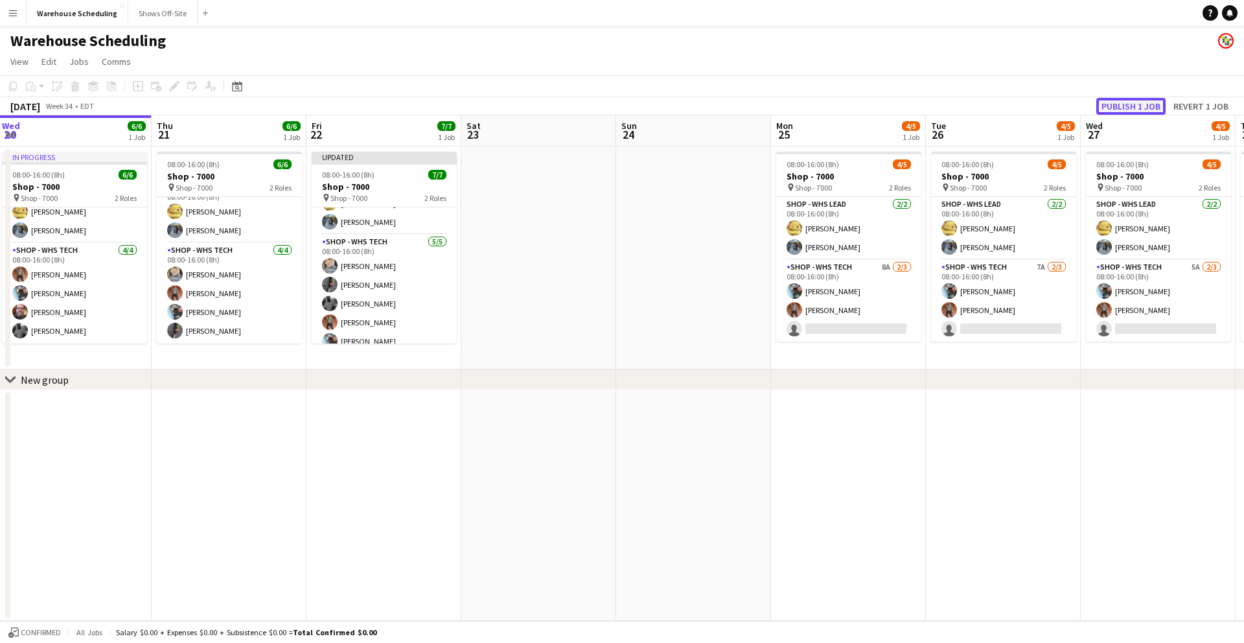
click at [1114, 99] on button "Publish 1 job" at bounding box center [1130, 106] width 69 height 17
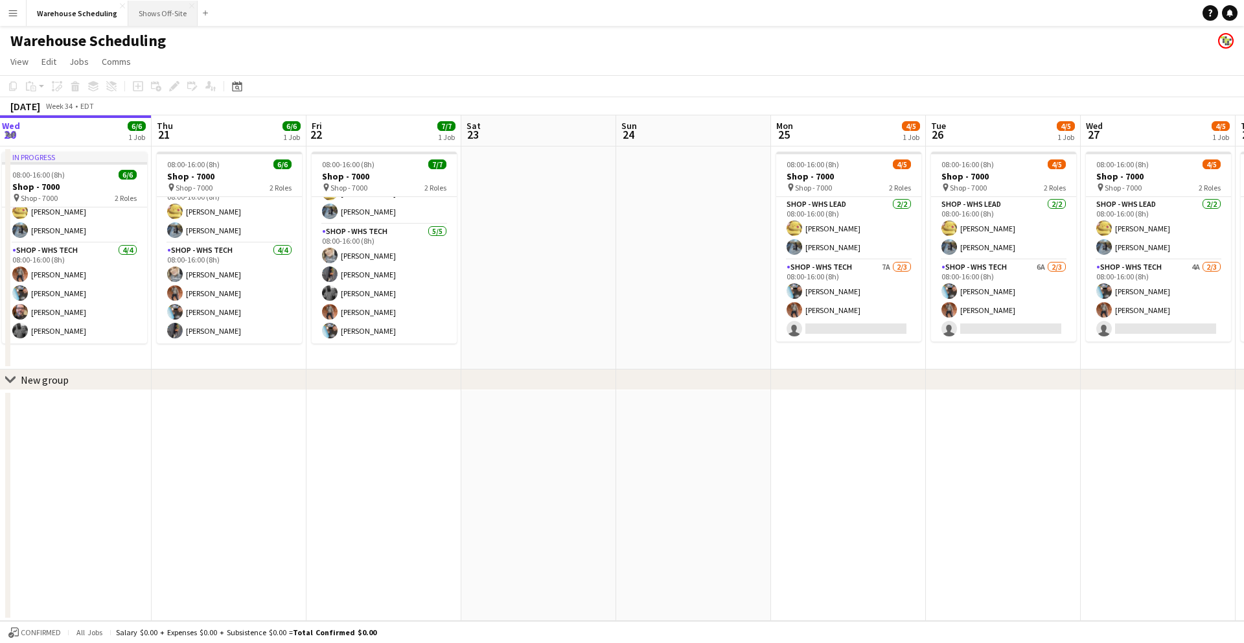
click at [152, 23] on button "Shows Off-Site Close" at bounding box center [162, 13] width 69 height 25
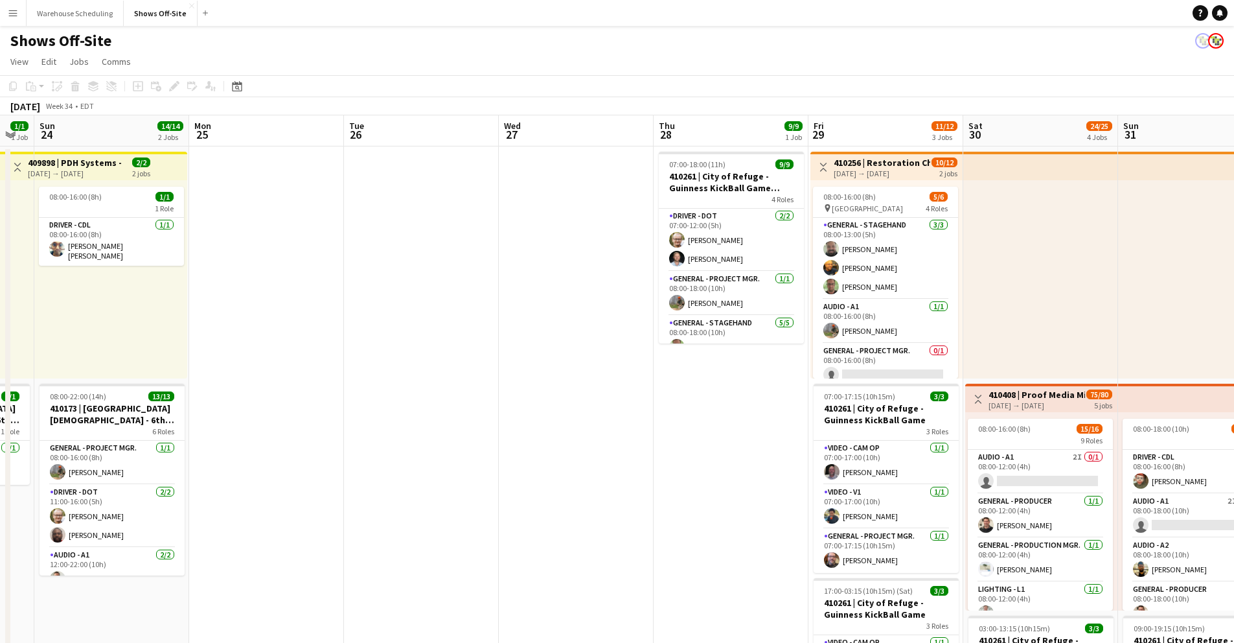
drag, startPoint x: 954, startPoint y: 135, endPoint x: 214, endPoint y: 128, distance: 739.8
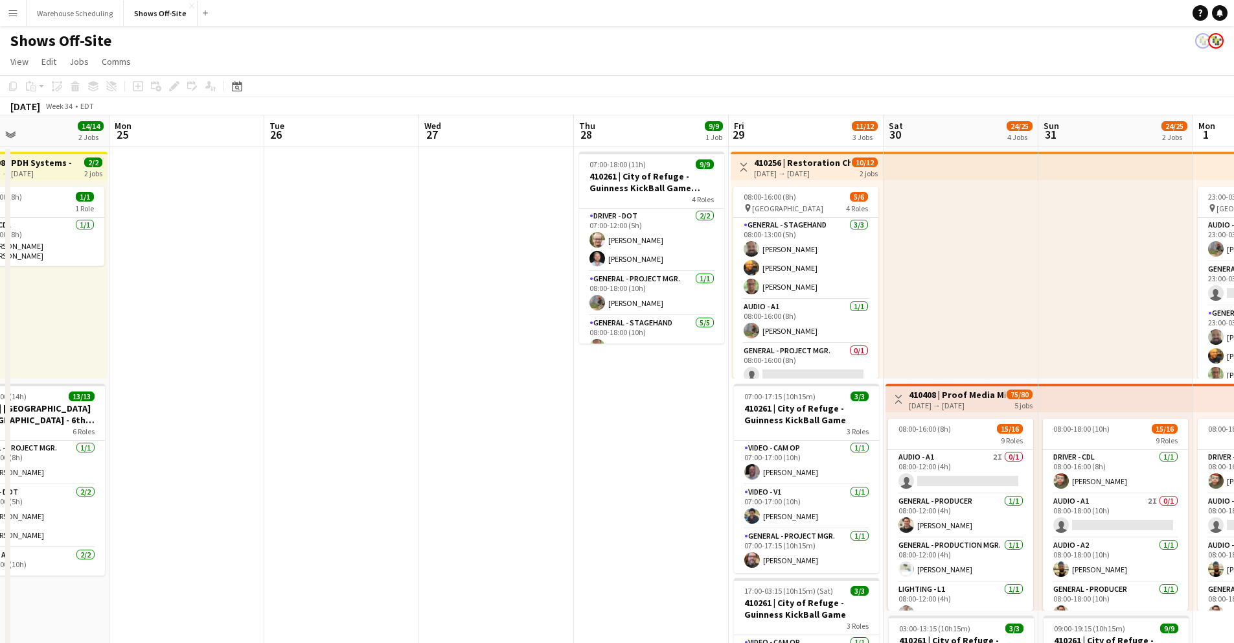
drag, startPoint x: 553, startPoint y: 136, endPoint x: 485, endPoint y: 144, distance: 69.1
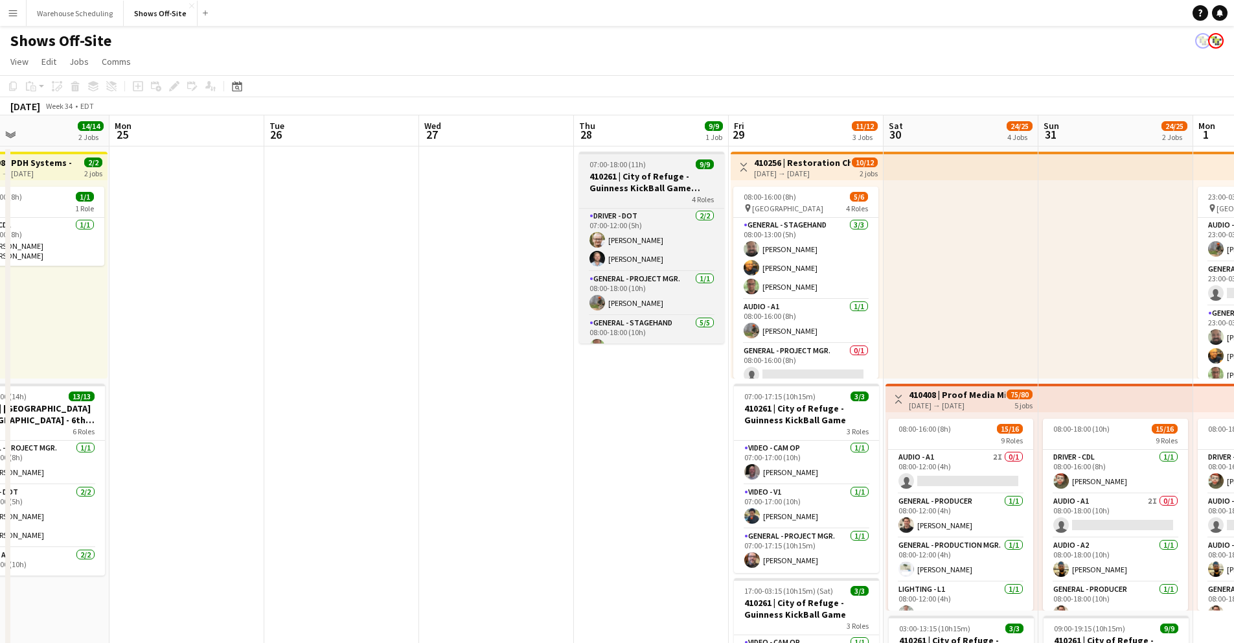
click at [645, 189] on h3 "410261 | City of Refuge - Guinness KickBall Game Load In" at bounding box center [651, 181] width 145 height 23
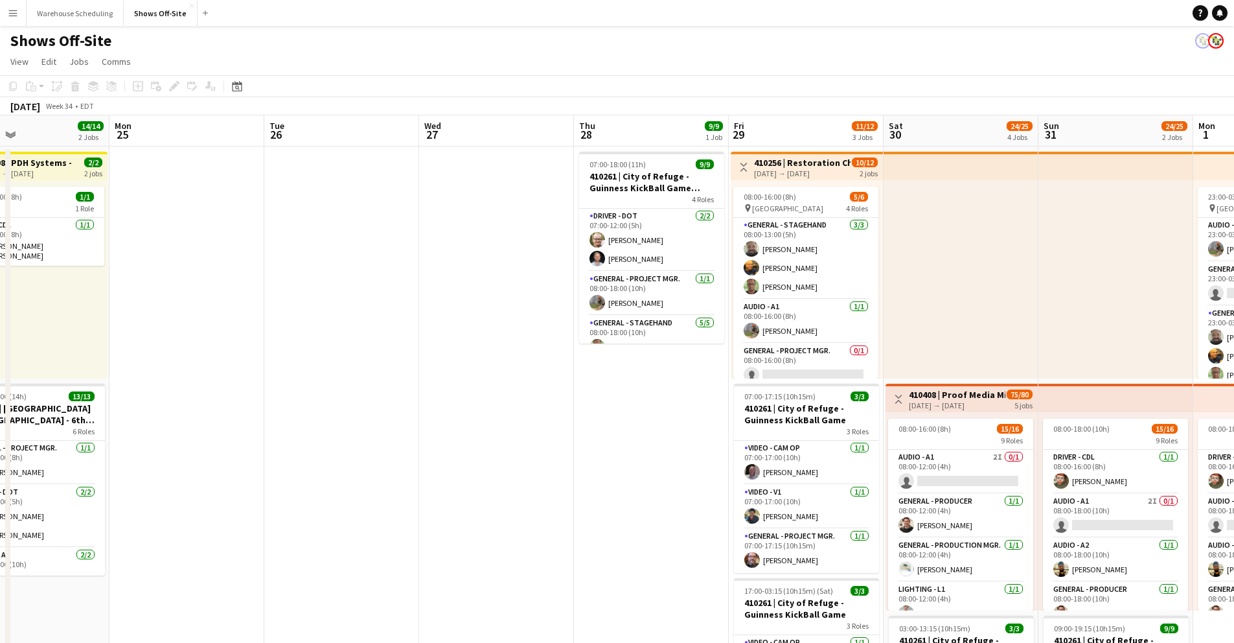
scroll to position [0, 511]
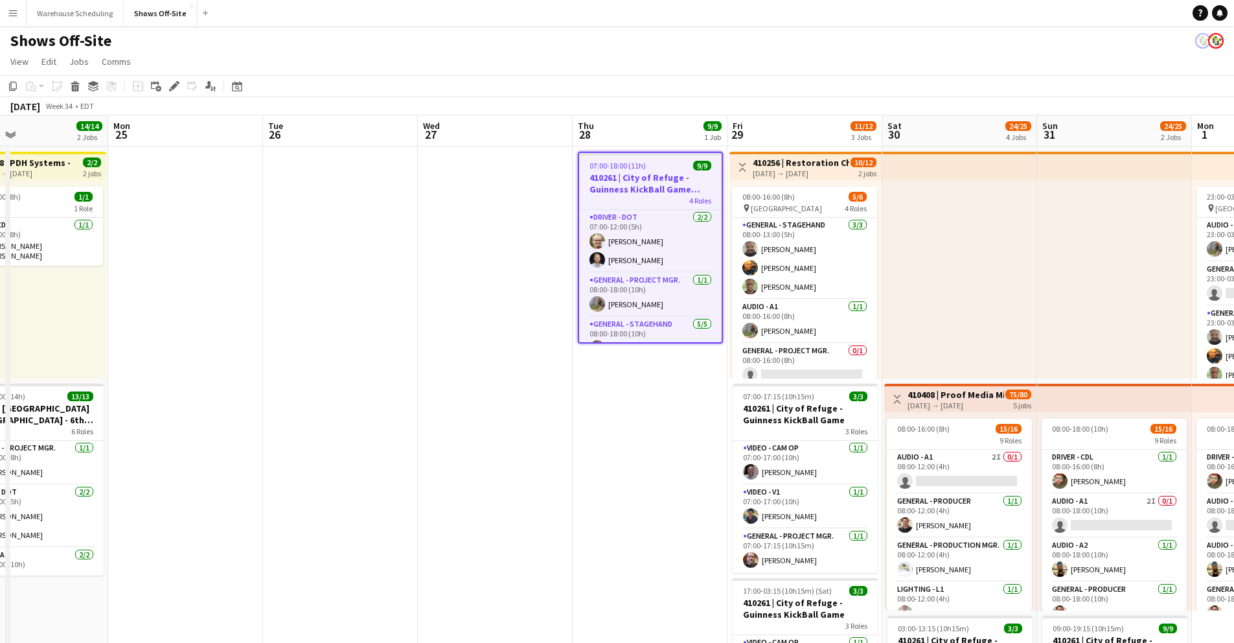
click at [167, 84] on div "Add job Add linked Job Edit Edit linked Job Applicants" at bounding box center [168, 86] width 99 height 16
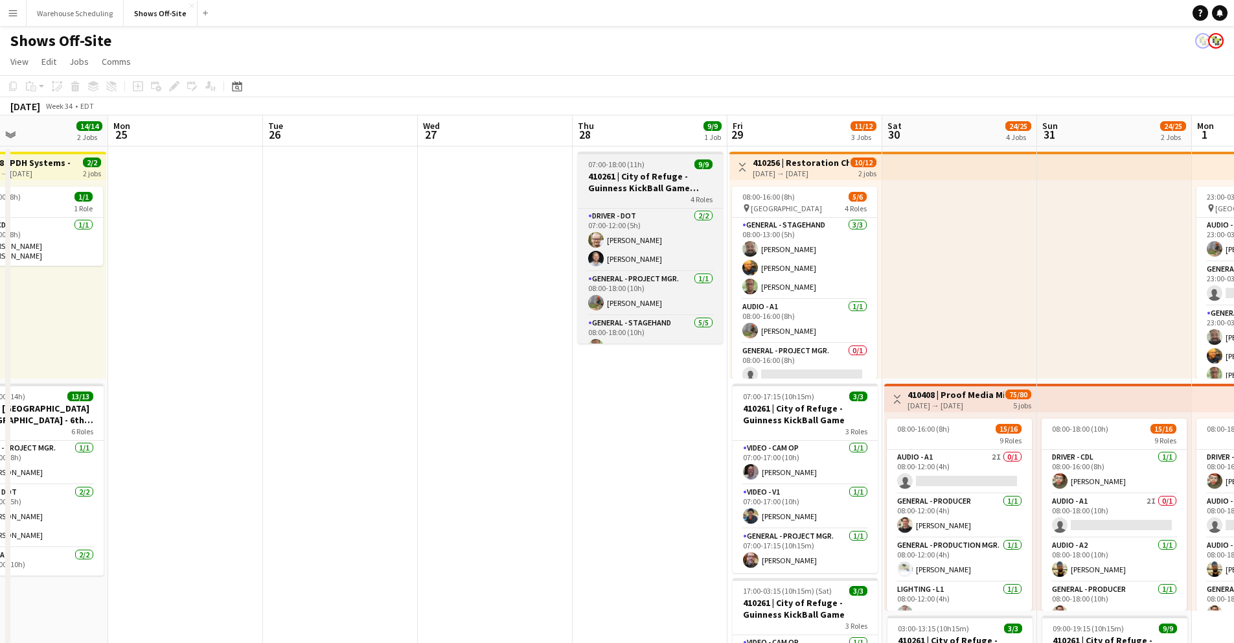
drag, startPoint x: 650, startPoint y: 179, endPoint x: 635, endPoint y: 182, distance: 14.6
click at [646, 180] on h3 "410261 | City of Refuge - Guinness KickBall Game Load In" at bounding box center [650, 181] width 145 height 23
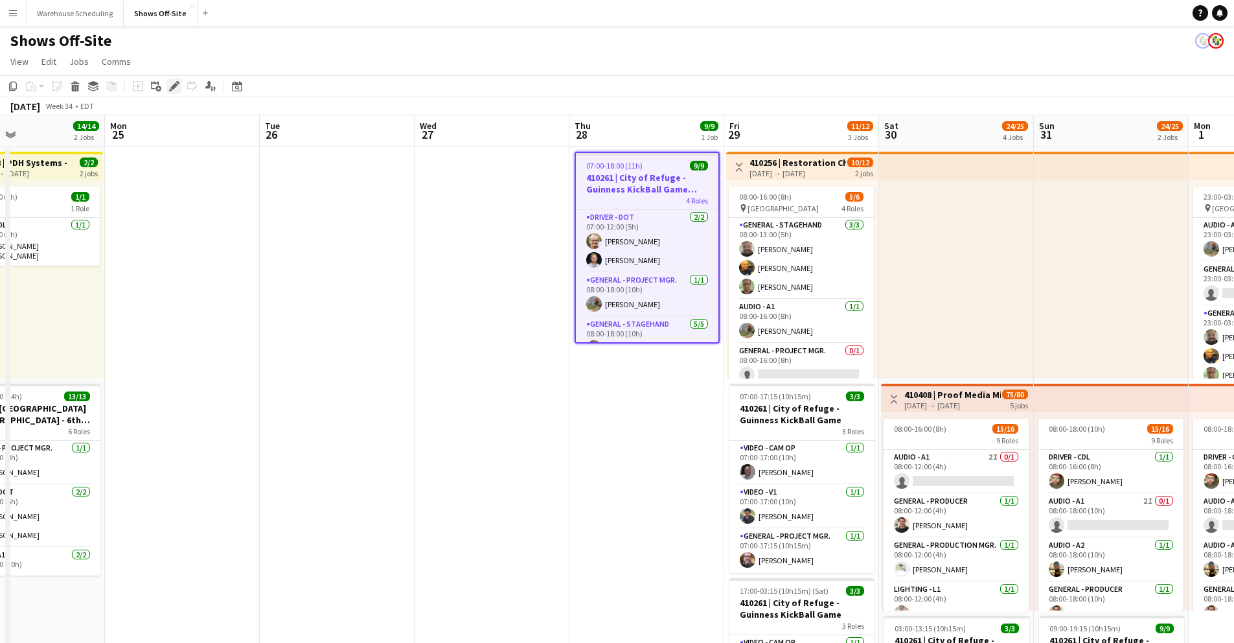
click at [175, 88] on icon "Edit" at bounding box center [174, 86] width 10 height 10
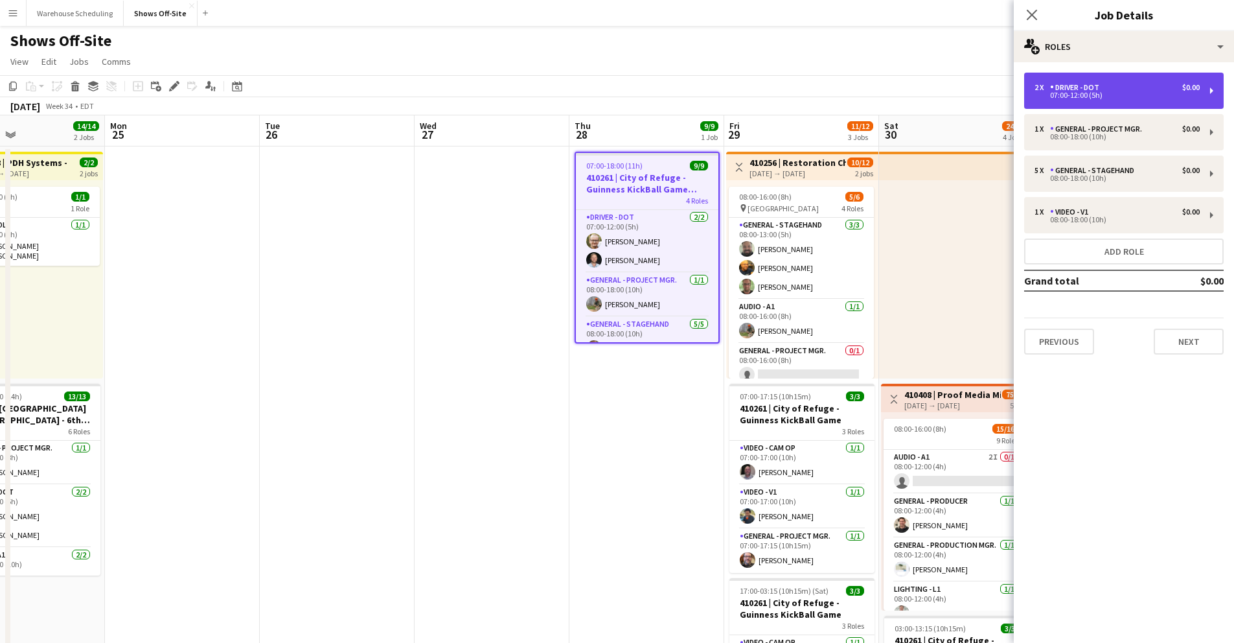
click at [1117, 96] on div "07:00-12:00 (5h)" at bounding box center [1117, 95] width 165 height 6
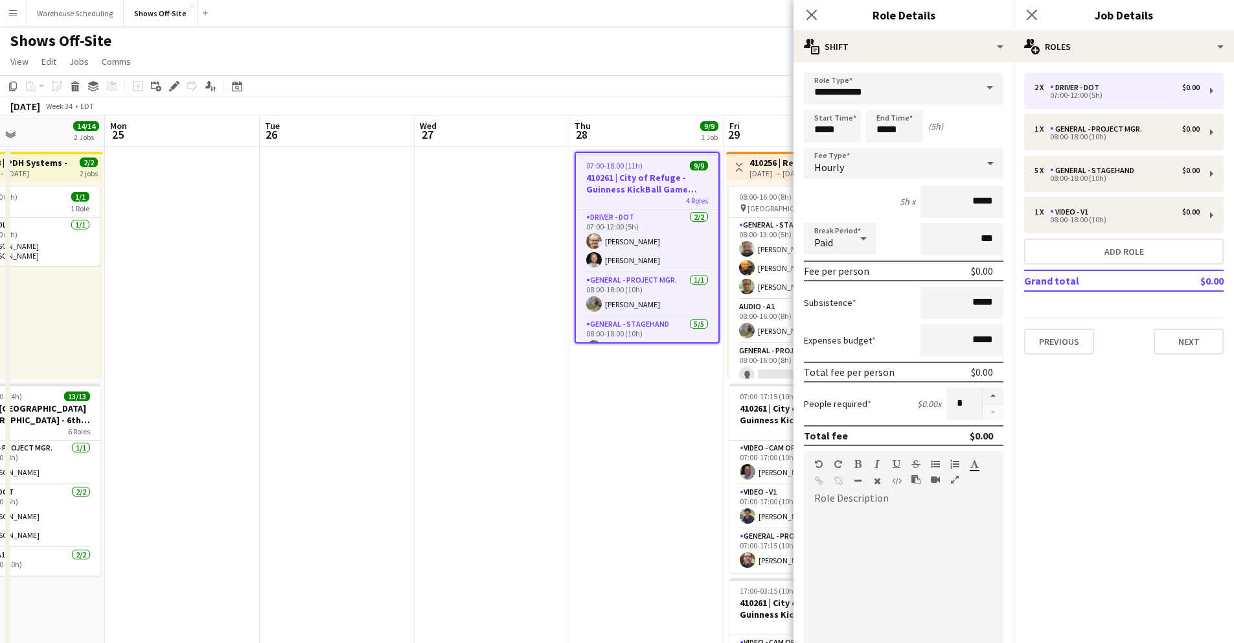
drag, startPoint x: 806, startPoint y: 14, endPoint x: 976, endPoint y: 25, distance: 169.5
click at [807, 14] on icon "Close pop-in" at bounding box center [811, 15] width 10 height 10
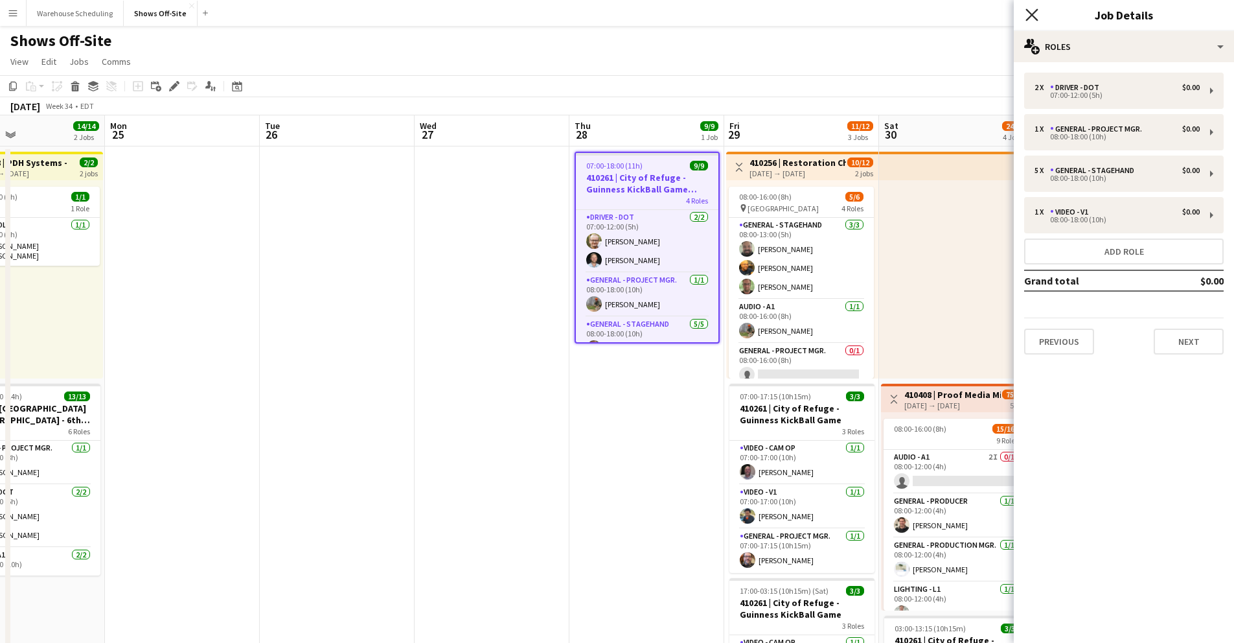
click at [1031, 12] on icon "Close pop-in" at bounding box center [1031, 14] width 12 height 12
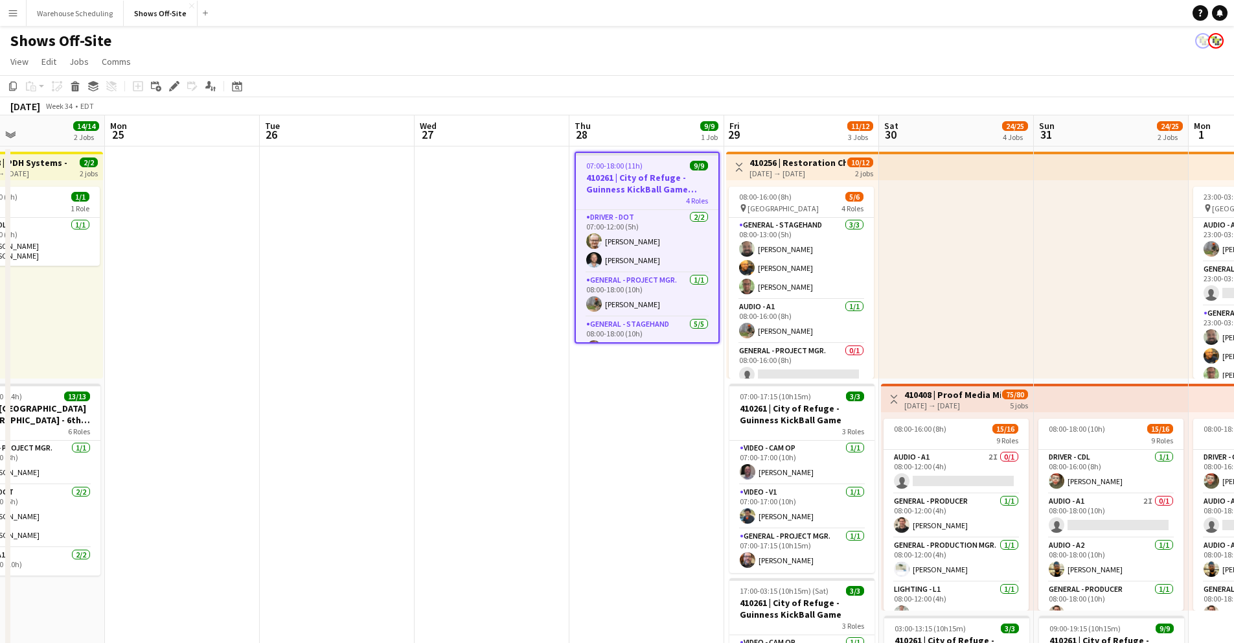
drag, startPoint x: 512, startPoint y: 262, endPoint x: 535, endPoint y: 257, distance: 23.1
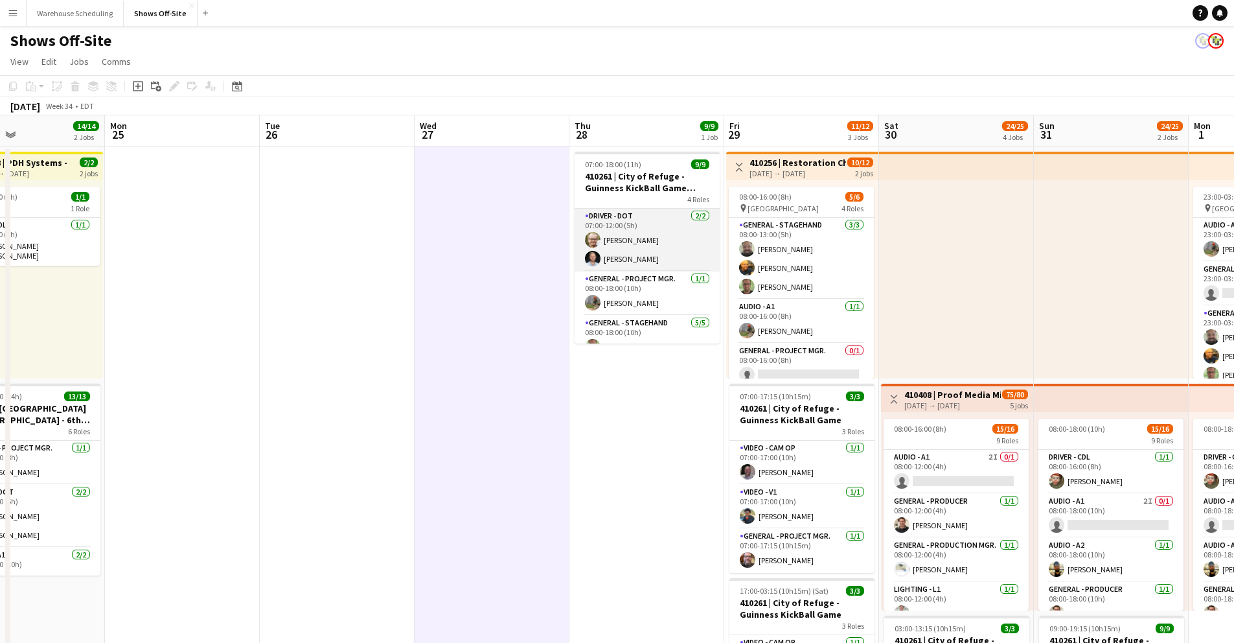
click at [638, 246] on app-card-role "Driver - DOT [DATE] 07:00-12:00 (5h) [PERSON_NAME] [PERSON_NAME]" at bounding box center [647, 240] width 145 height 63
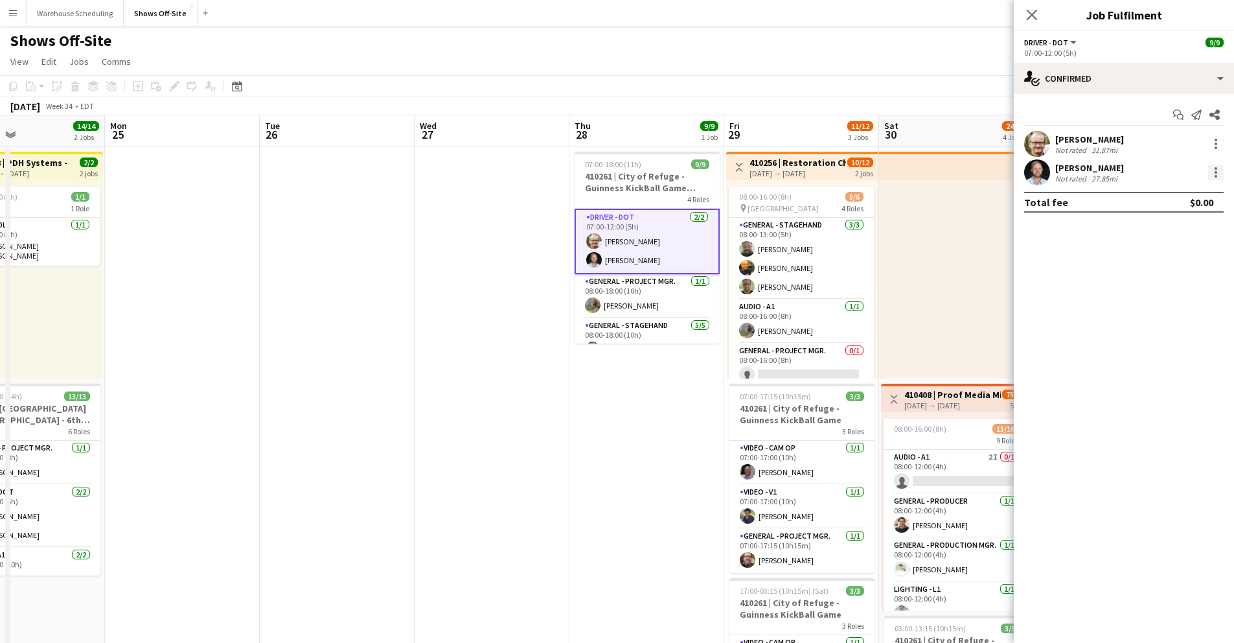
click at [1215, 173] on div at bounding box center [1216, 172] width 3 height 3
click at [1160, 317] on span "Remove" at bounding box center [1152, 320] width 39 height 11
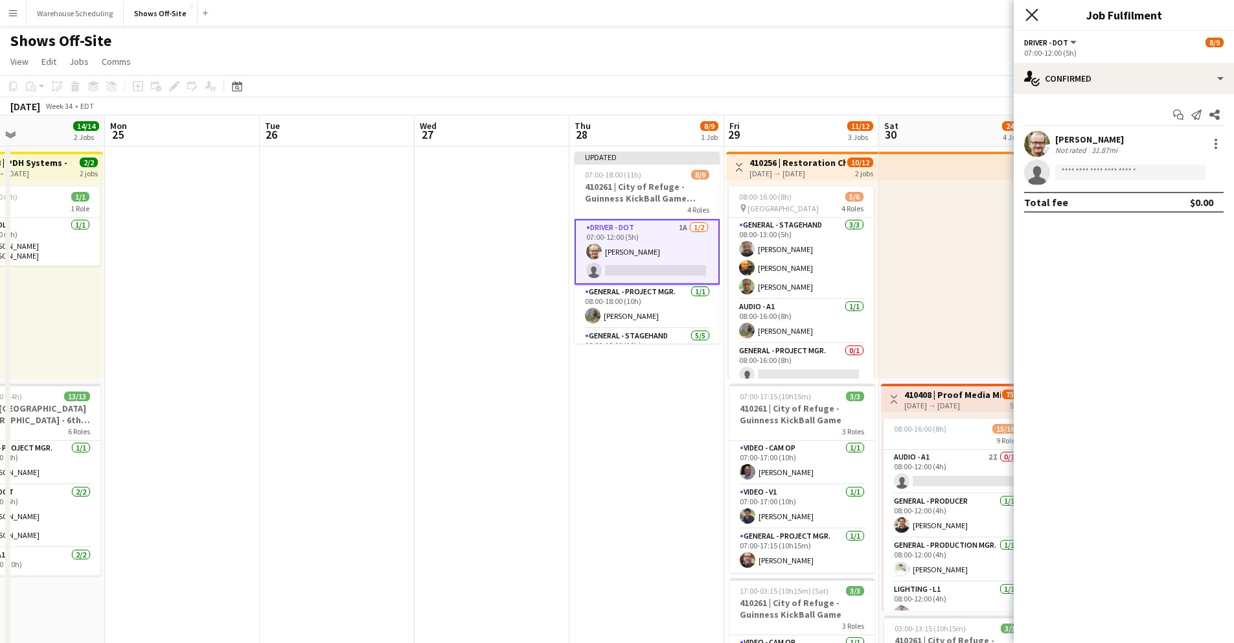
drag, startPoint x: 1032, startPoint y: 14, endPoint x: 1015, endPoint y: 22, distance: 18.8
click at [1031, 14] on icon "Close pop-in" at bounding box center [1032, 15] width 10 height 10
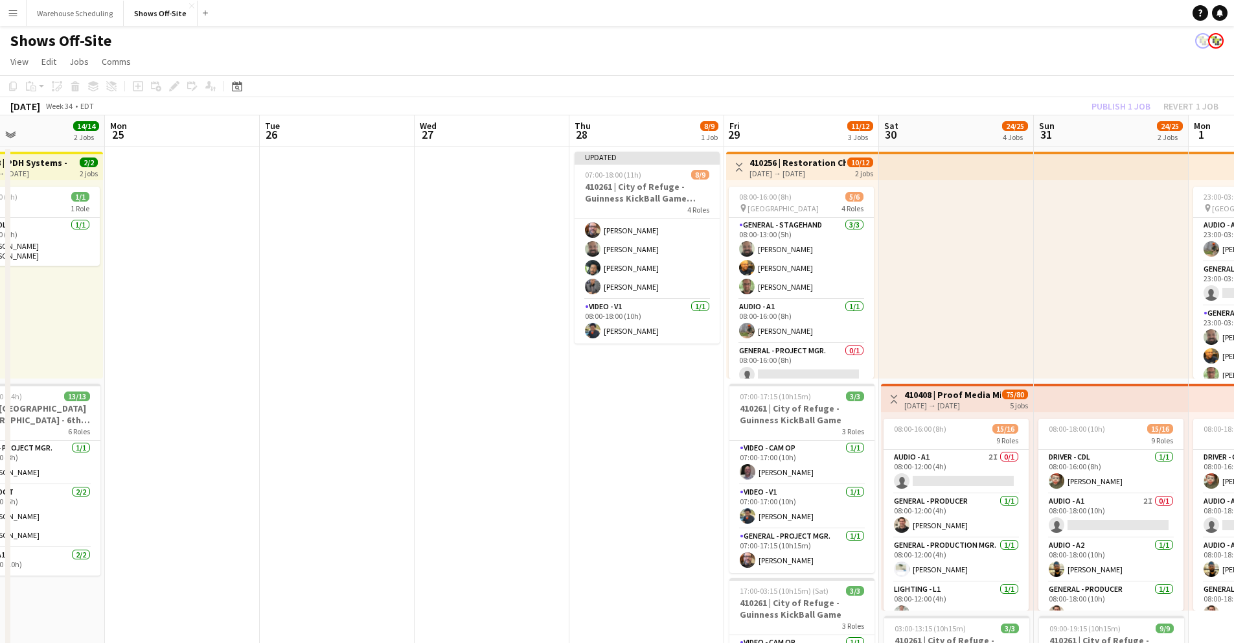
click at [810, 105] on div "[DATE] Week 34 • EDT Publish 1 job Revert 1 job" at bounding box center [617, 106] width 1234 height 18
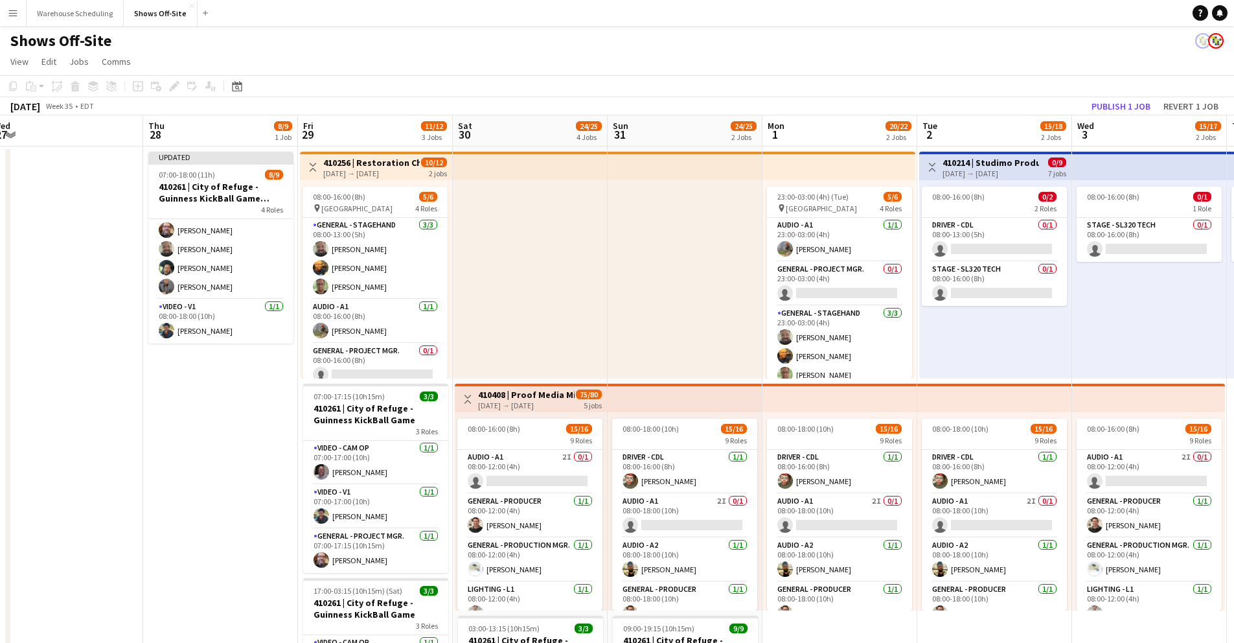
scroll to position [0, 480]
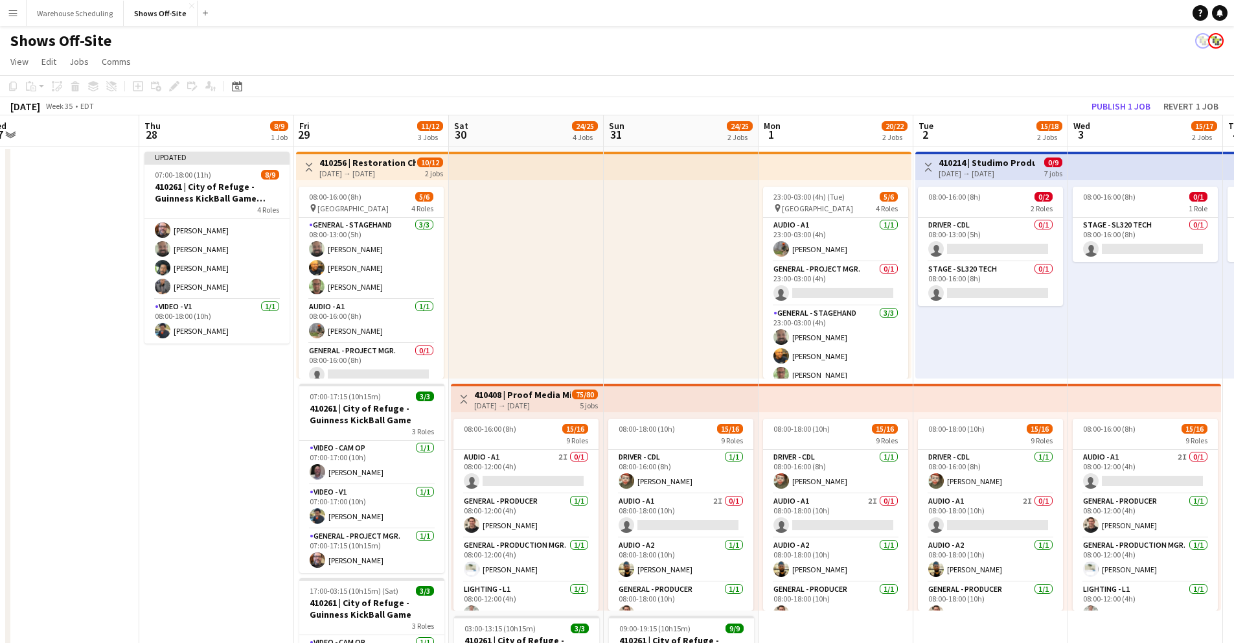
drag, startPoint x: 881, startPoint y: 145, endPoint x: 477, endPoint y: 192, distance: 406.3
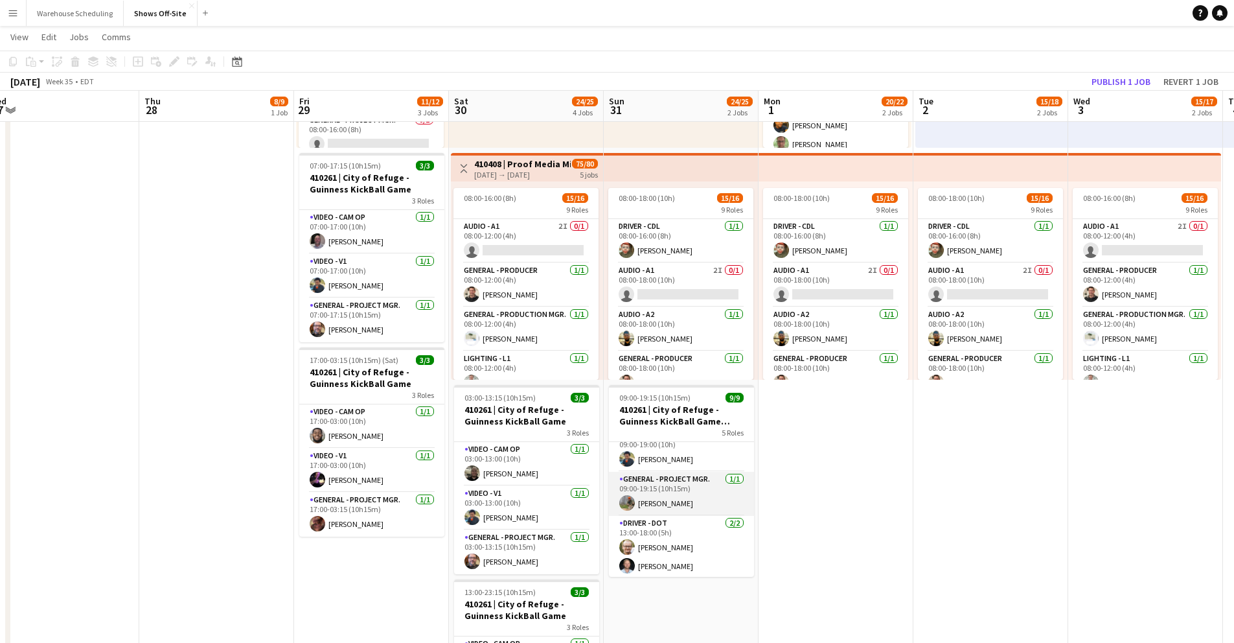
scroll to position [161, 0]
click at [691, 530] on app-card-role "Driver - DOT [DATE] 13:00-18:00 (5h) [PERSON_NAME] [PERSON_NAME]" at bounding box center [681, 545] width 145 height 63
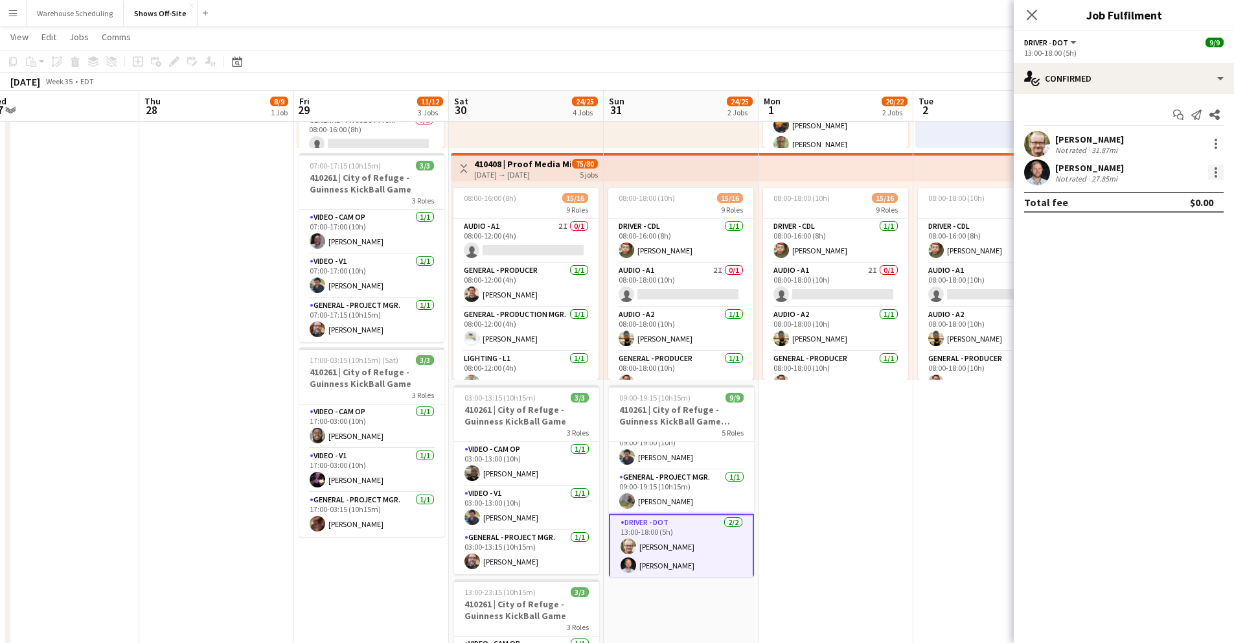
click at [1216, 168] on div at bounding box center [1216, 168] width 3 height 3
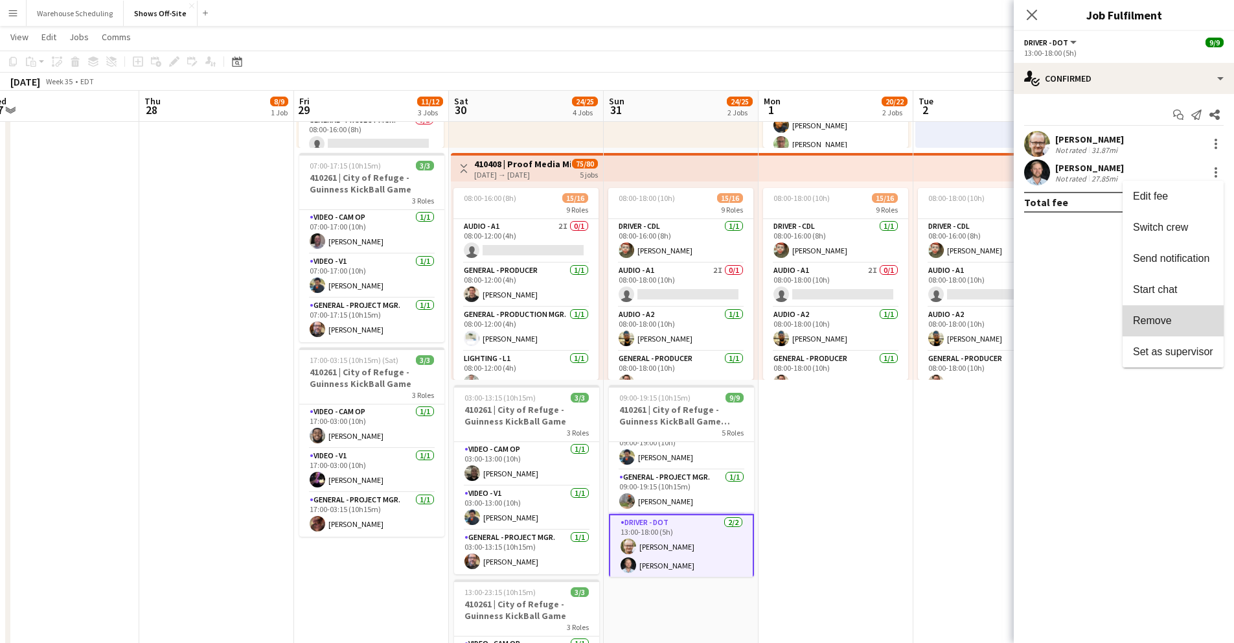
click at [1176, 321] on span "Remove" at bounding box center [1173, 321] width 80 height 12
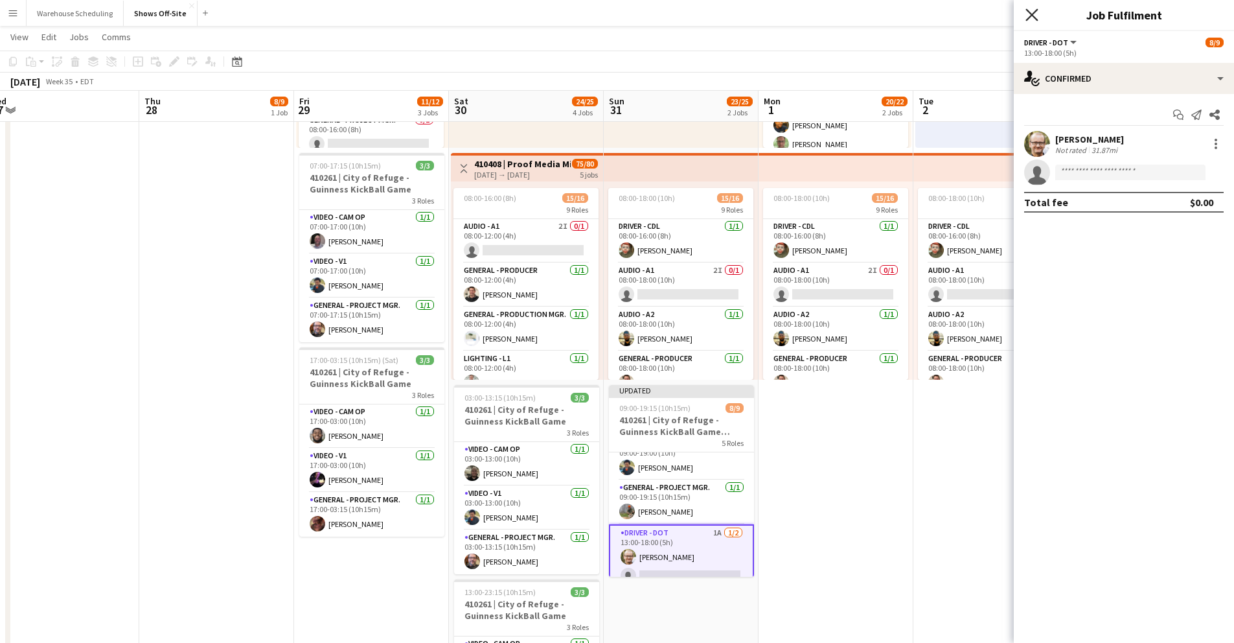
click at [1027, 16] on icon "Close pop-in" at bounding box center [1031, 14] width 12 height 12
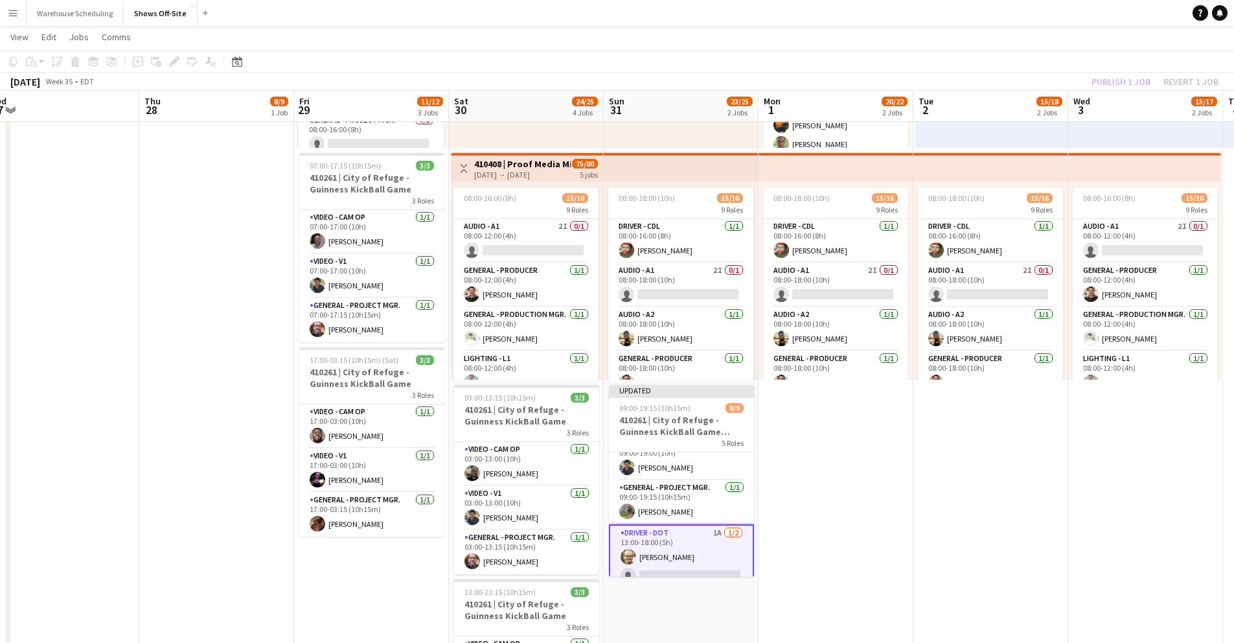
click at [996, 34] on app-page-menu "View Day view expanded Day view collapsed Month view Date picker Jump to [DATE]…" at bounding box center [617, 38] width 1234 height 25
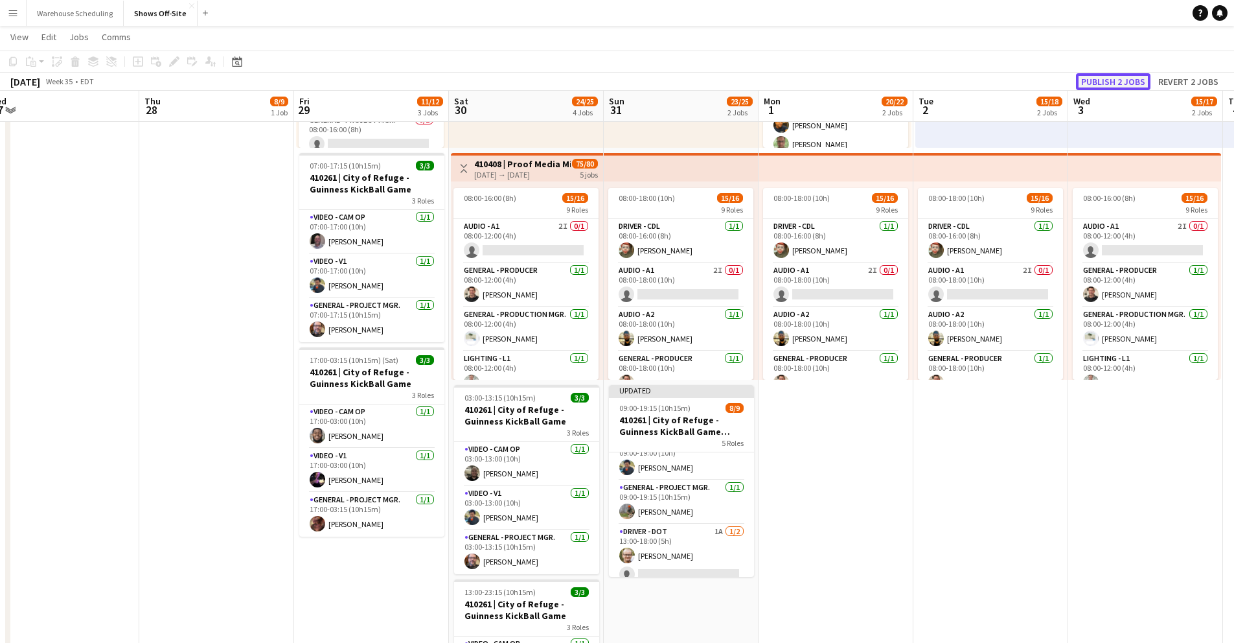
click at [1099, 81] on button "Publish 2 jobs" at bounding box center [1113, 81] width 74 height 17
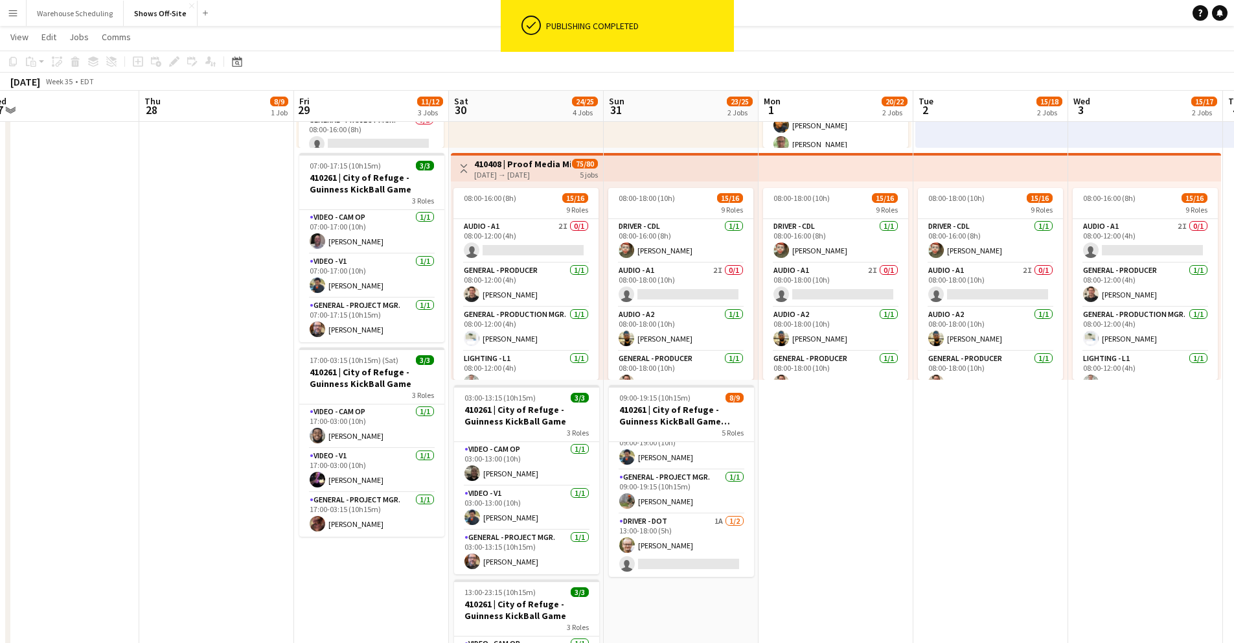
scroll to position [135, 0]
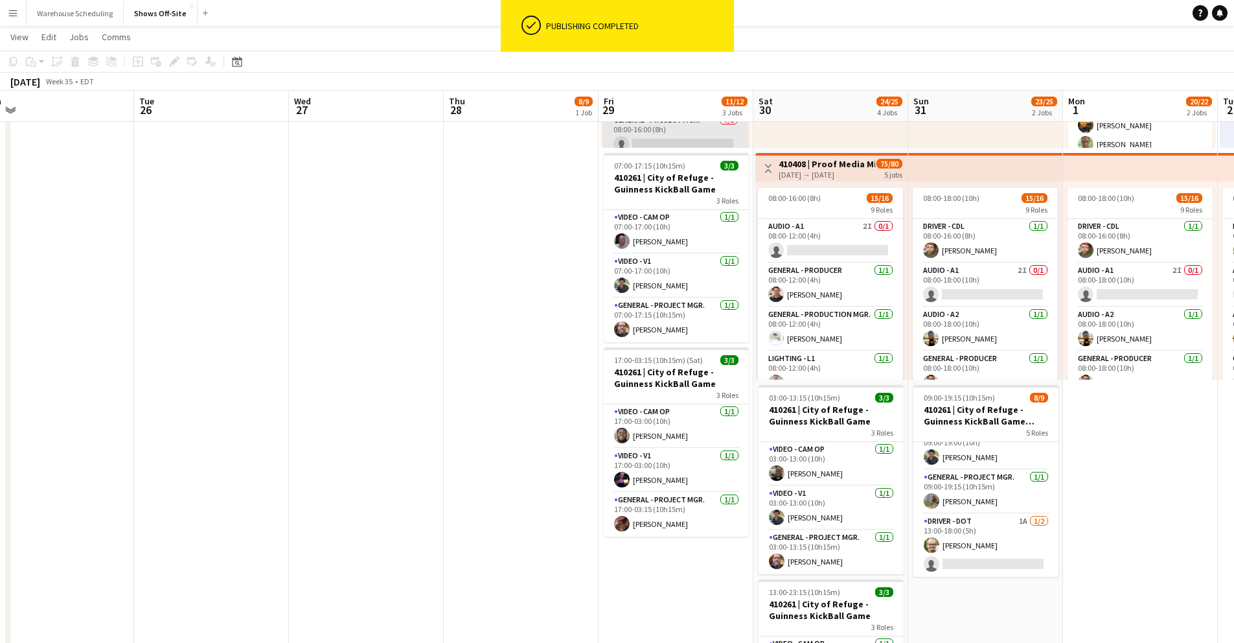
drag, startPoint x: 365, startPoint y: 100, endPoint x: 648, endPoint y: 127, distance: 285.0
click at [654, 120] on app-calendar-viewport "Sat 23 1/1 1 Job Sun 24 14/14 2 Jobs Mon 25 Tue 26 Wed 27 Thu 28 8/9 1 Job Fri …" at bounding box center [617, 406] width 1234 height 1171
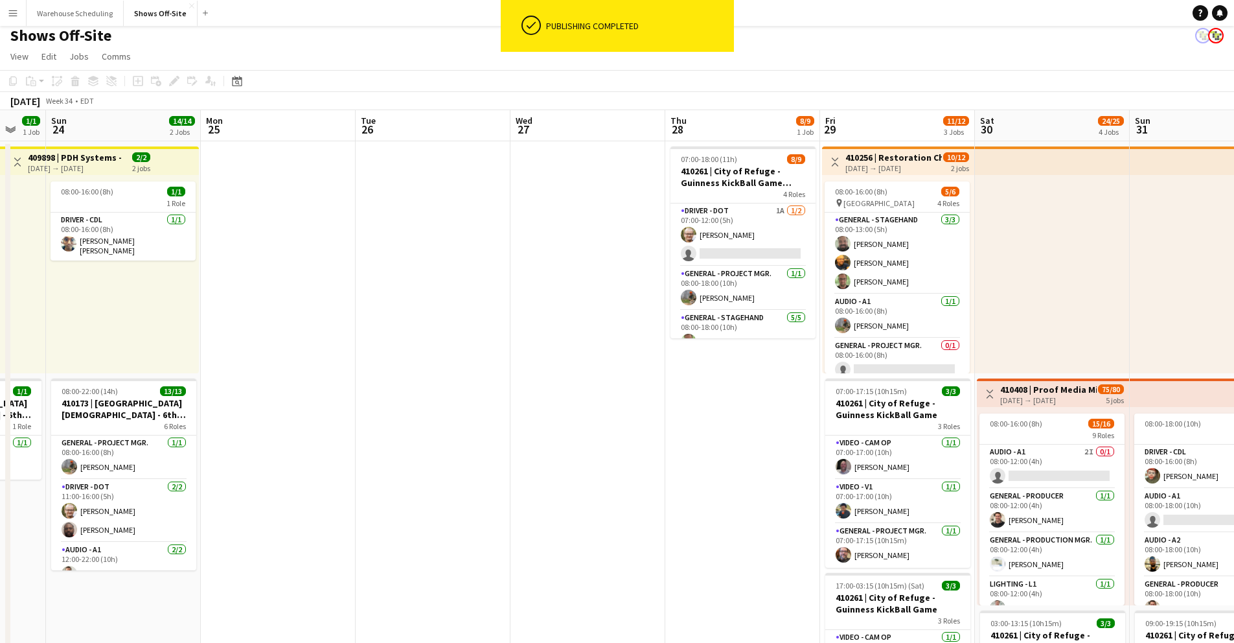
scroll to position [0, 260]
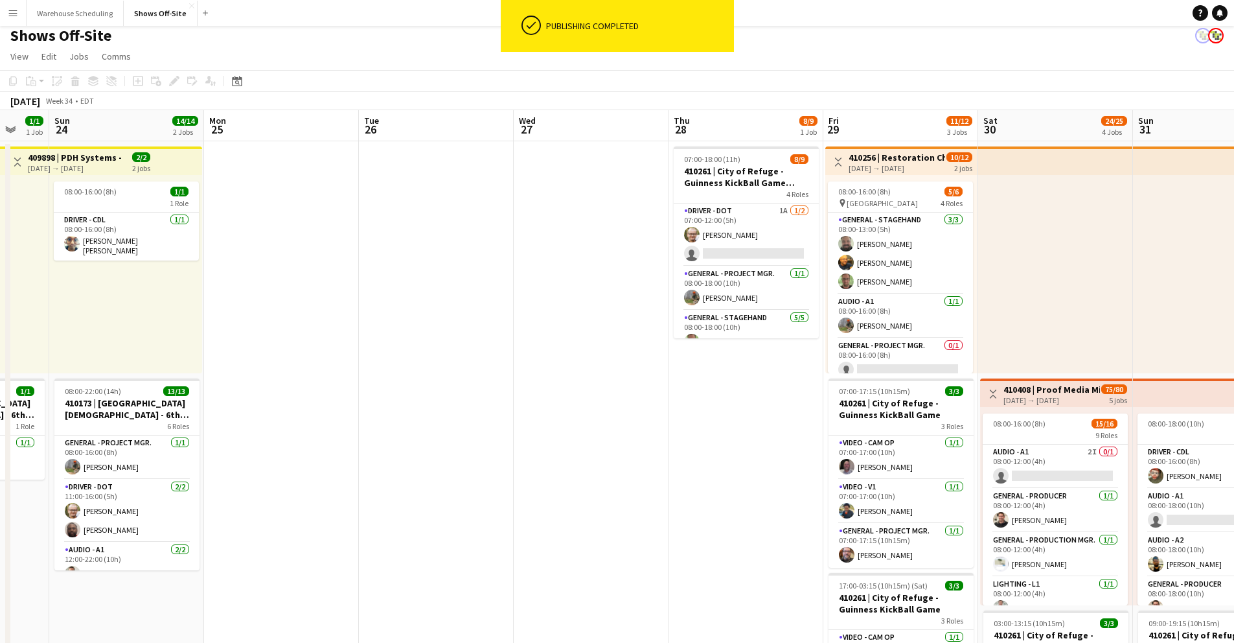
drag, startPoint x: 285, startPoint y: 370, endPoint x: 509, endPoint y: 363, distance: 224.2
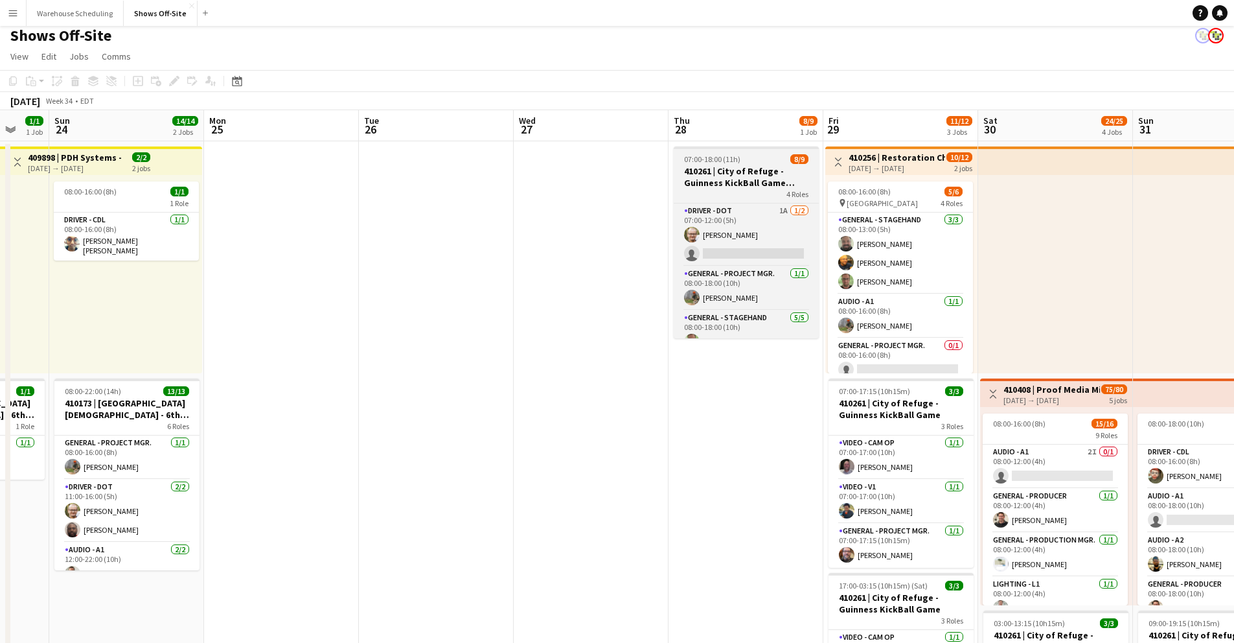
click at [741, 175] on h3 "410261 | City of Refuge - Guinness KickBall Game Load In" at bounding box center [746, 176] width 145 height 23
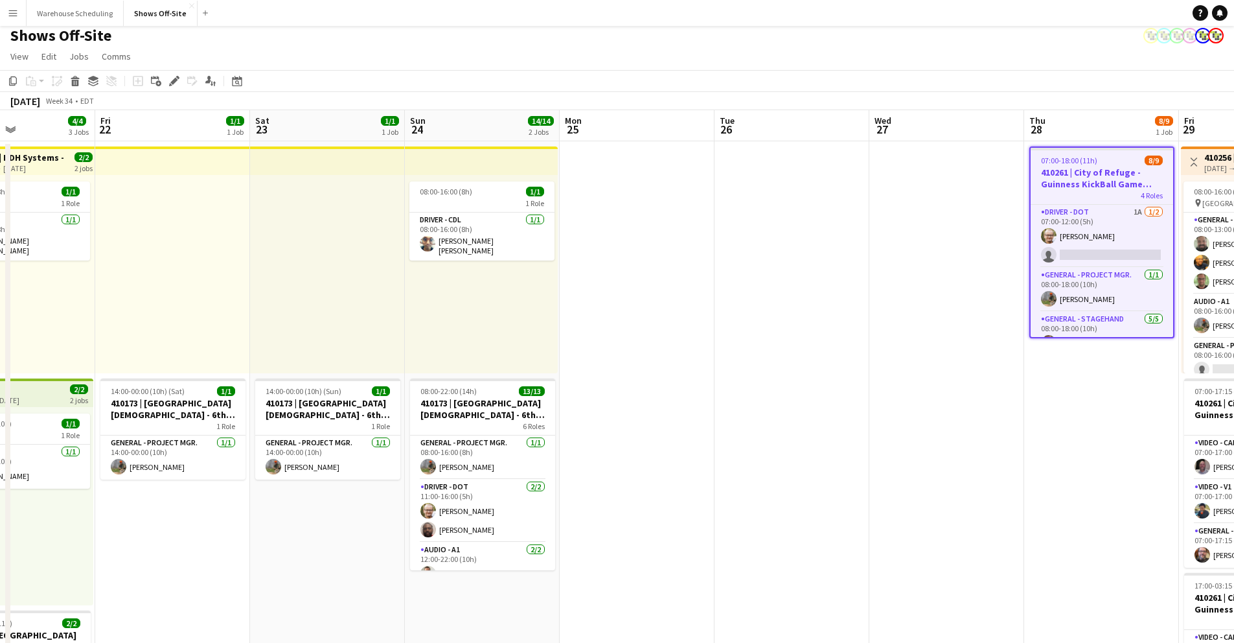
drag, startPoint x: 254, startPoint y: 129, endPoint x: 611, endPoint y: 134, distance: 357.0
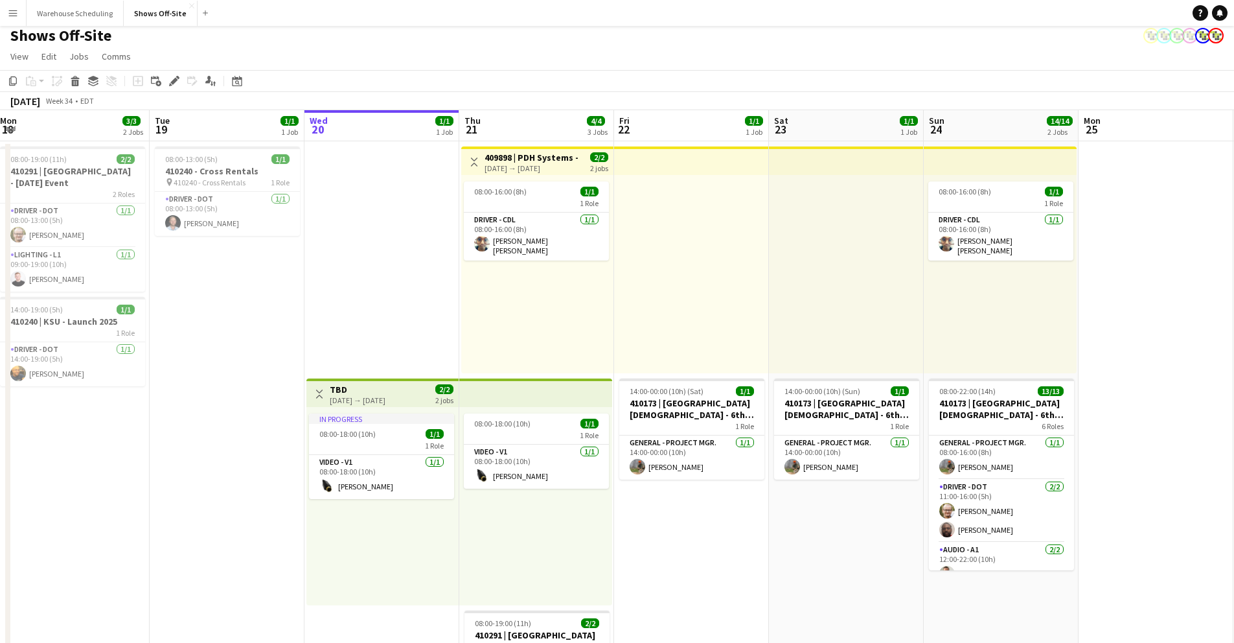
drag, startPoint x: 358, startPoint y: 135, endPoint x: 860, endPoint y: 141, distance: 501.4
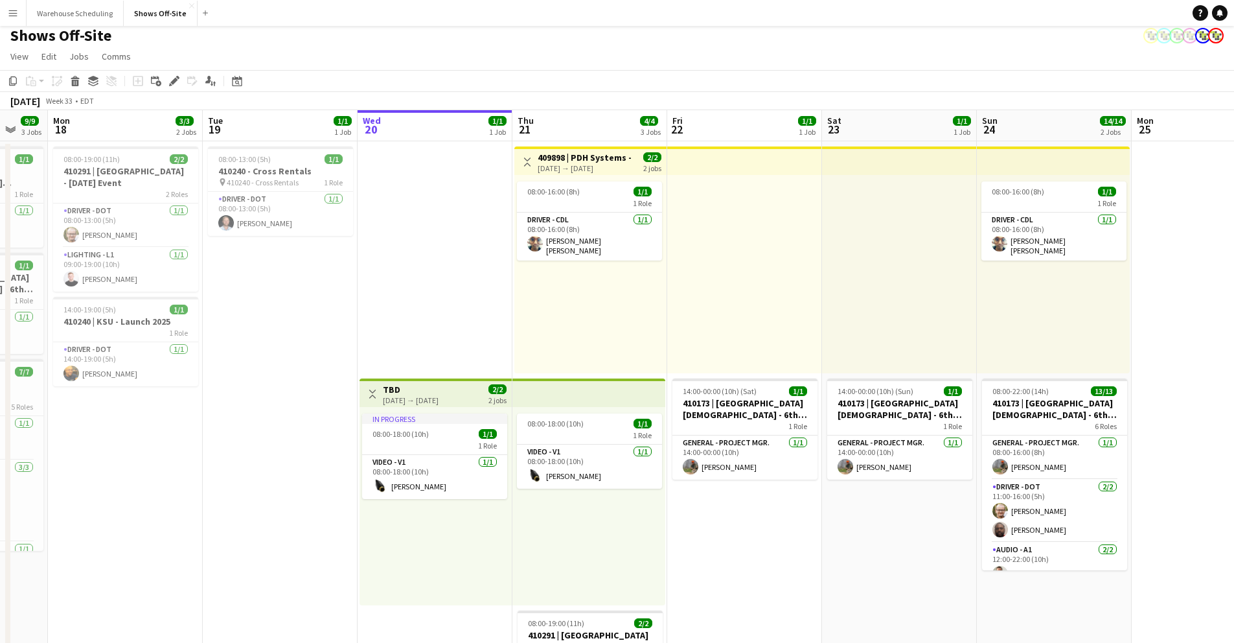
scroll to position [0, 429]
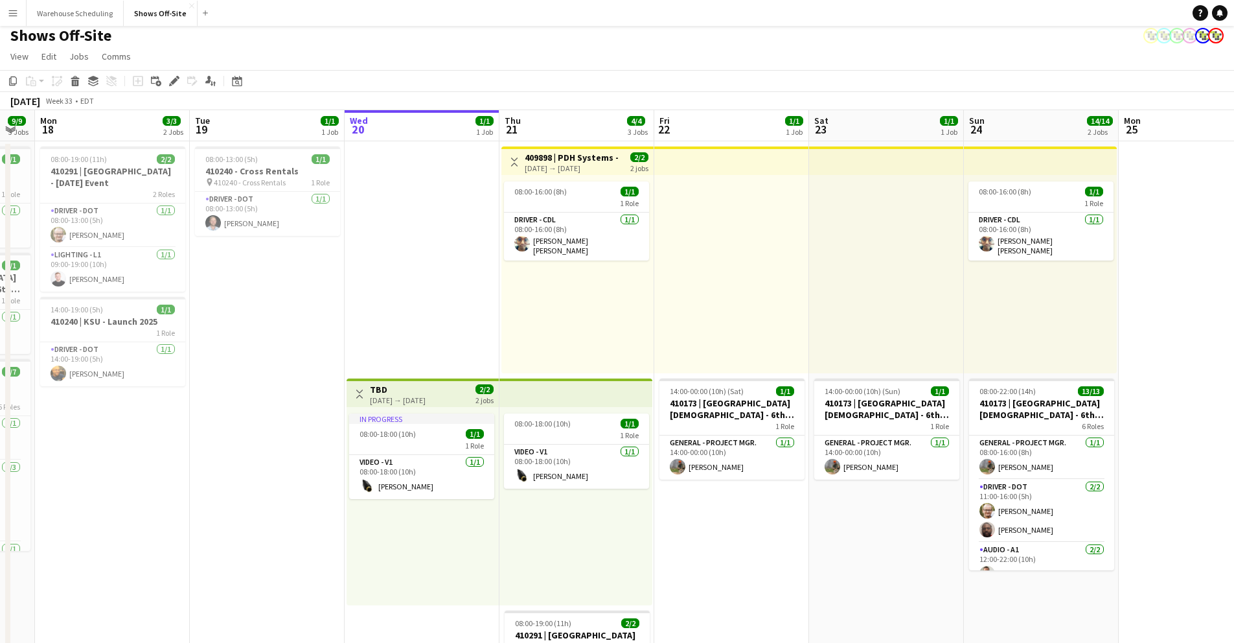
drag, startPoint x: 422, startPoint y: 130, endPoint x: 461, endPoint y: 133, distance: 39.0
